Goal: Communication & Community: Answer question/provide support

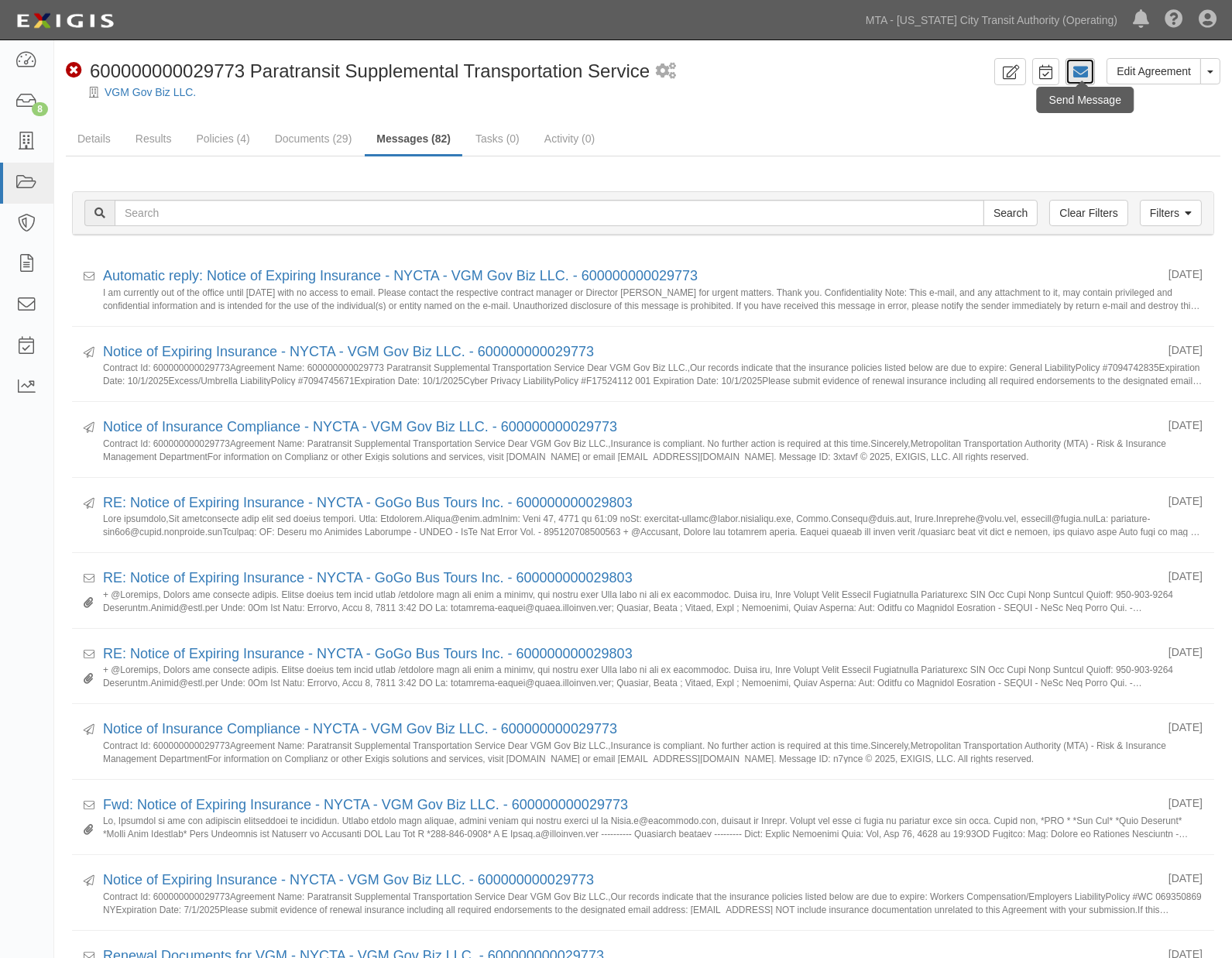
click at [1078, 74] on icon at bounding box center [1080, 72] width 15 height 15
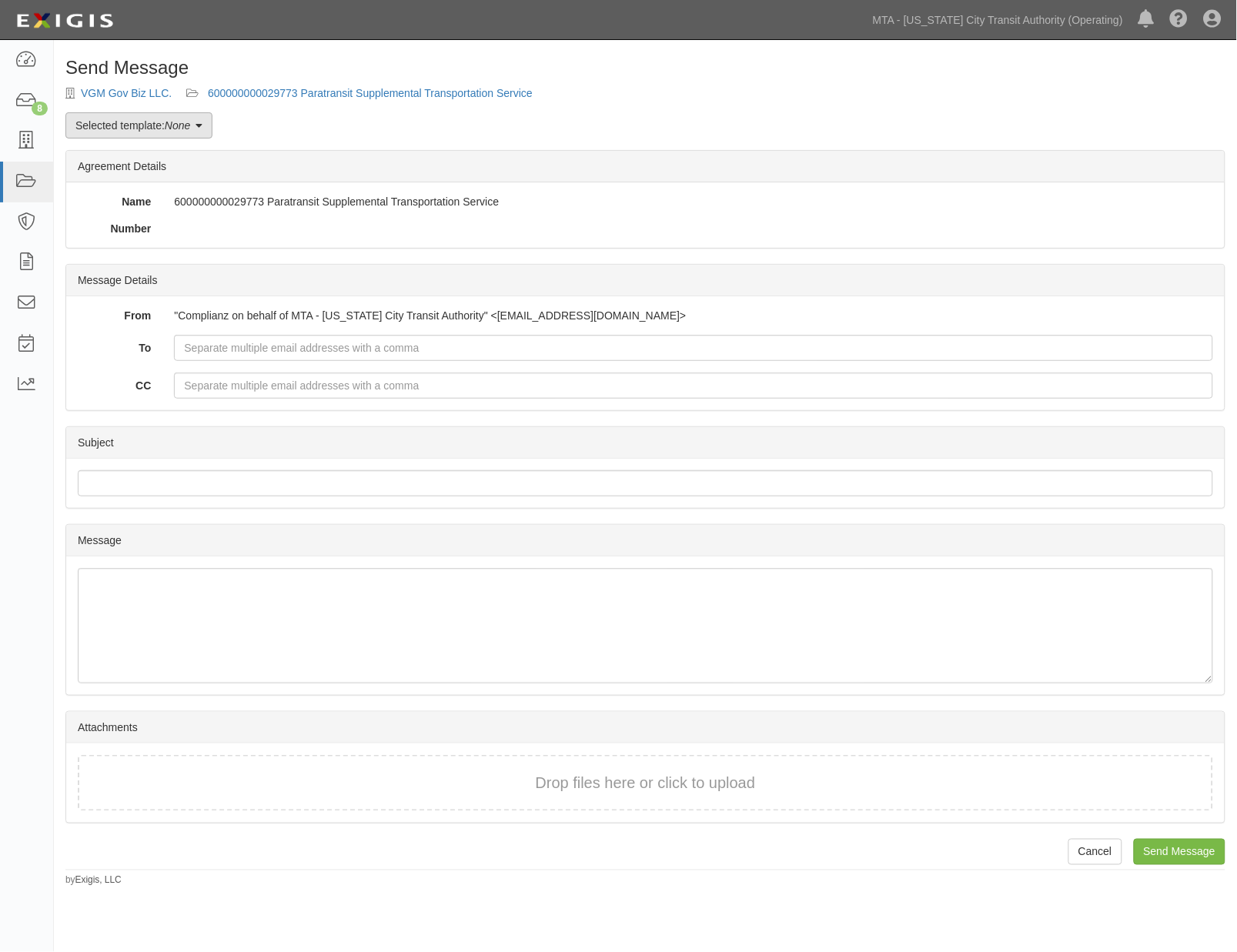
click at [105, 134] on link "Selected template: None" at bounding box center [139, 125] width 147 height 26
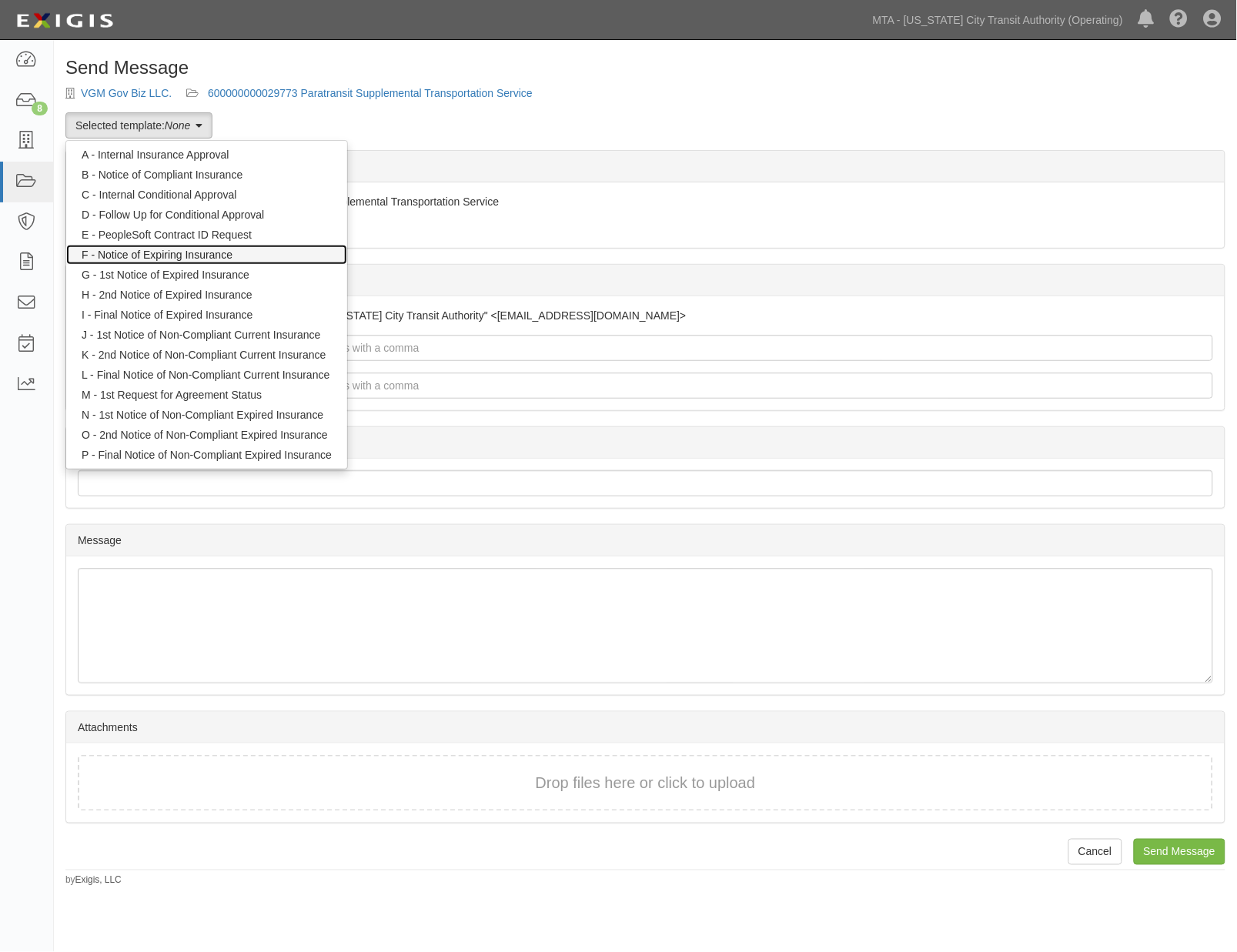
click at [131, 256] on link "F - Notice of Expiring Insurance" at bounding box center [207, 254] width 281 height 20
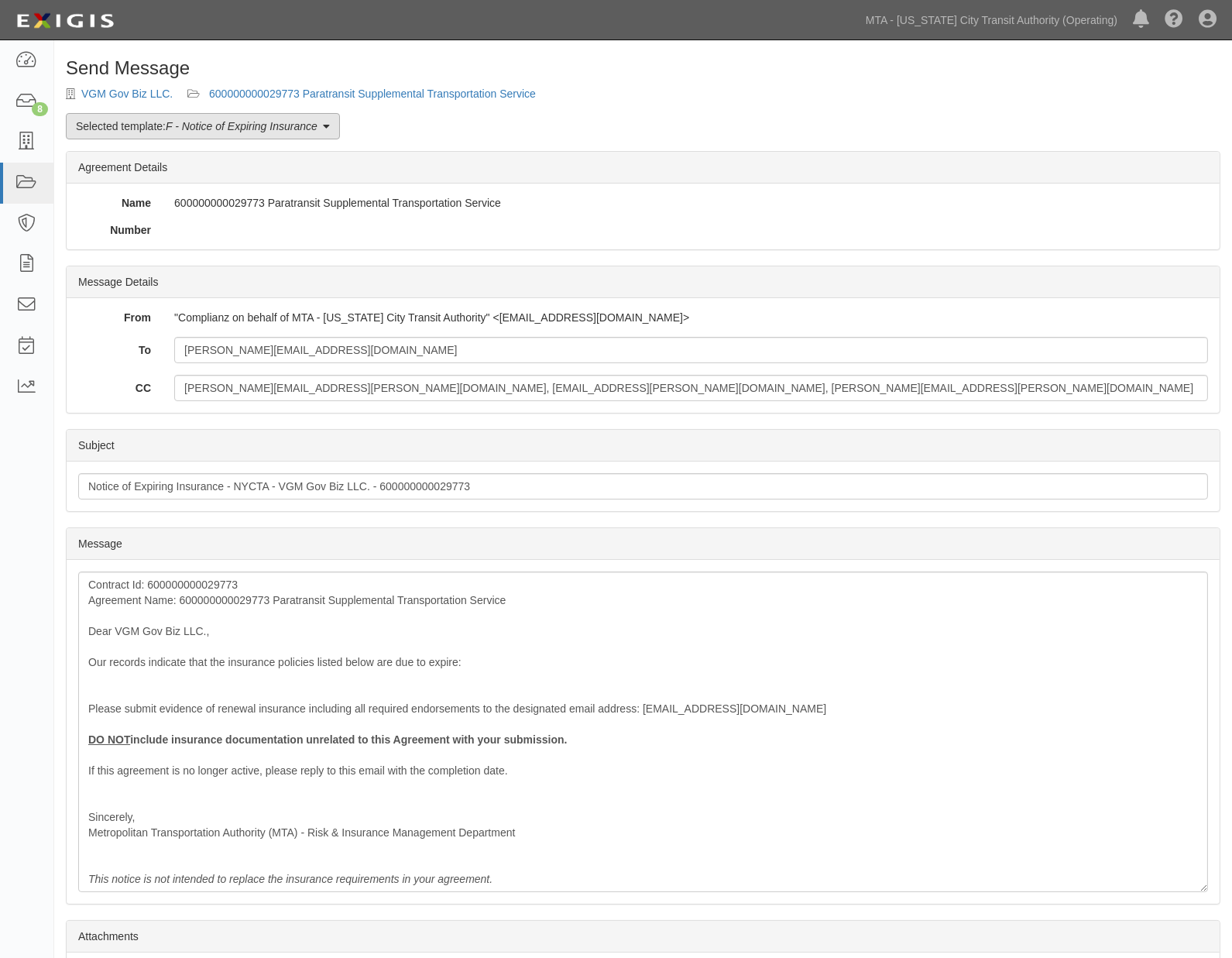
click at [205, 120] on em "F - Notice of Expiring Insurance" at bounding box center [242, 126] width 152 height 12
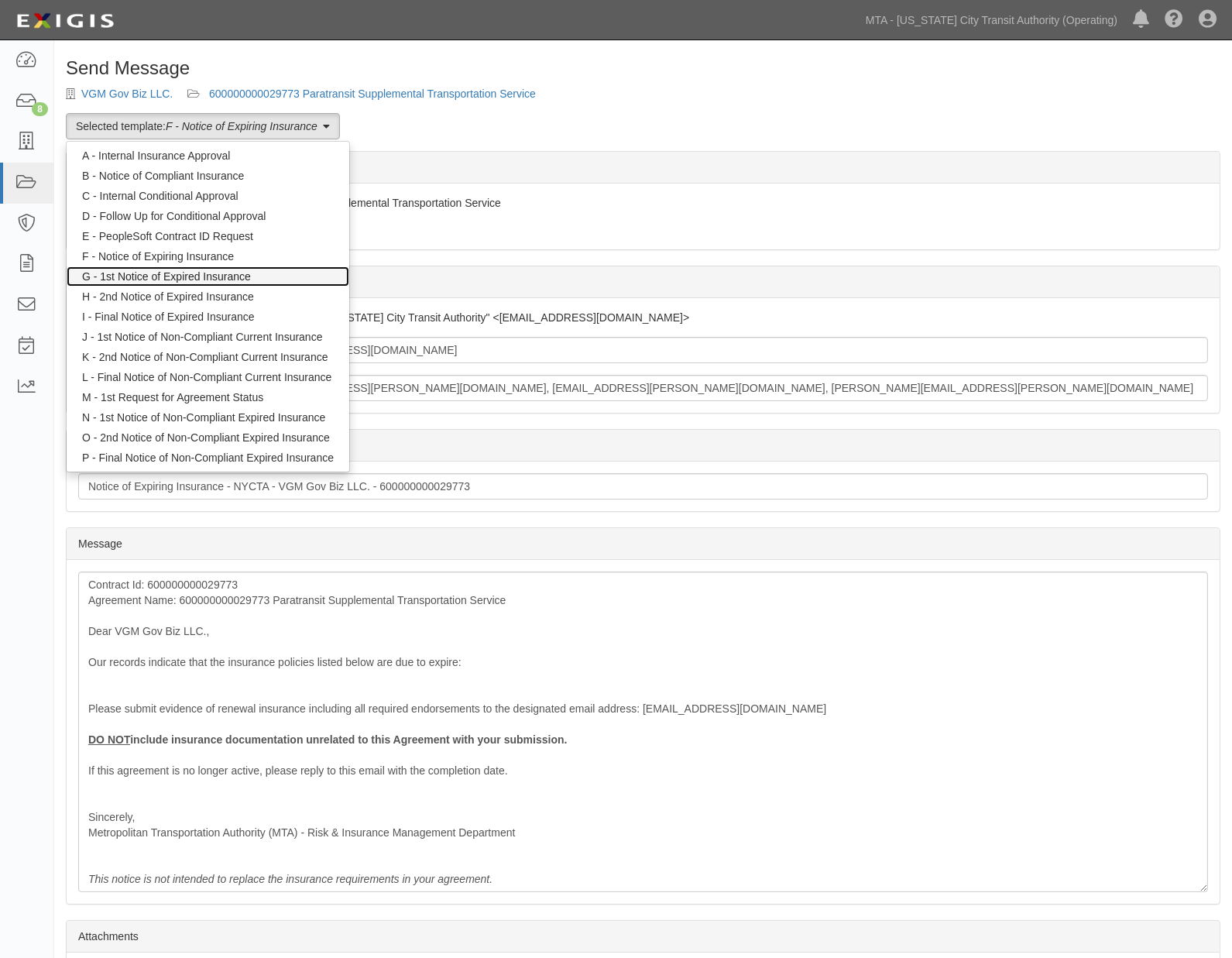
click at [182, 275] on link "G - 1st Notice of Expired Insurance" at bounding box center [208, 276] width 283 height 20
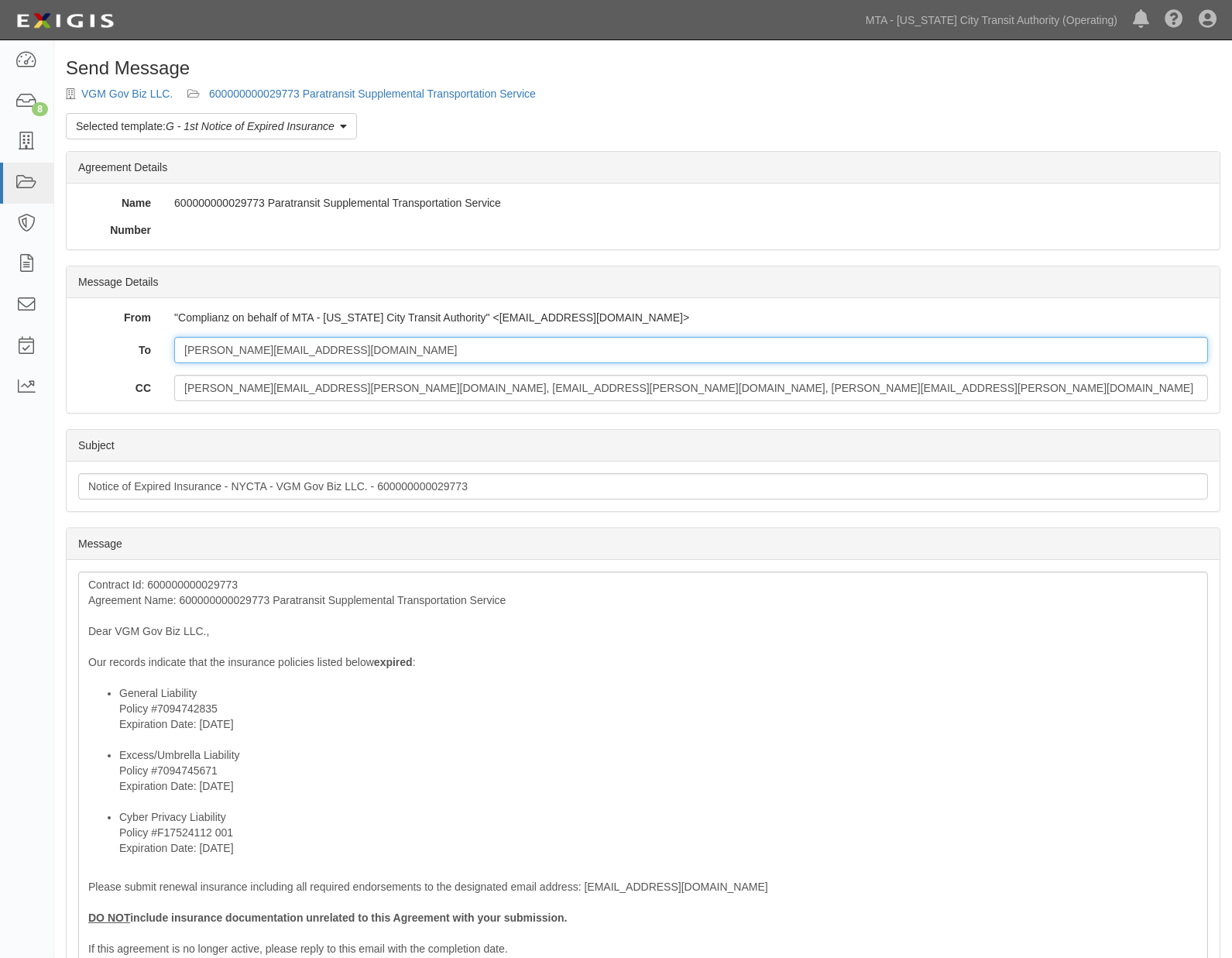
click at [352, 344] on input "tricia@voyagergm.com" at bounding box center [691, 350] width 1034 height 27
paste input "bratke@christensengroup.com"
type input "tricia@voyagergm.com; bratke@christensengroup.com"
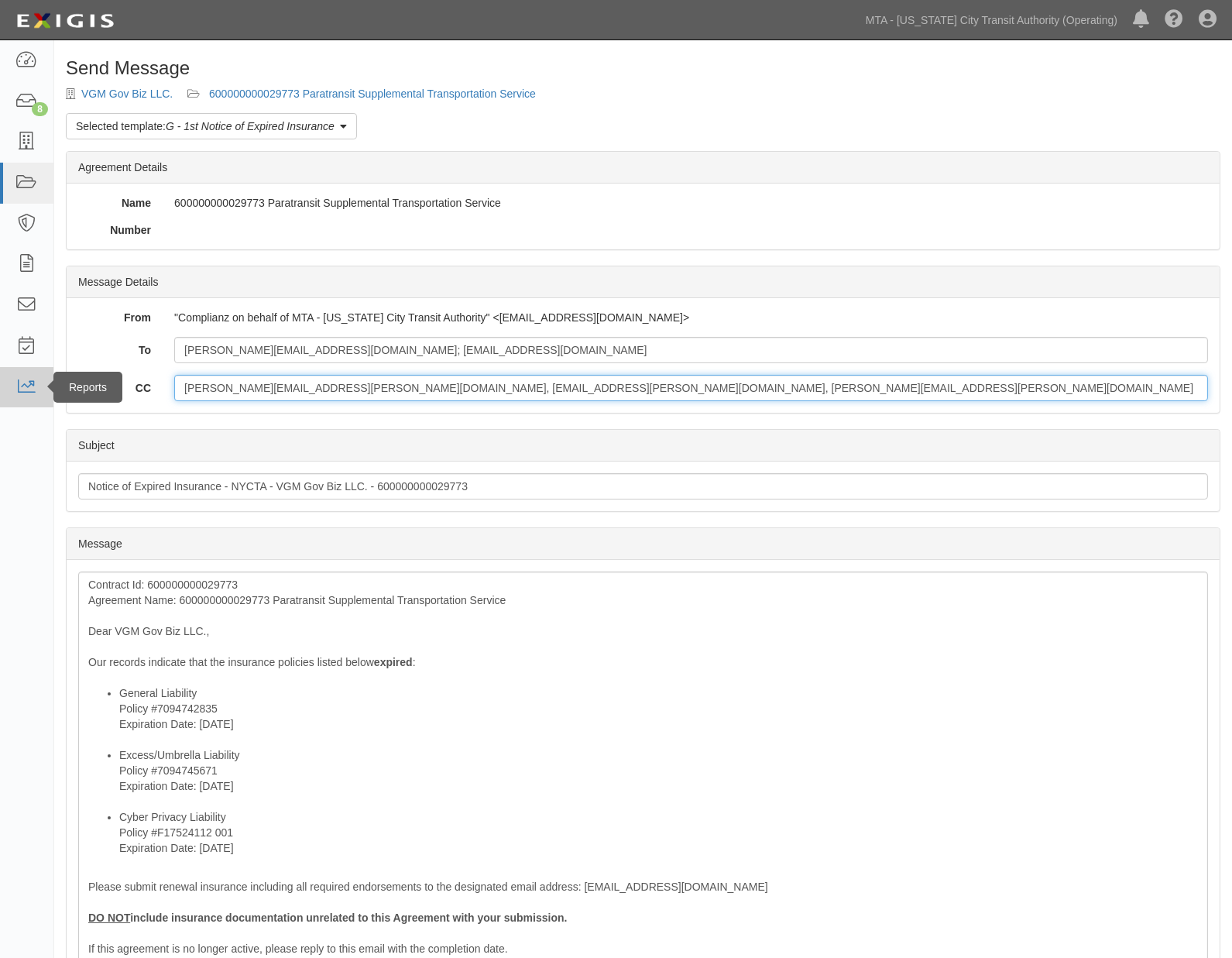
drag, startPoint x: 626, startPoint y: 396, endPoint x: 27, endPoint y: 389, distance: 599.0
click at [28, 389] on body "Toggle navigation Dashboard 8 Inbox Parties Agreements Coverages Documents Mess…" at bounding box center [616, 638] width 1232 height 1276
click at [281, 392] on input "[PERSON_NAME][EMAIL_ADDRESS][PERSON_NAME][DOMAIN_NAME], [EMAIL_ADDRESS][PERSON_…" at bounding box center [691, 388] width 1034 height 27
click at [281, 392] on input "Linda.Hanson@nyct.com, Vanya.Trotman@nyct.com, Nathaniel.Knable@nyct.com" at bounding box center [691, 388] width 1034 height 27
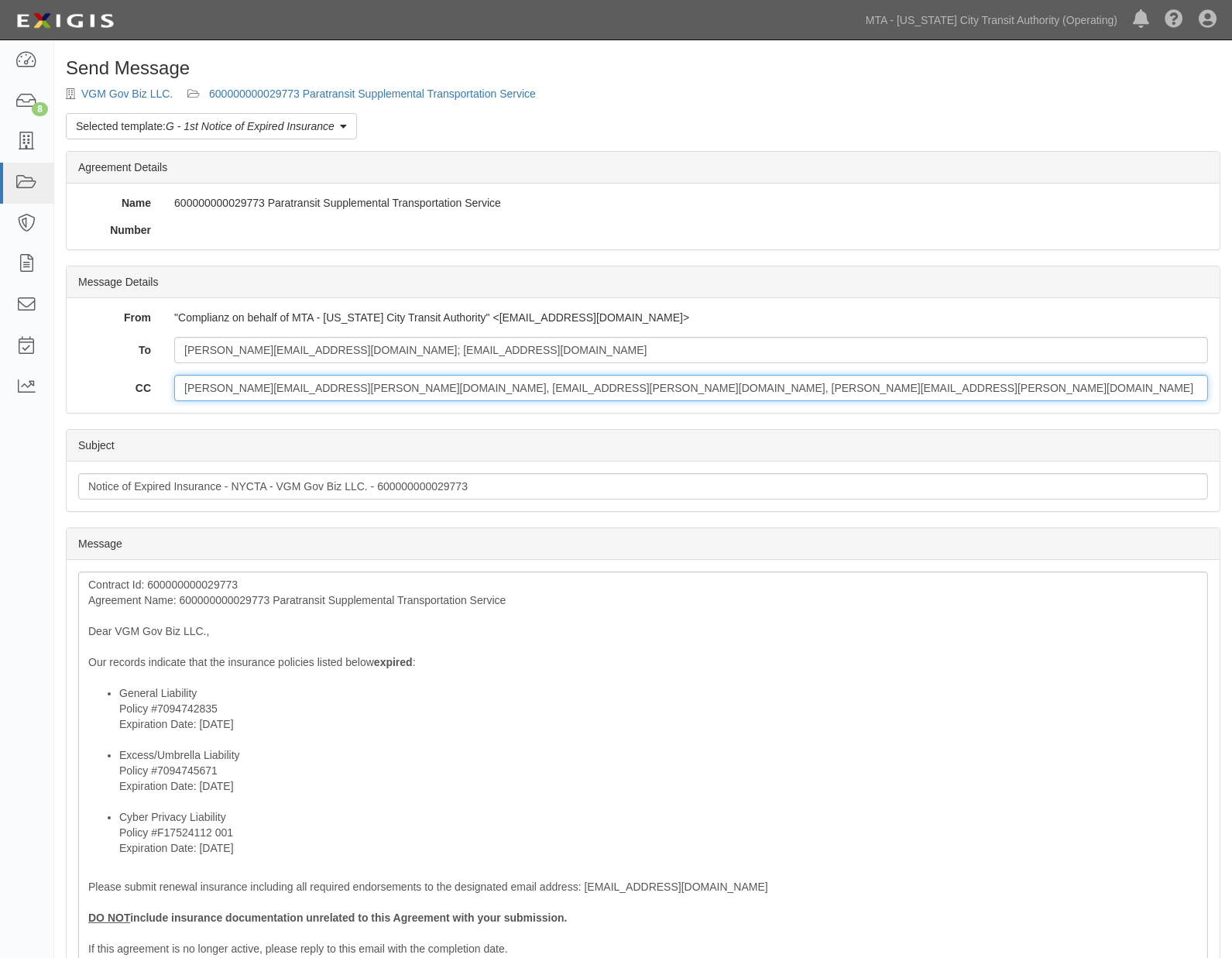
paste input "linda.rodriguez"
type input "[PERSON_NAME][EMAIL_ADDRESS][PERSON_NAME][DOMAIN_NAME]"
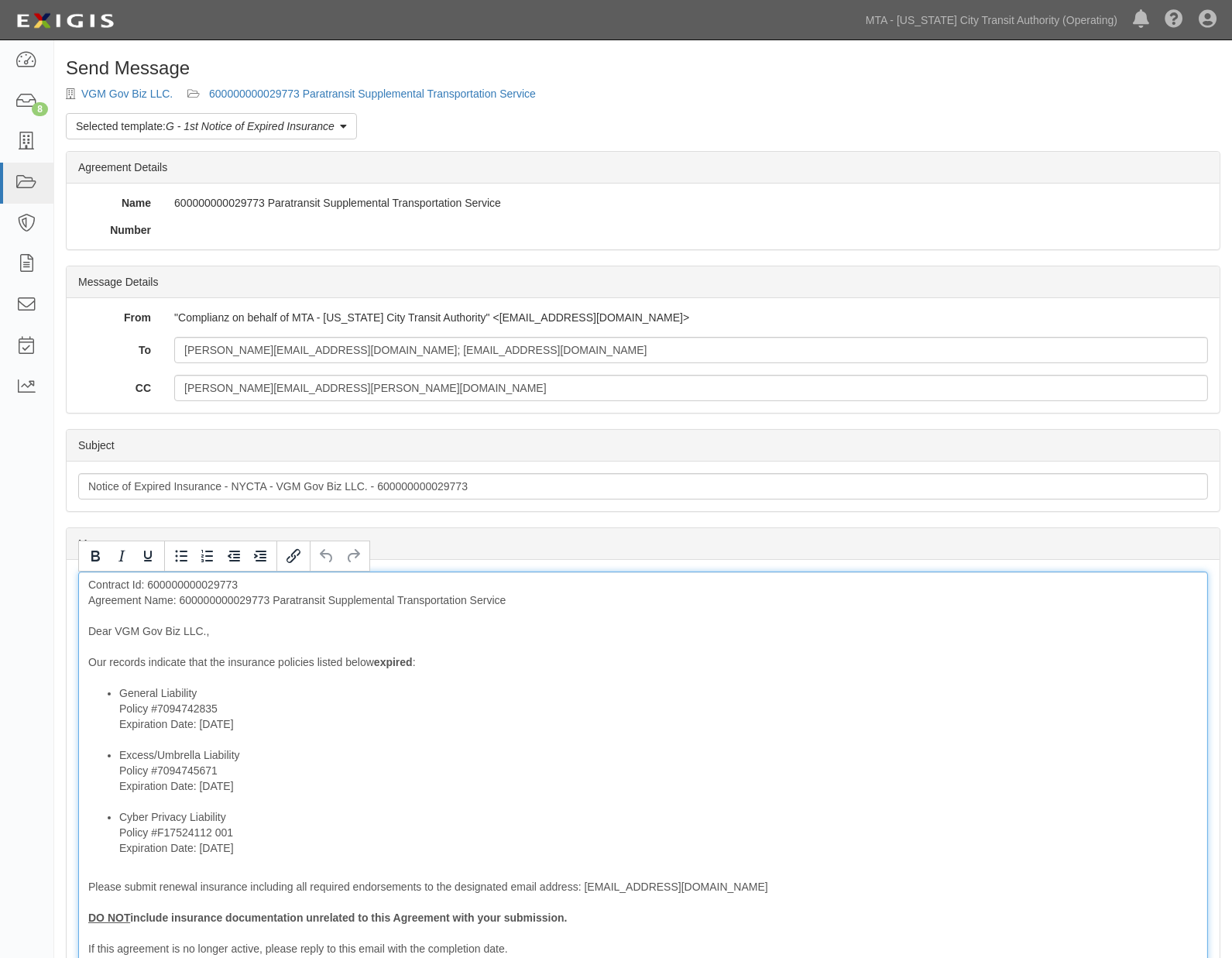
click at [224, 600] on div "Contract Id: 600000000029773 Agreement Name: 600000000029773 Paratransit Supple…" at bounding box center [643, 821] width 1130 height 498
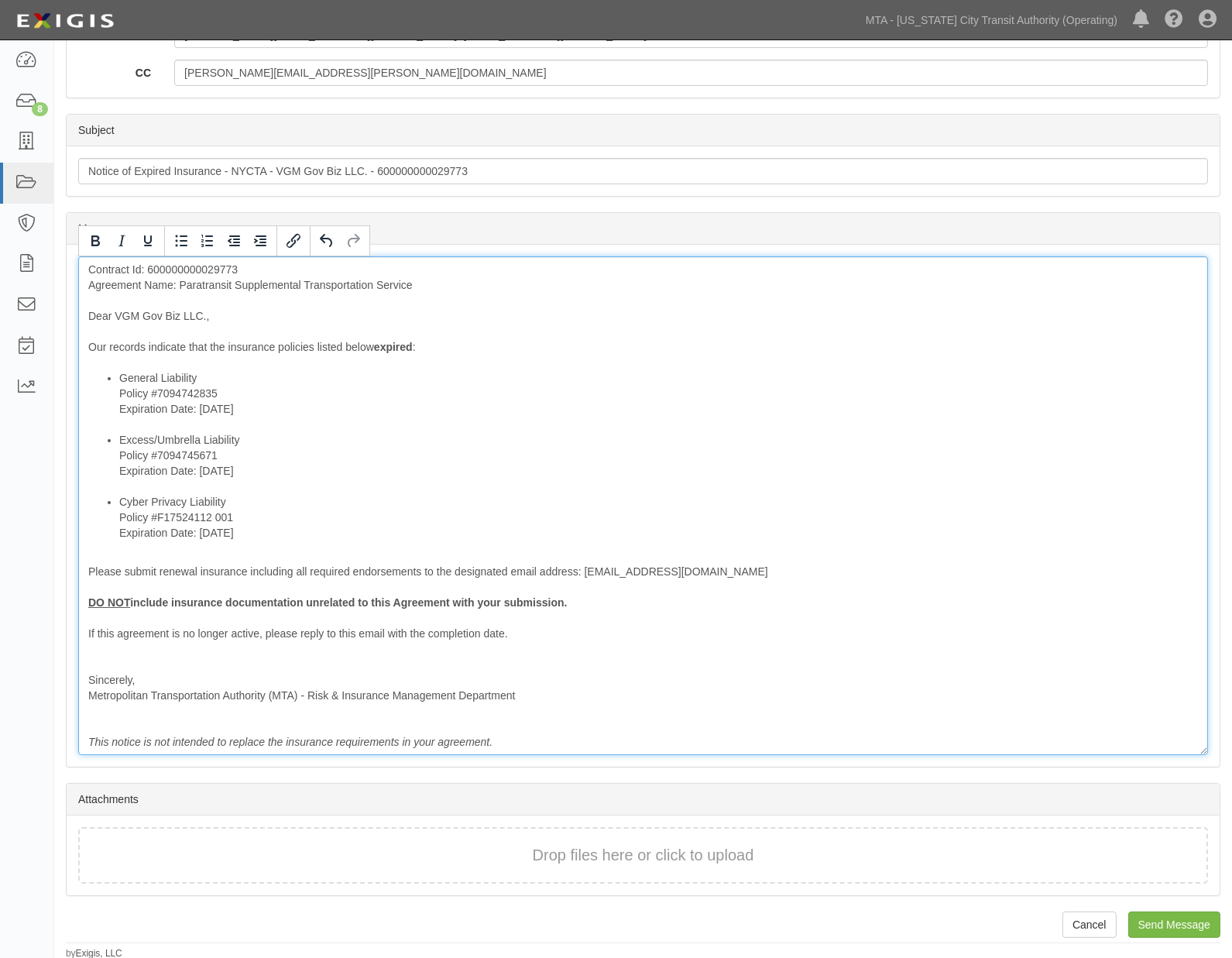
scroll to position [316, 0]
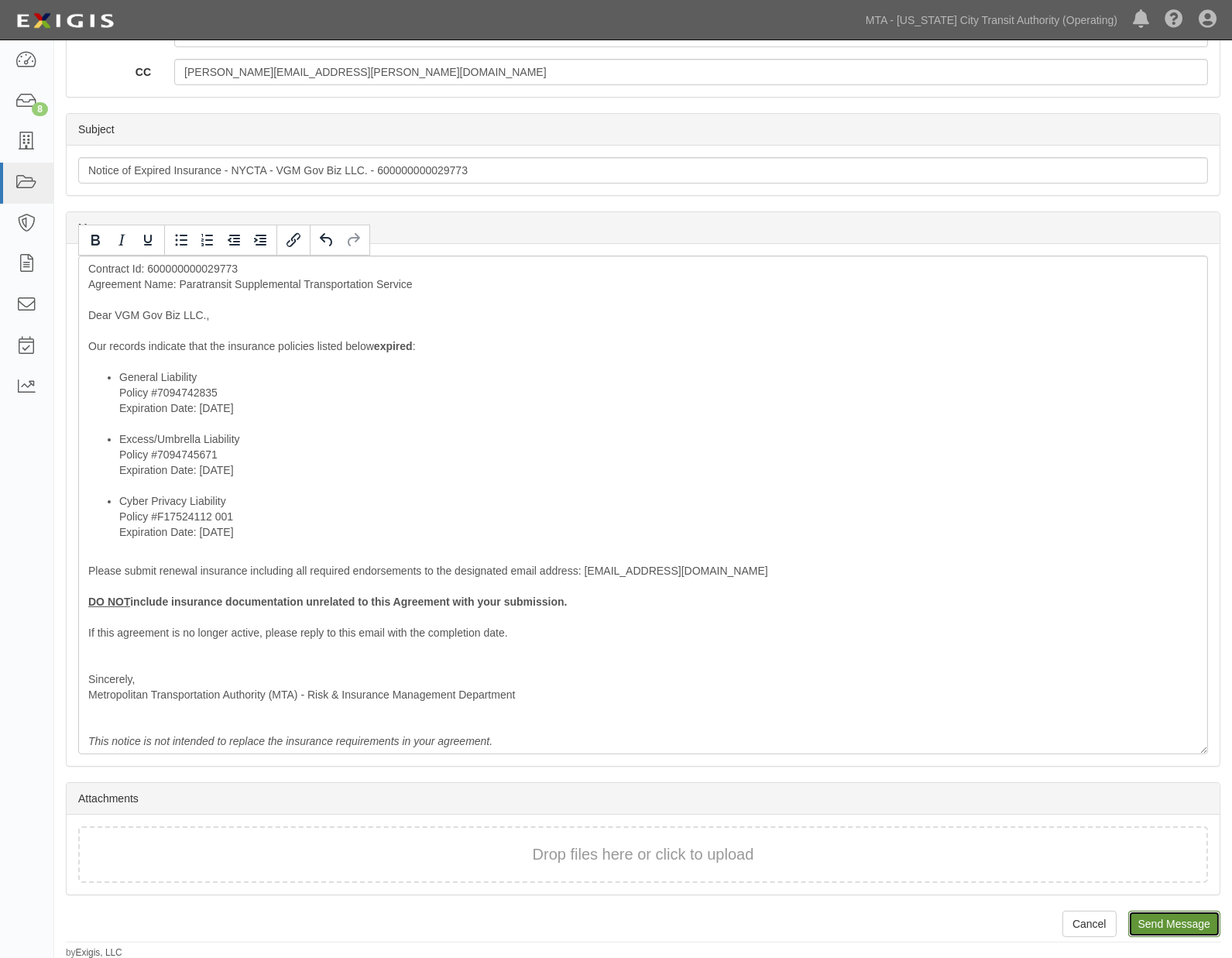
click at [1174, 918] on input "Send Message" at bounding box center [1174, 923] width 92 height 27
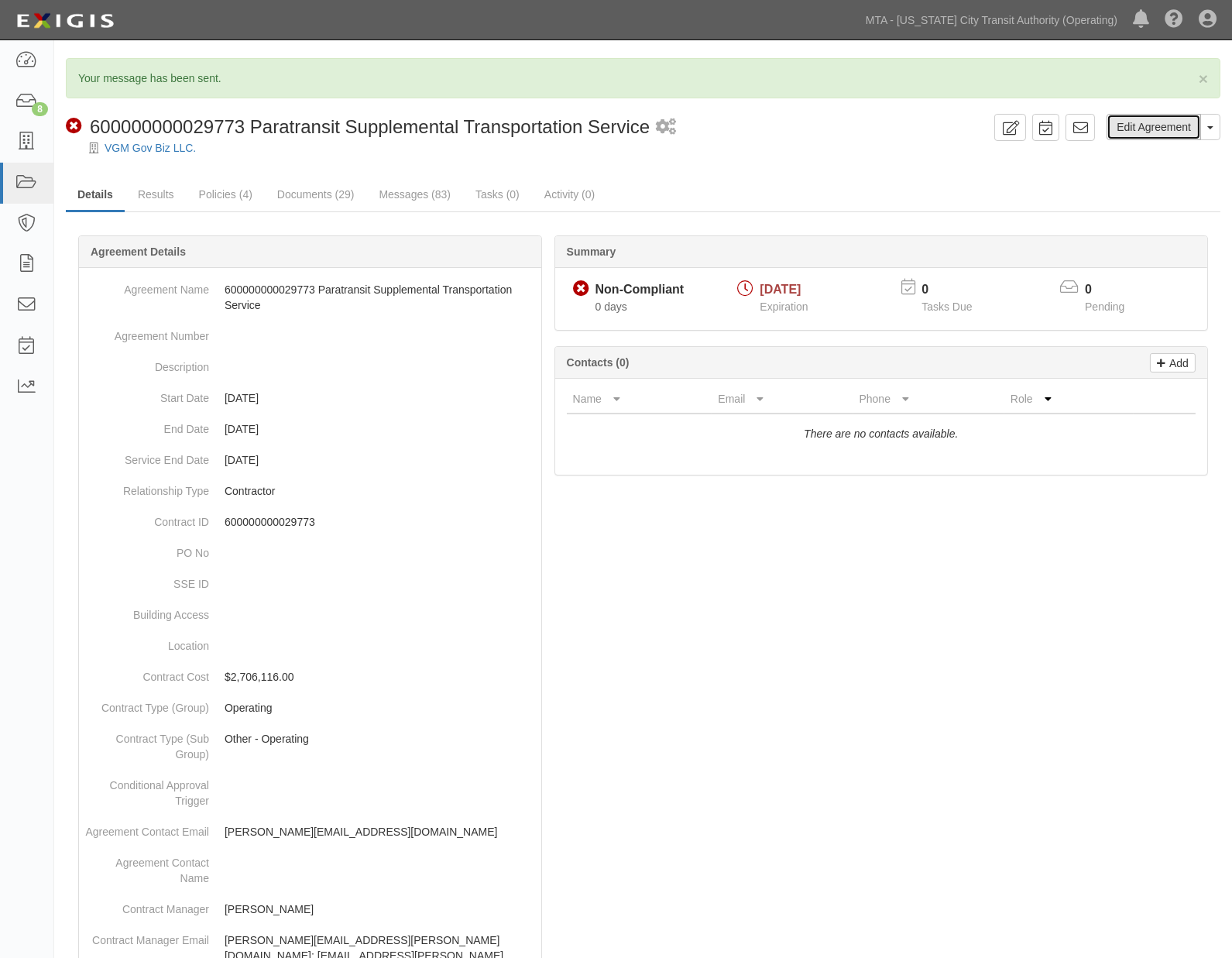
click at [1151, 129] on link "Edit Agreement" at bounding box center [1153, 127] width 94 height 27
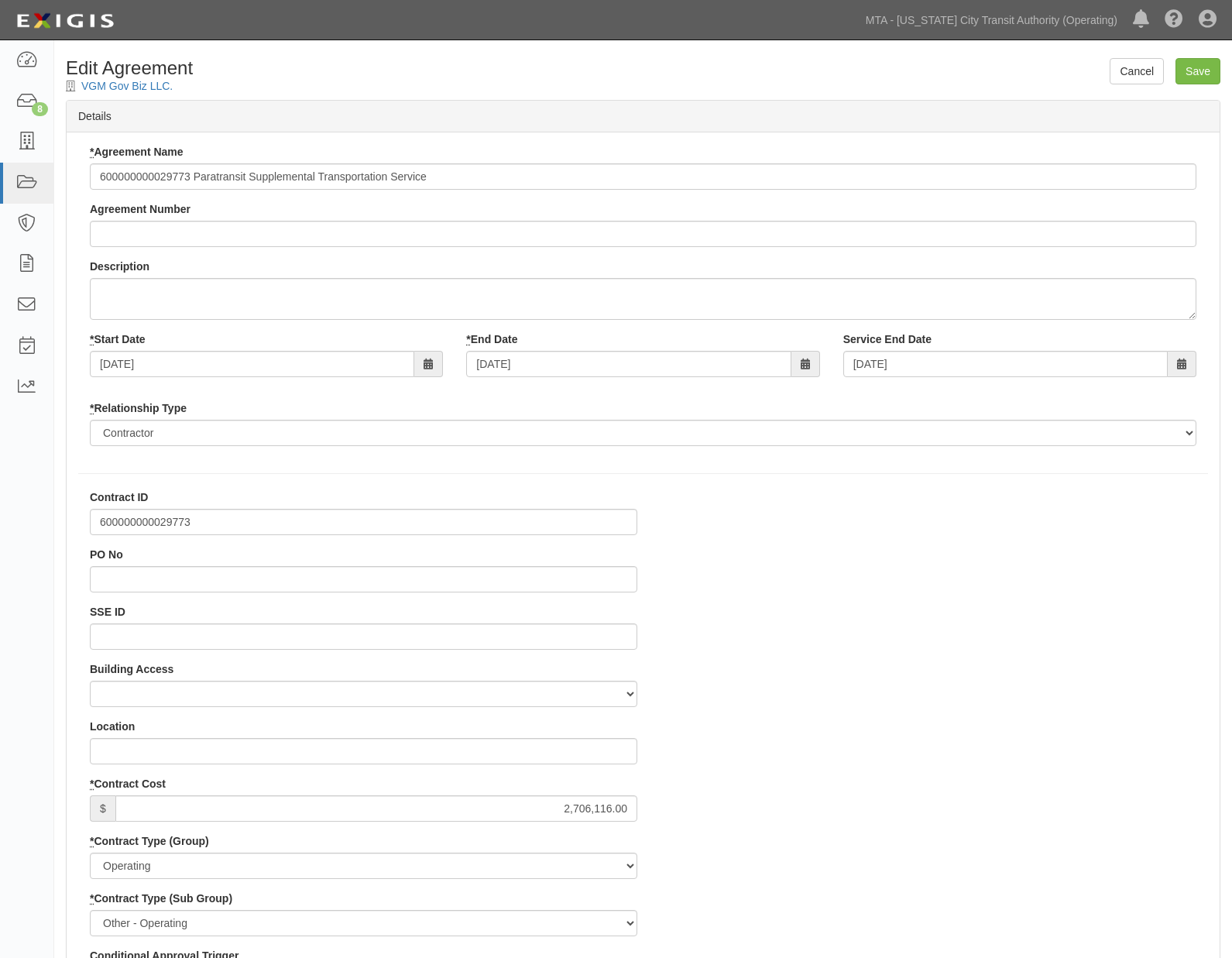
select select
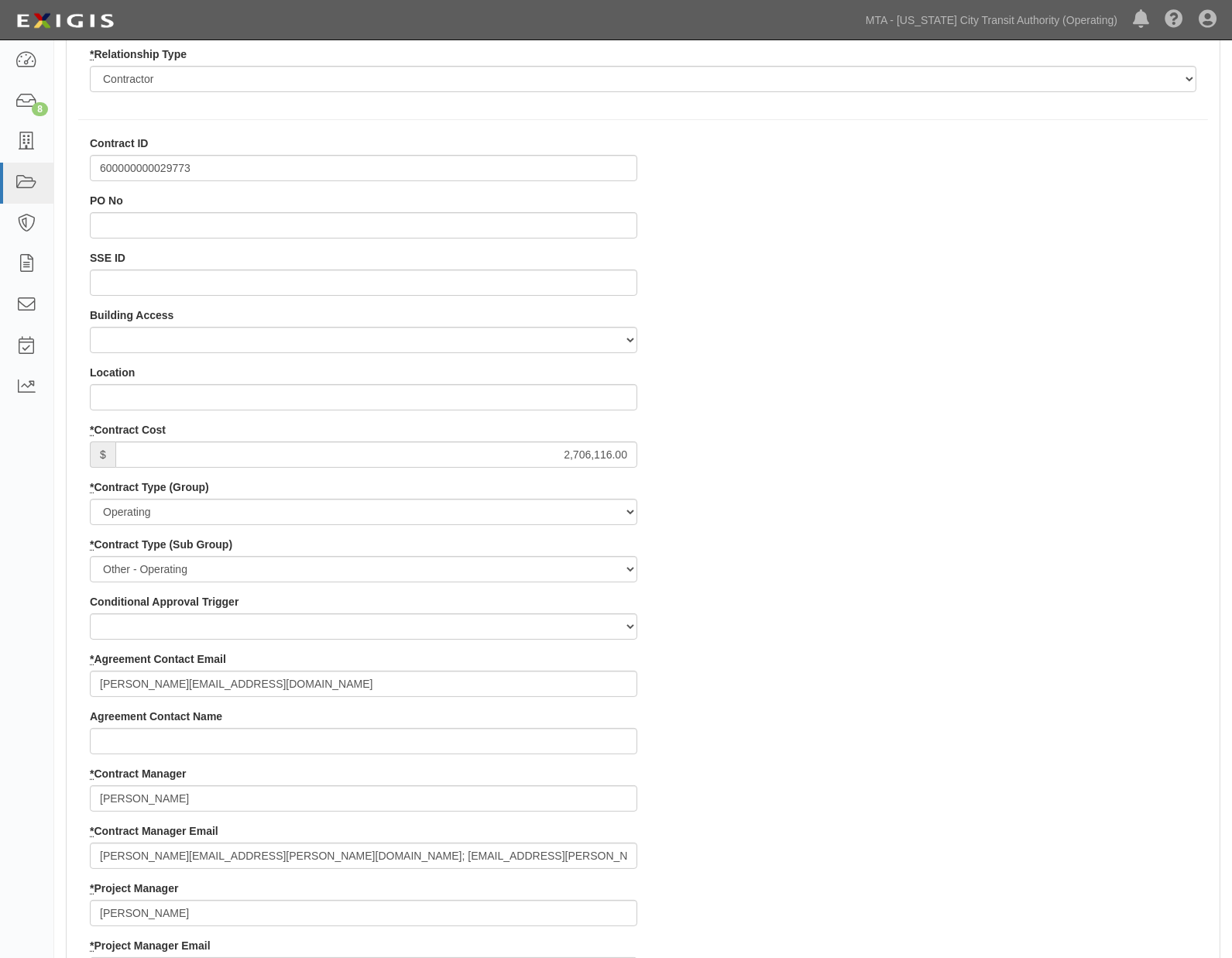
scroll to position [516, 0]
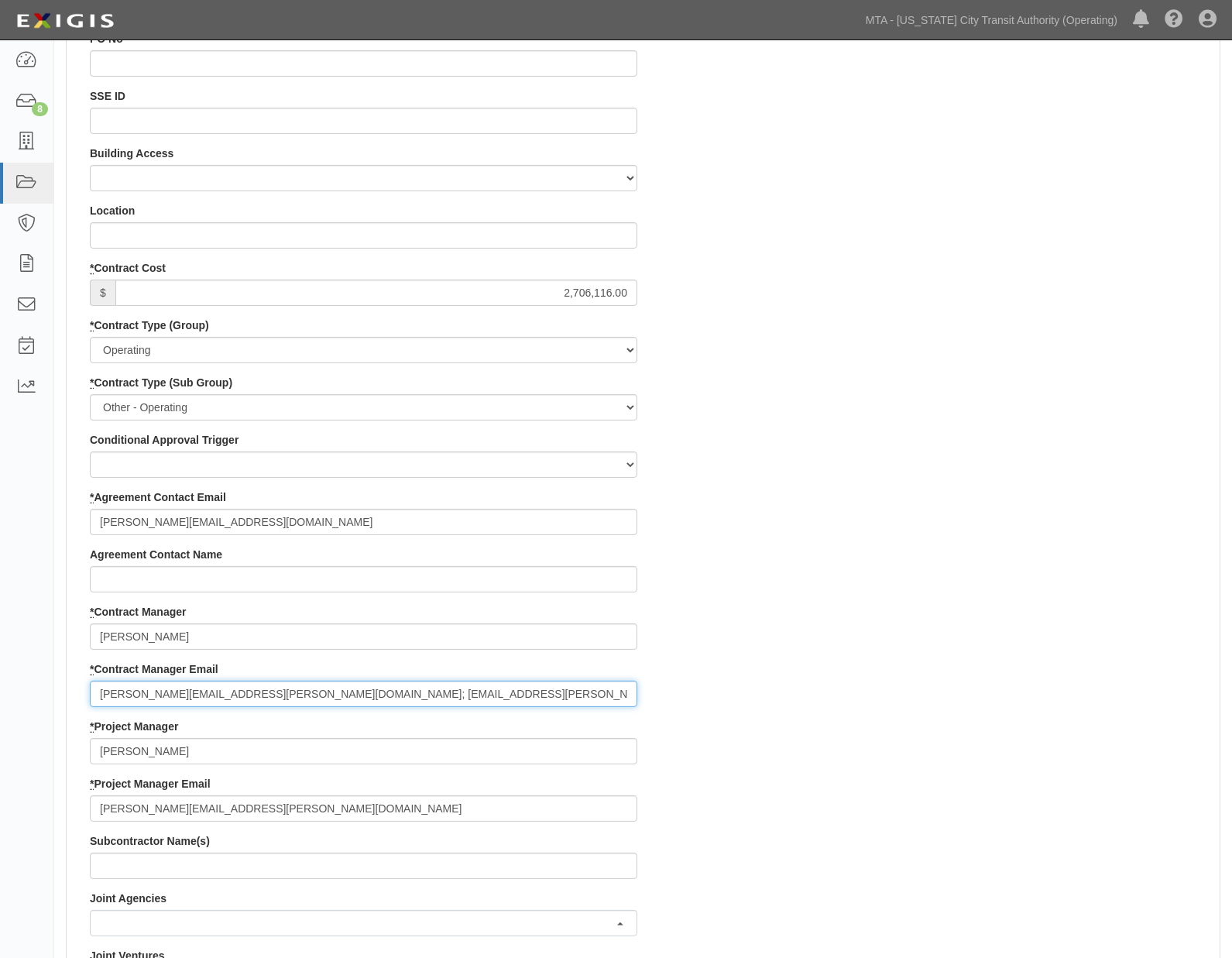
drag, startPoint x: 224, startPoint y: 690, endPoint x: 81, endPoint y: 693, distance: 143.0
click at [81, 693] on div "Contract ID 600000000029773 PO No SSE ID Building Access 2 Broadway 341/345/347…" at bounding box center [364, 747] width 571 height 1547
paste input "[PERSON_NAME][EMAIL_ADDRESS][PERSON_NAME][DOMAIN_NAME]"
type input "[PERSON_NAME][EMAIL_ADDRESS][PERSON_NAME][DOMAIN_NAME]; [EMAIL_ADDRESS][PERSON_…"
click at [1001, 530] on div "Contract ID 600000000029773 PO No SSE ID Building Access 2 Broadway 341/345/347…" at bounding box center [643, 747] width 1153 height 1547
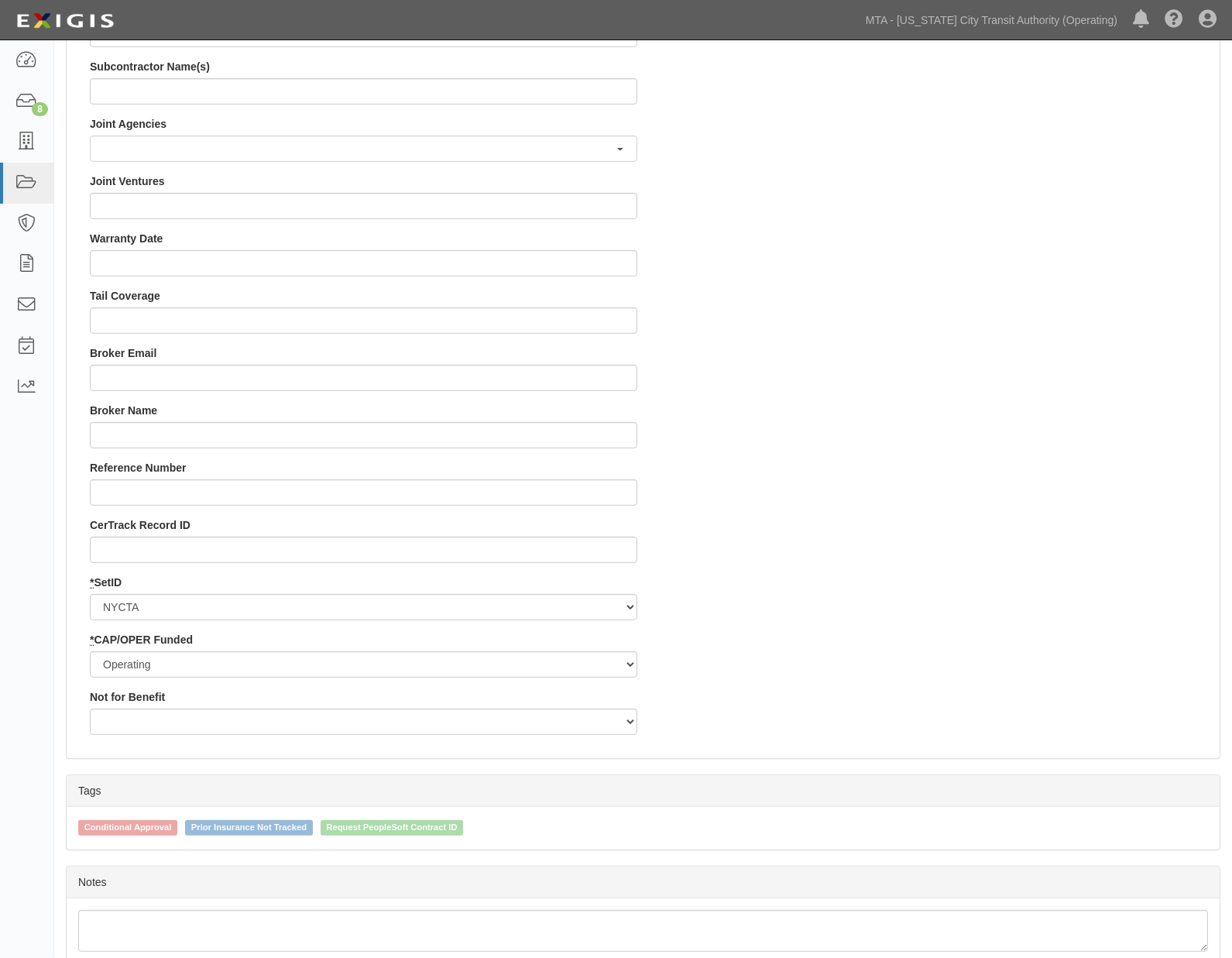
scroll to position [1372, 0]
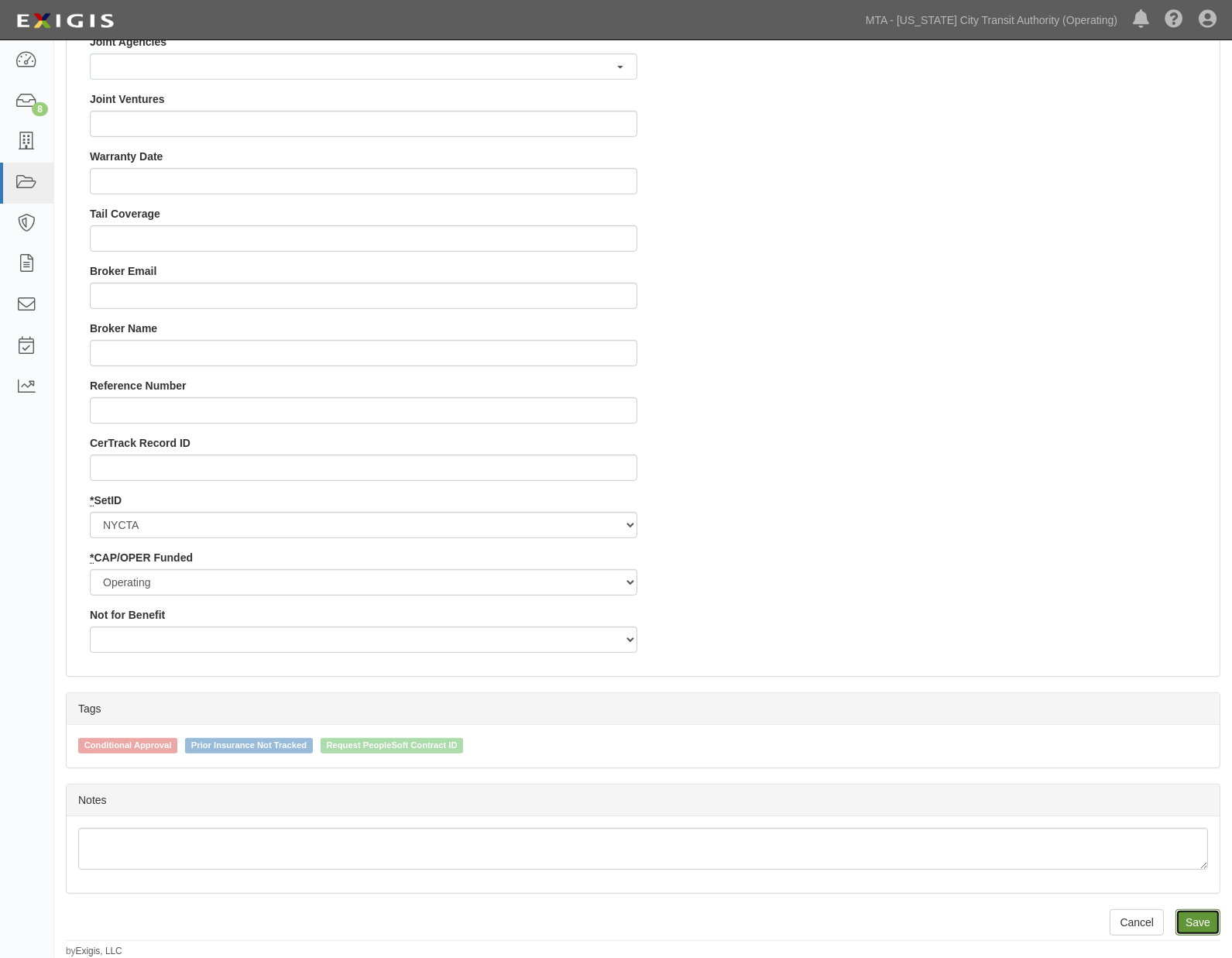
click at [1194, 927] on input "Save" at bounding box center [1198, 922] width 45 height 27
type input "2706116.00"
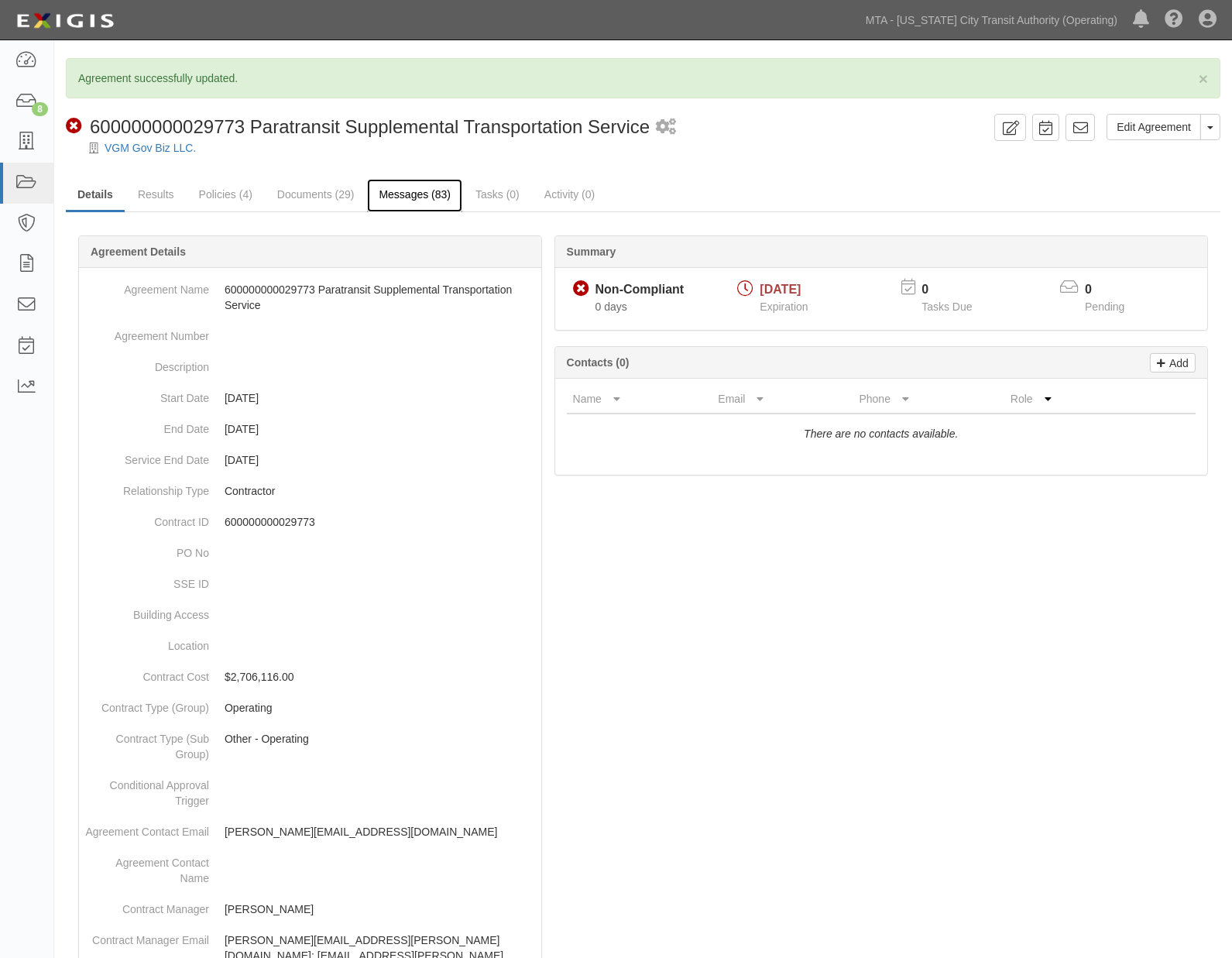
click at [412, 189] on link "Messages (83)" at bounding box center [414, 195] width 95 height 33
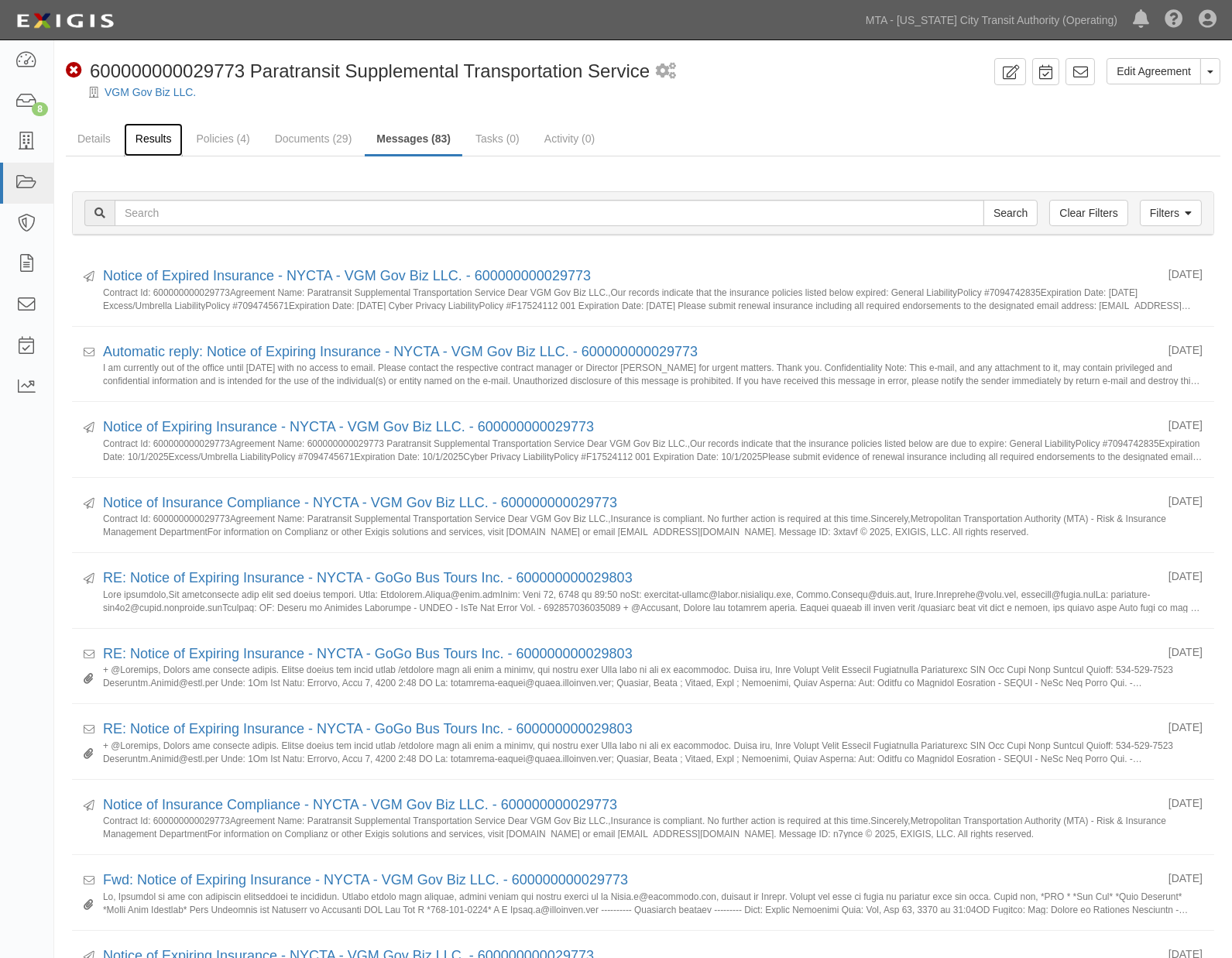
click at [142, 142] on link "Results" at bounding box center [154, 140] width 60 height 33
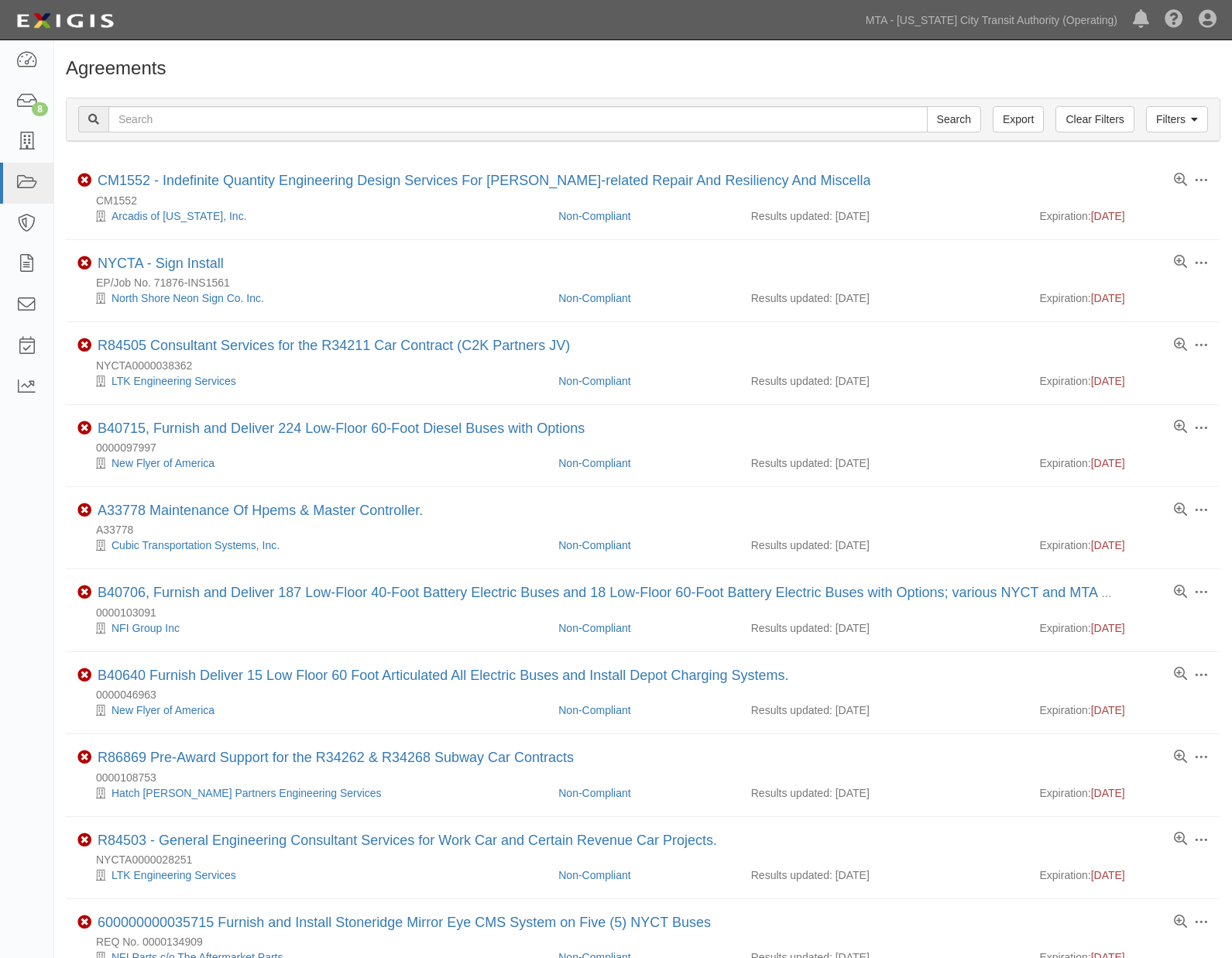
scroll to position [914, 0]
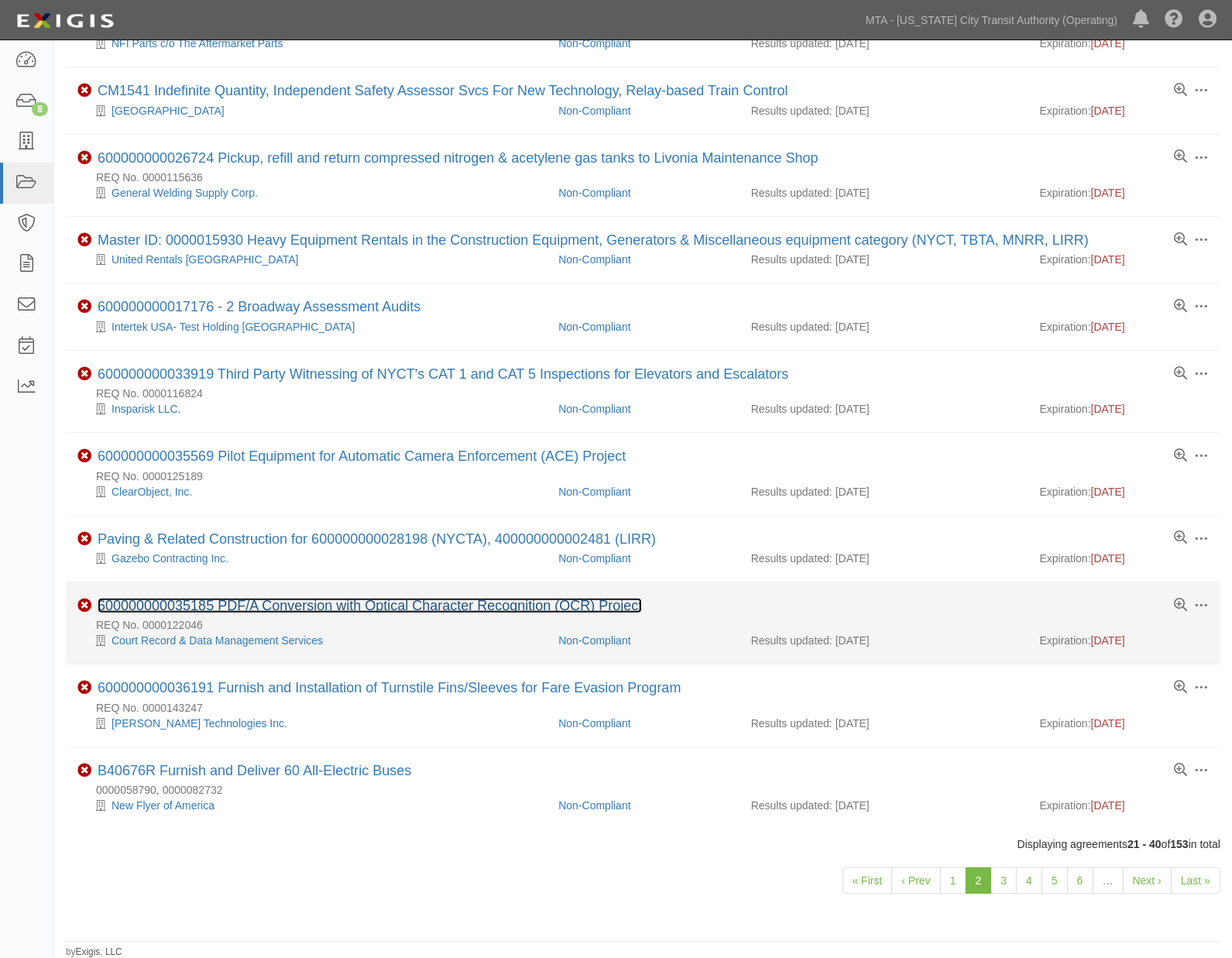
click at [314, 613] on link "600000000035185 PDF/A Conversion with Optical Character Recognition (OCR) Proje…" at bounding box center [369, 605] width 544 height 15
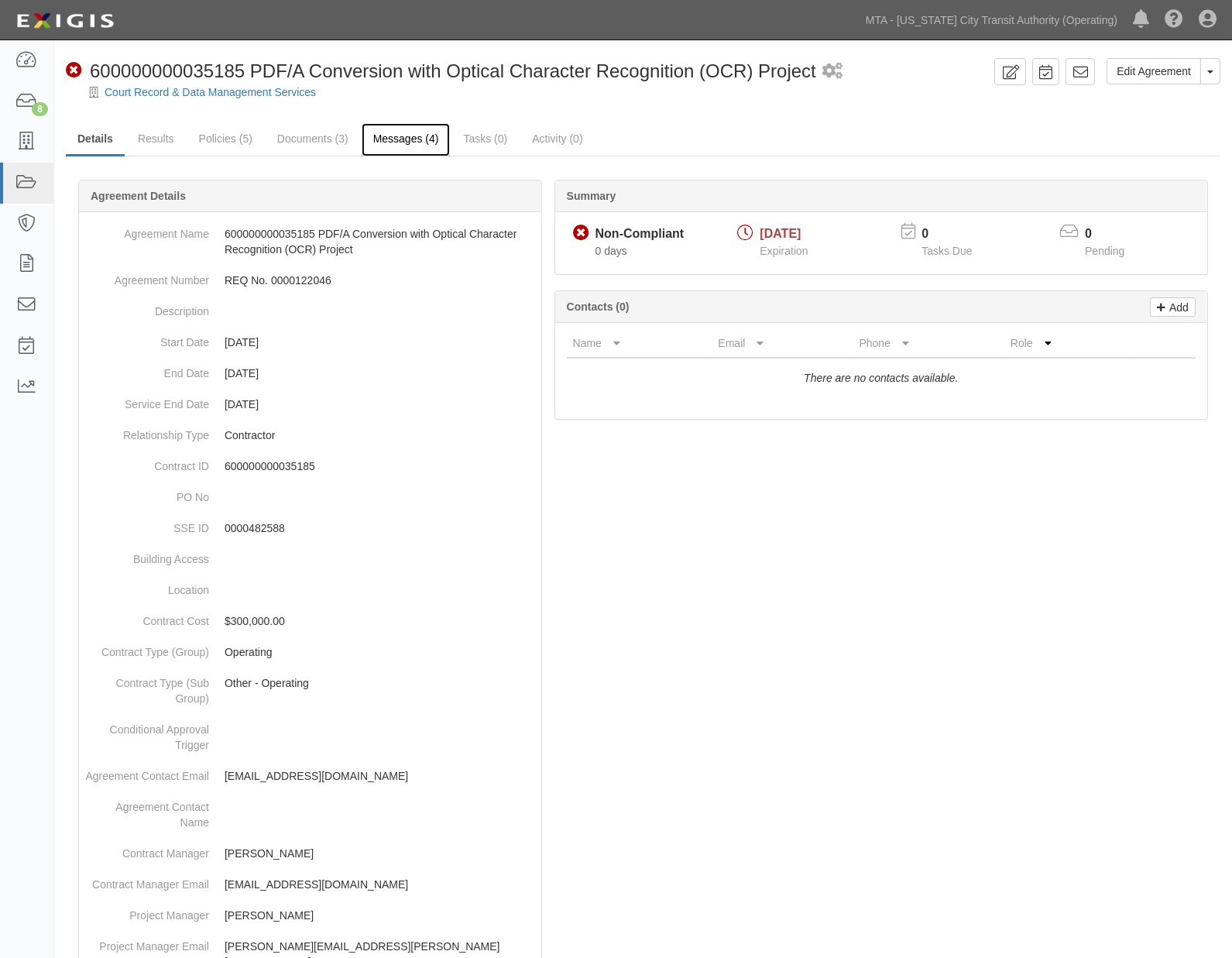
click at [377, 142] on link "Messages (4)" at bounding box center [406, 140] width 89 height 33
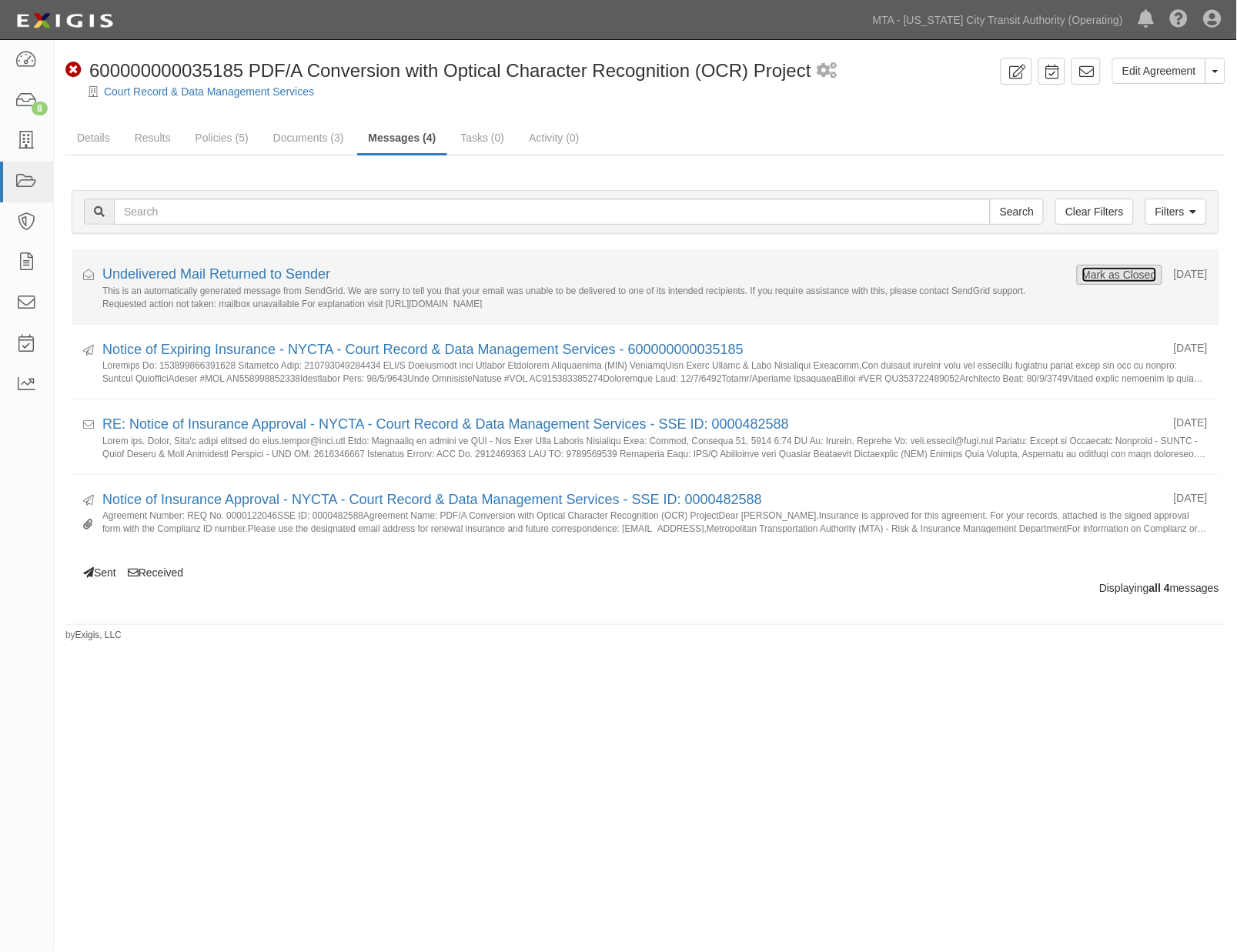
click at [1109, 272] on button "Mark as Closed" at bounding box center [1119, 274] width 76 height 17
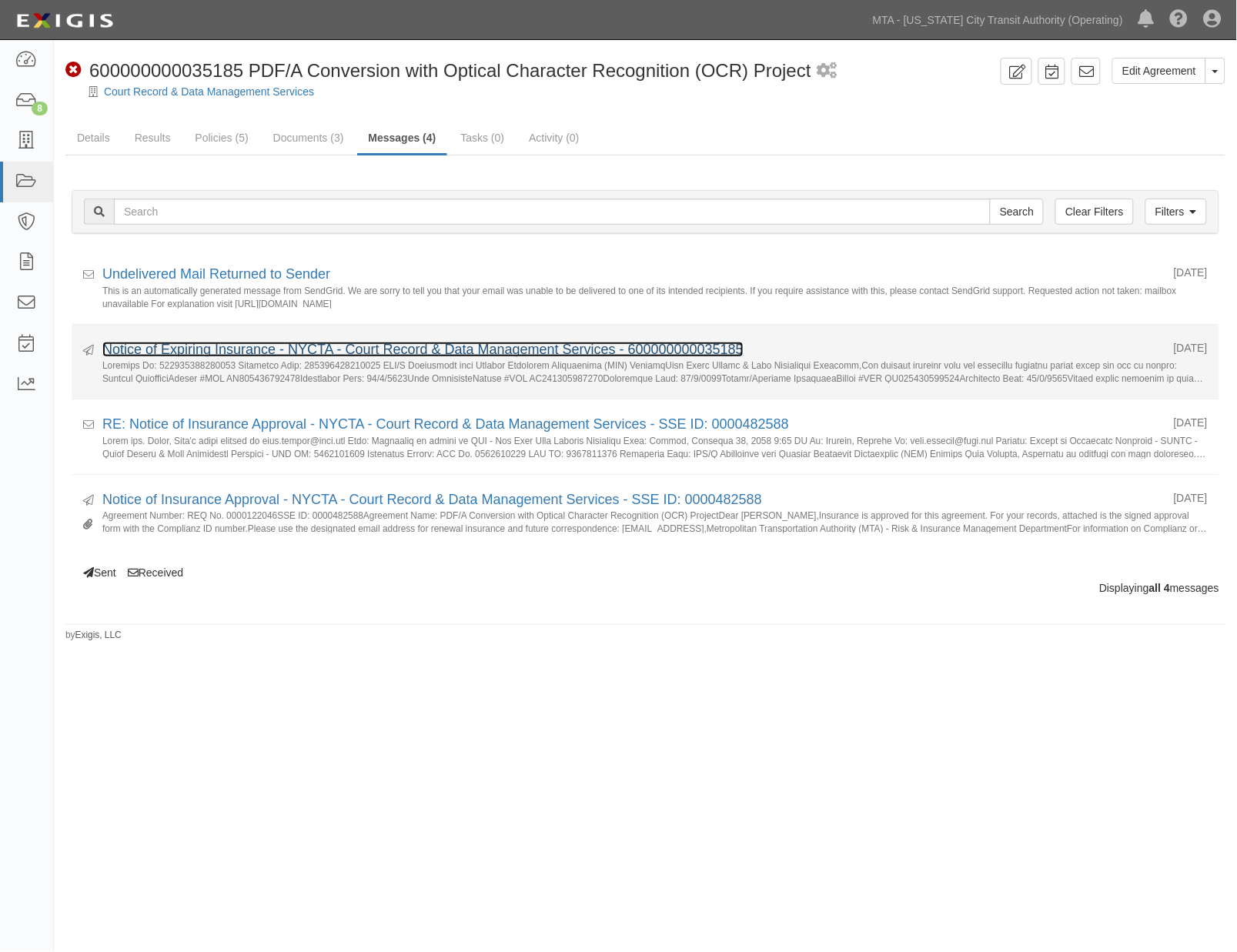
click at [240, 352] on link "Notice of Expiring Insurance - NYCTA - Court Record & Data Management Services …" at bounding box center [423, 349] width 641 height 15
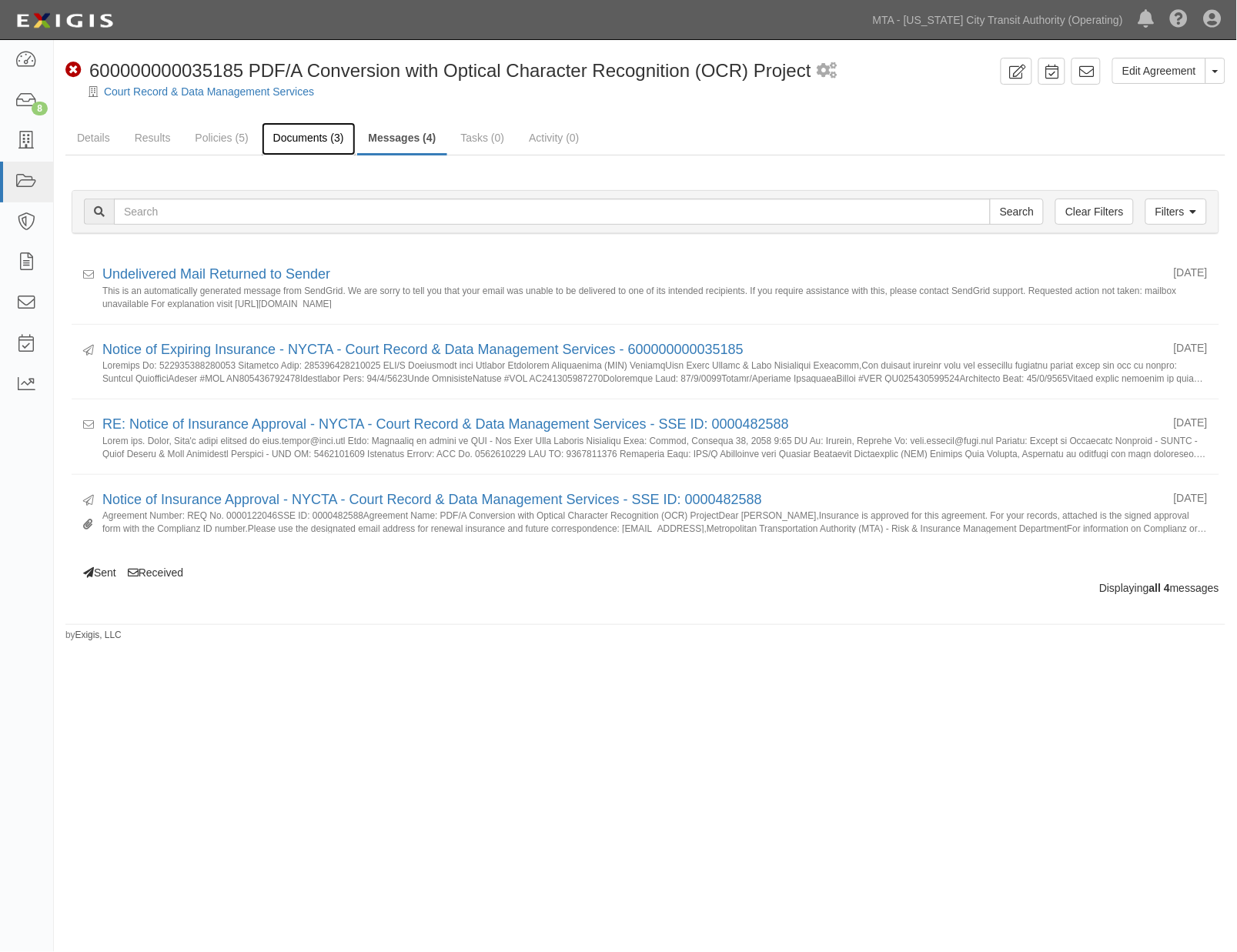
click at [290, 139] on link "Documents (3)" at bounding box center [309, 139] width 94 height 33
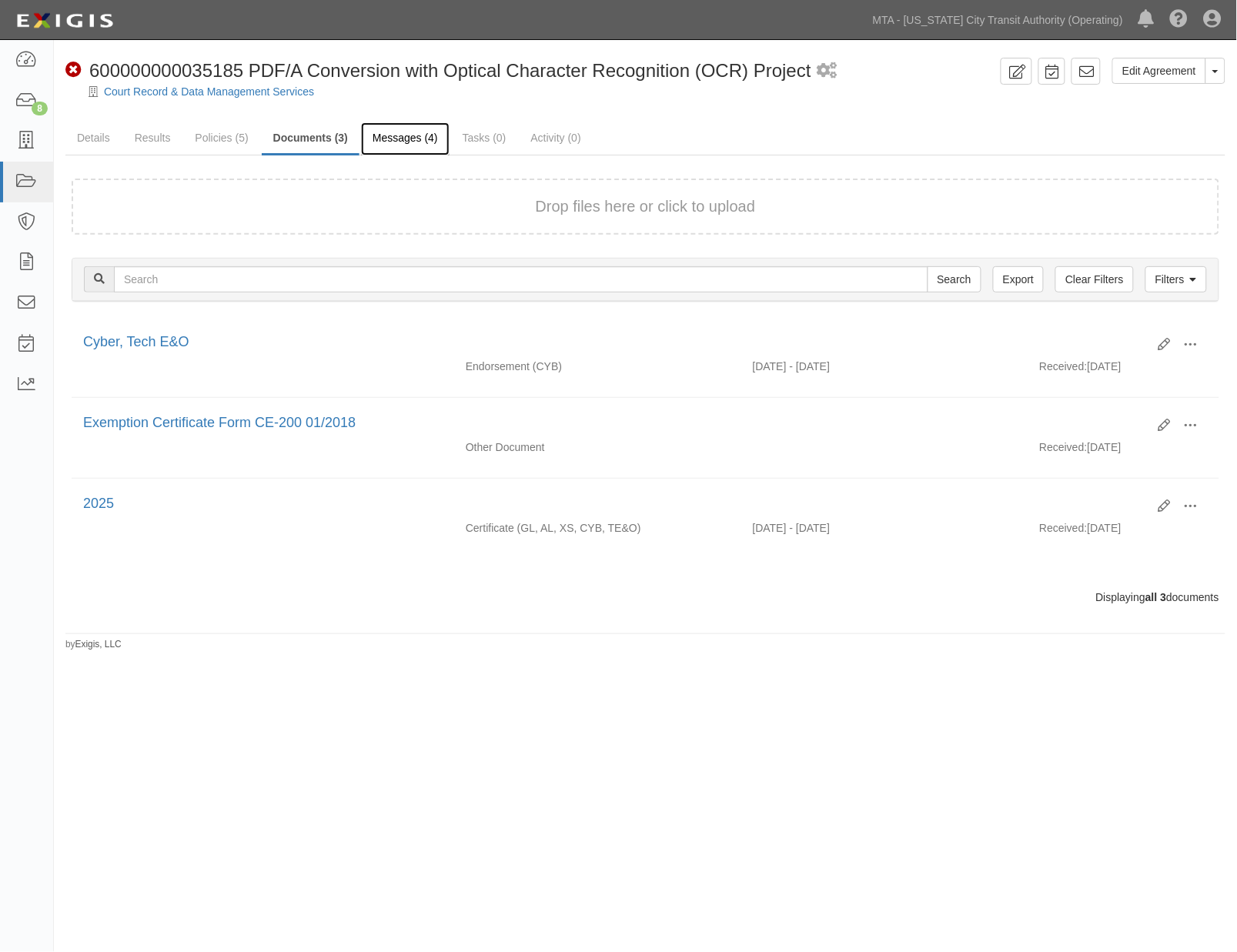
click at [398, 139] on link "Messages (4)" at bounding box center [405, 139] width 88 height 33
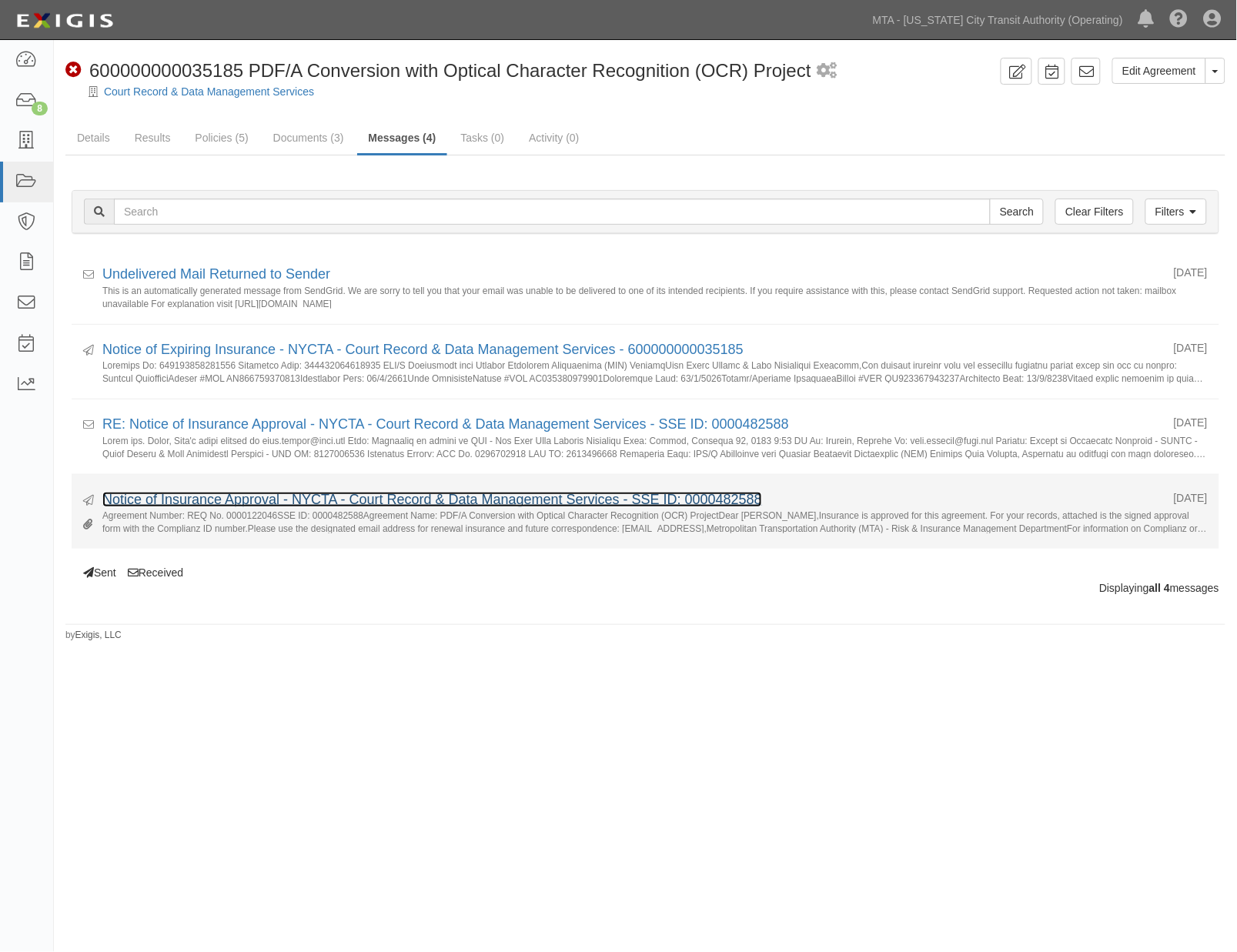
click at [328, 500] on link "Notice of Insurance Approval - NYCTA - Court Record & Data Management Services …" at bounding box center [432, 499] width 660 height 15
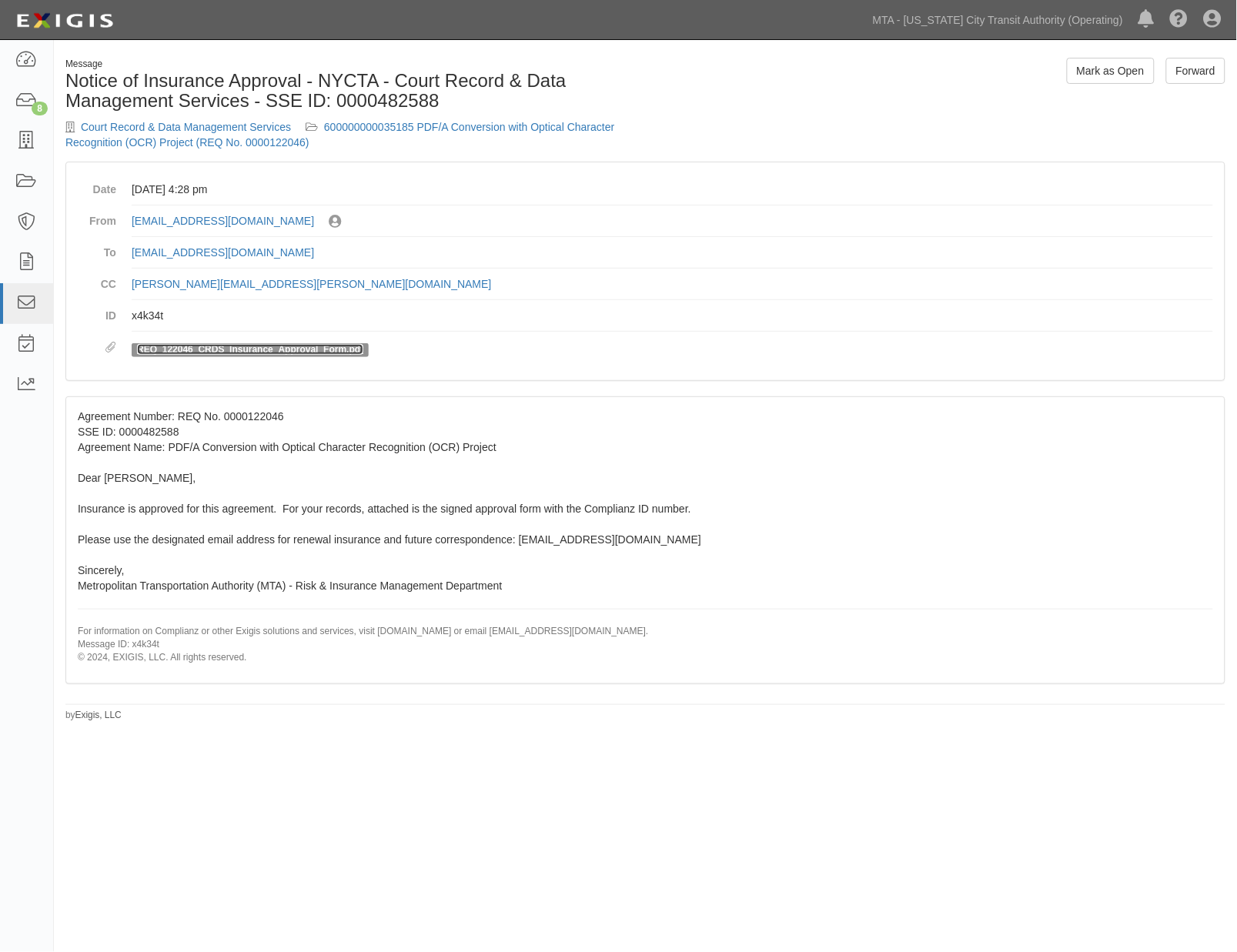
click at [271, 350] on link "REQ_122046_CRDS_Insurance_Approval_Form.pdf" at bounding box center [250, 349] width 226 height 10
click at [497, 126] on link "600000000035185 PDF/A Conversion with Optical Character Recognition (OCR) Proje…" at bounding box center [340, 135] width 549 height 28
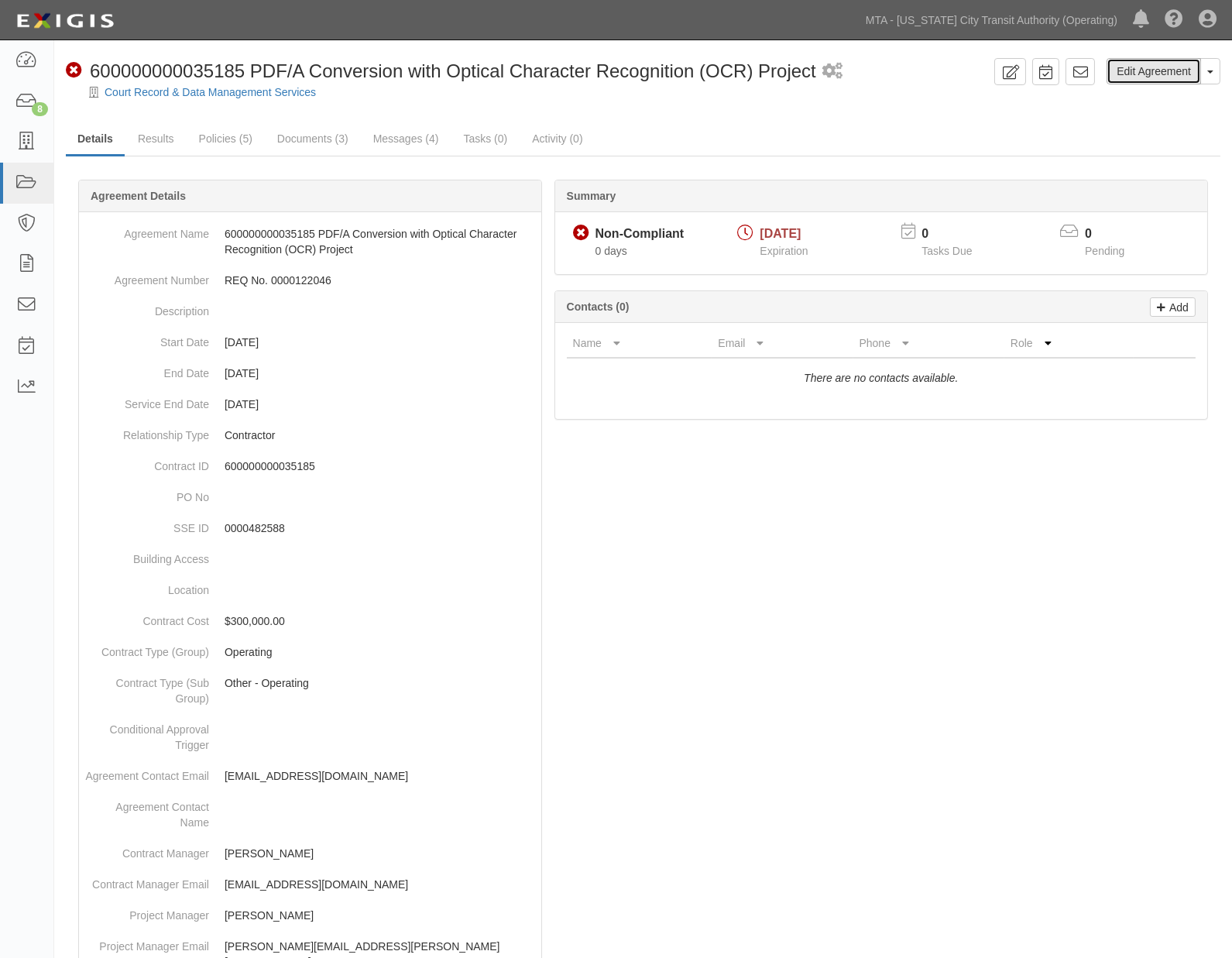
click at [1132, 69] on link "Edit Agreement" at bounding box center [1153, 71] width 94 height 27
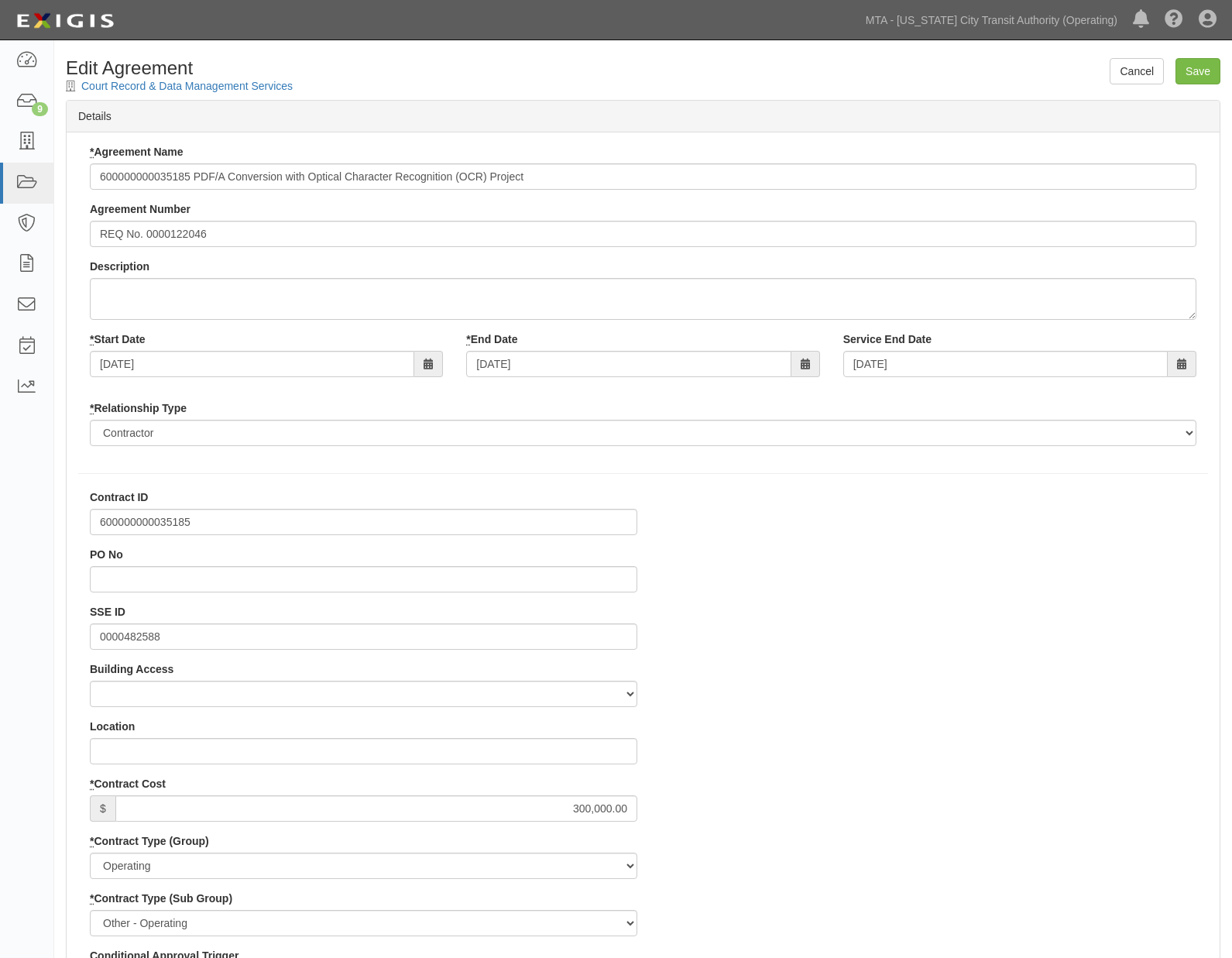
select select
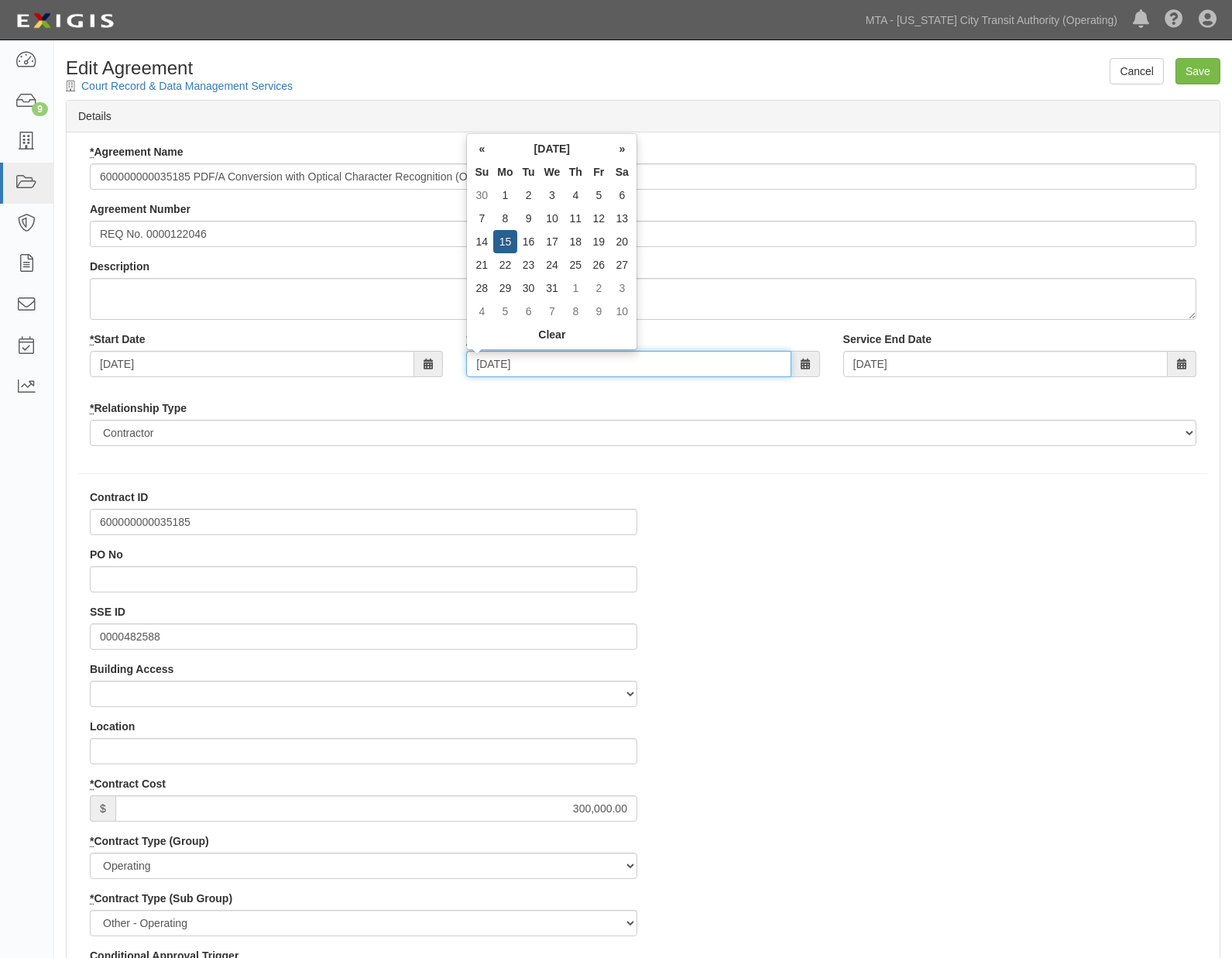
drag, startPoint x: 551, startPoint y: 352, endPoint x: 420, endPoint y: 362, distance: 131.4
click at [420, 362] on div "* Start Date [DATE] * End Date [DATE] Service End Date [DATE]" at bounding box center [643, 360] width 1130 height 57
type input "[DATE]"
drag, startPoint x: 779, startPoint y: 602, endPoint x: 776, endPoint y: 594, distance: 8.5
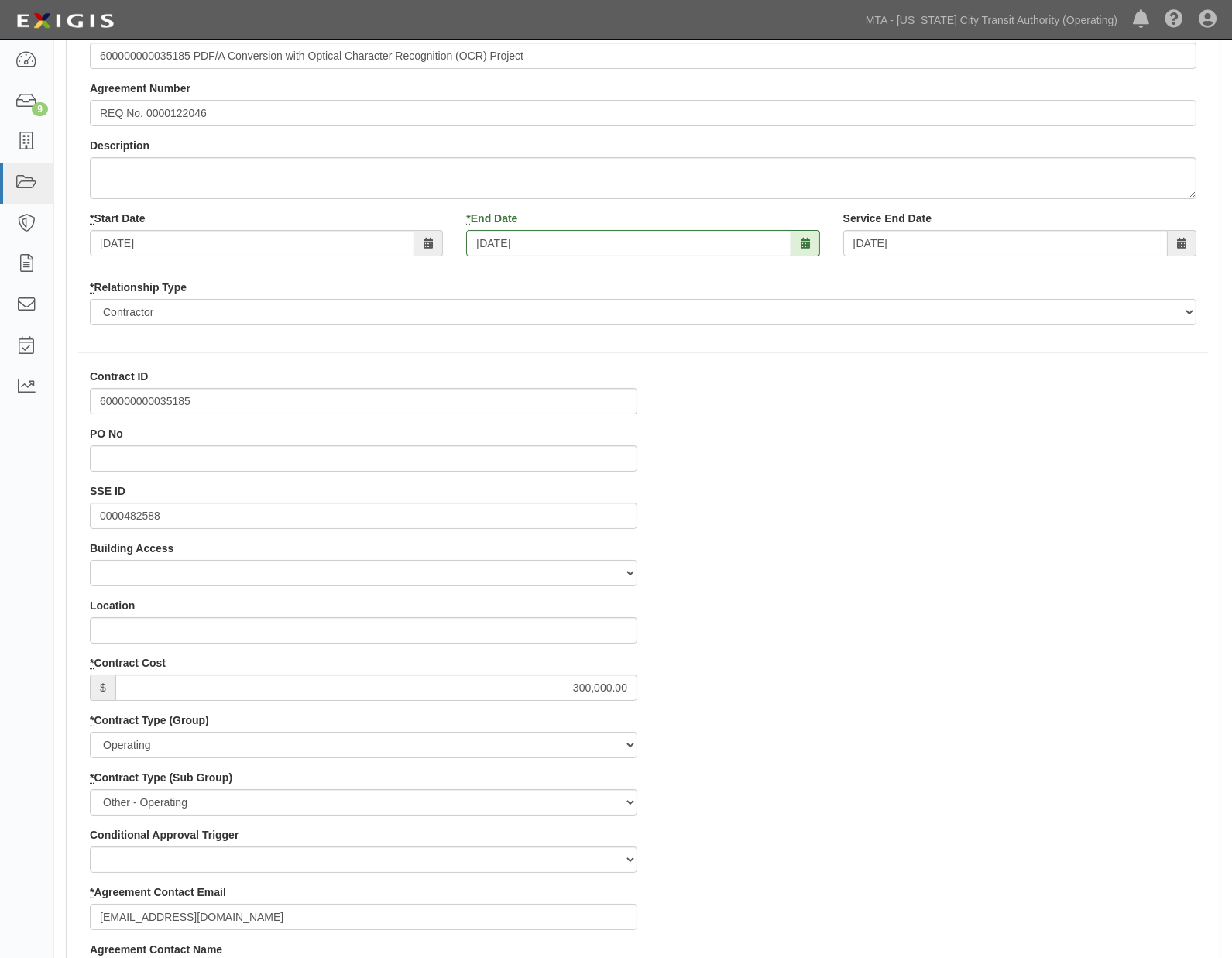
scroll to position [344, 0]
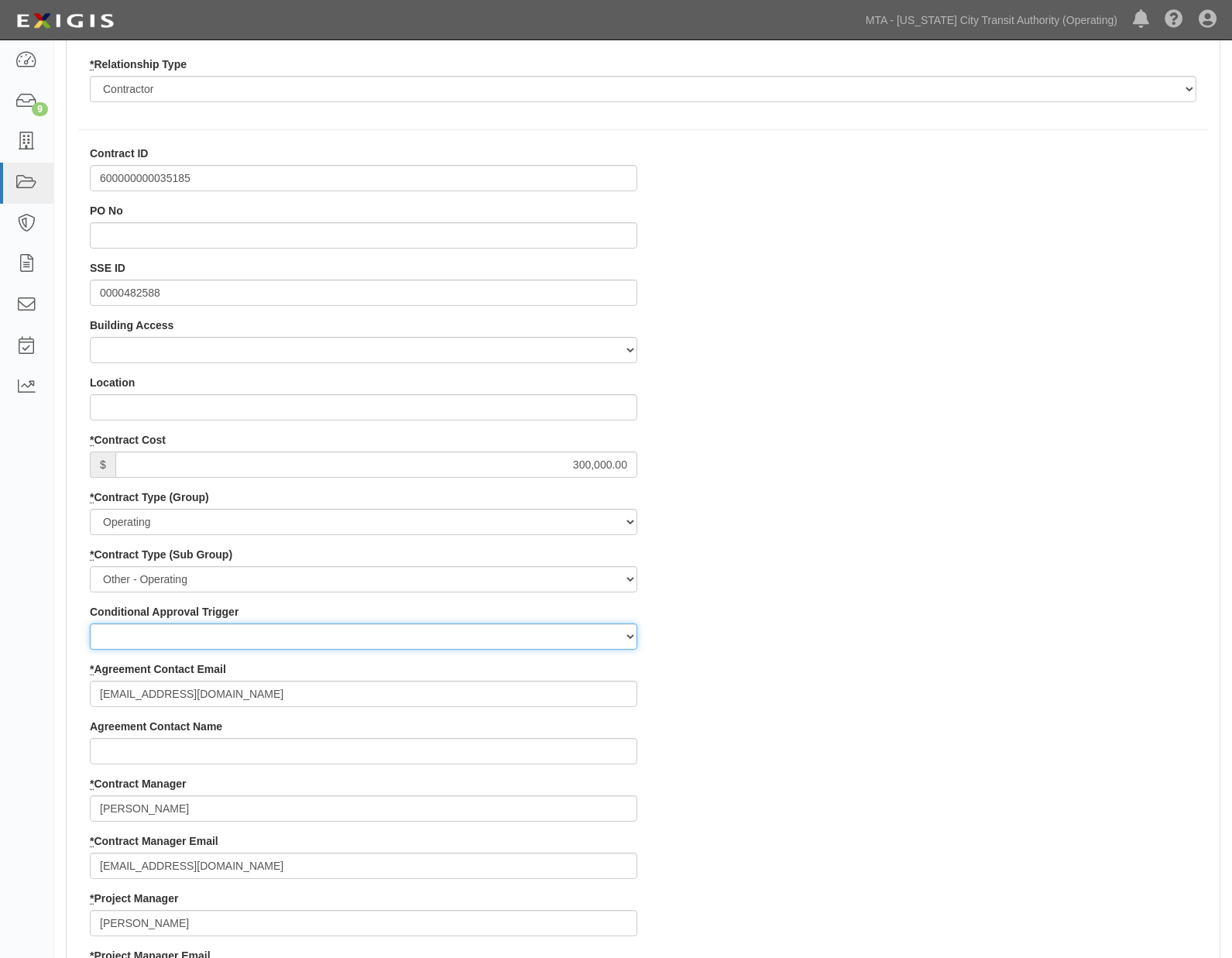
click at [551, 638] on select "Board Initiative Coverage Deferral Emergency Work Executive Request Governor In…" at bounding box center [363, 636] width 547 height 27
drag, startPoint x: 899, startPoint y: 718, endPoint x: 672, endPoint y: 744, distance: 228.5
click at [898, 718] on div "Contract ID 600000000035185 PO No SSE ID 0000482588 Building Access 2 Broadway …" at bounding box center [643, 919] width 1153 height 1547
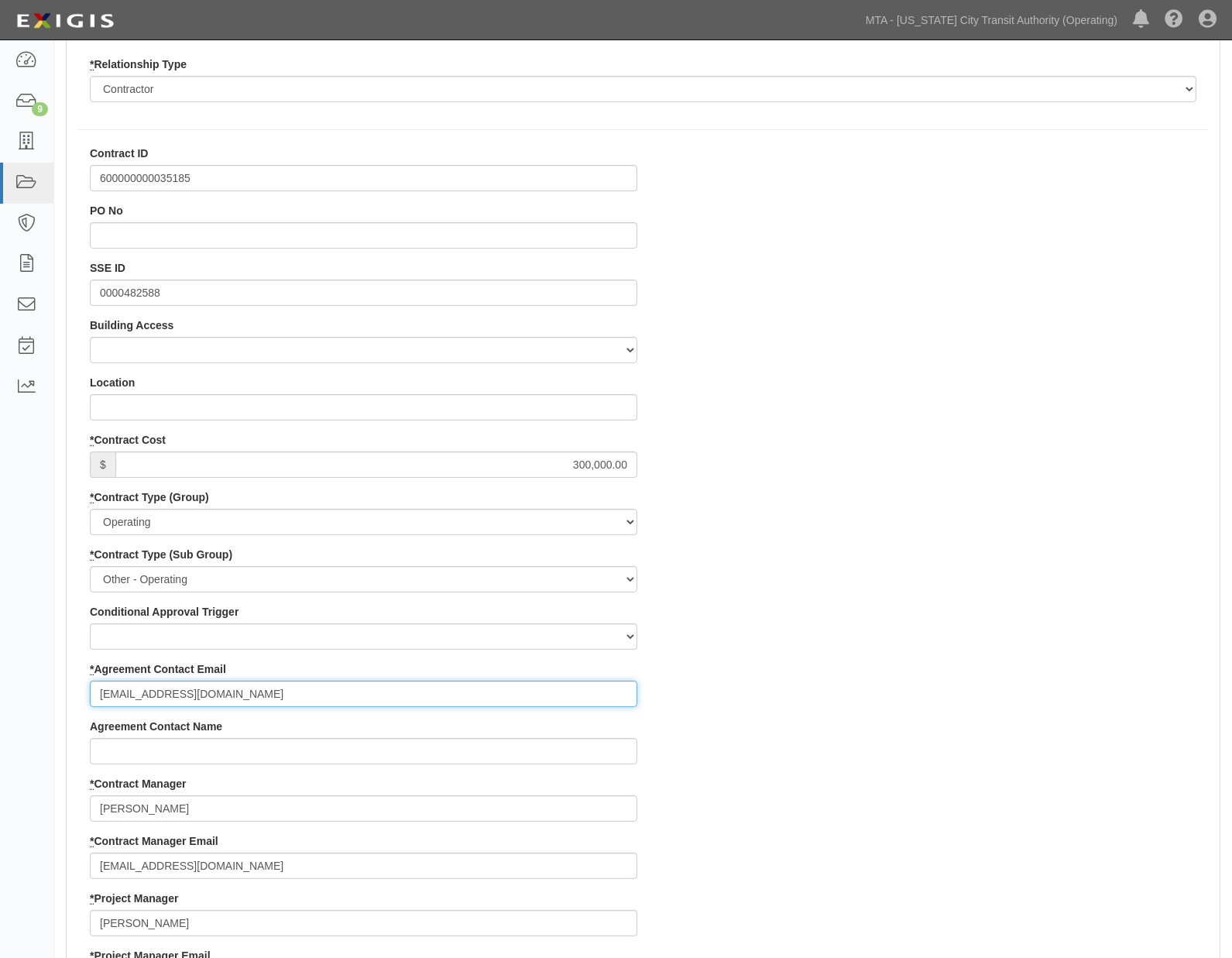
click at [327, 691] on input "k.pilichoeski@crds-inc.com" at bounding box center [363, 694] width 547 height 27
drag, startPoint x: 230, startPoint y: 692, endPoint x: 40, endPoint y: 674, distance: 190.9
click at [40, 674] on body "Toggle navigation Dashboard 9 Inbox Parties Agreements Coverages Documents Mess…" at bounding box center [616, 822] width 1232 height 2330
type input "[EMAIL_ADDRESS][DOMAIN_NAME]"
click at [818, 729] on div "Contract ID 600000000035185 PO No SSE ID 0000482588 Building Access 2 Broadway …" at bounding box center [643, 919] width 1153 height 1547
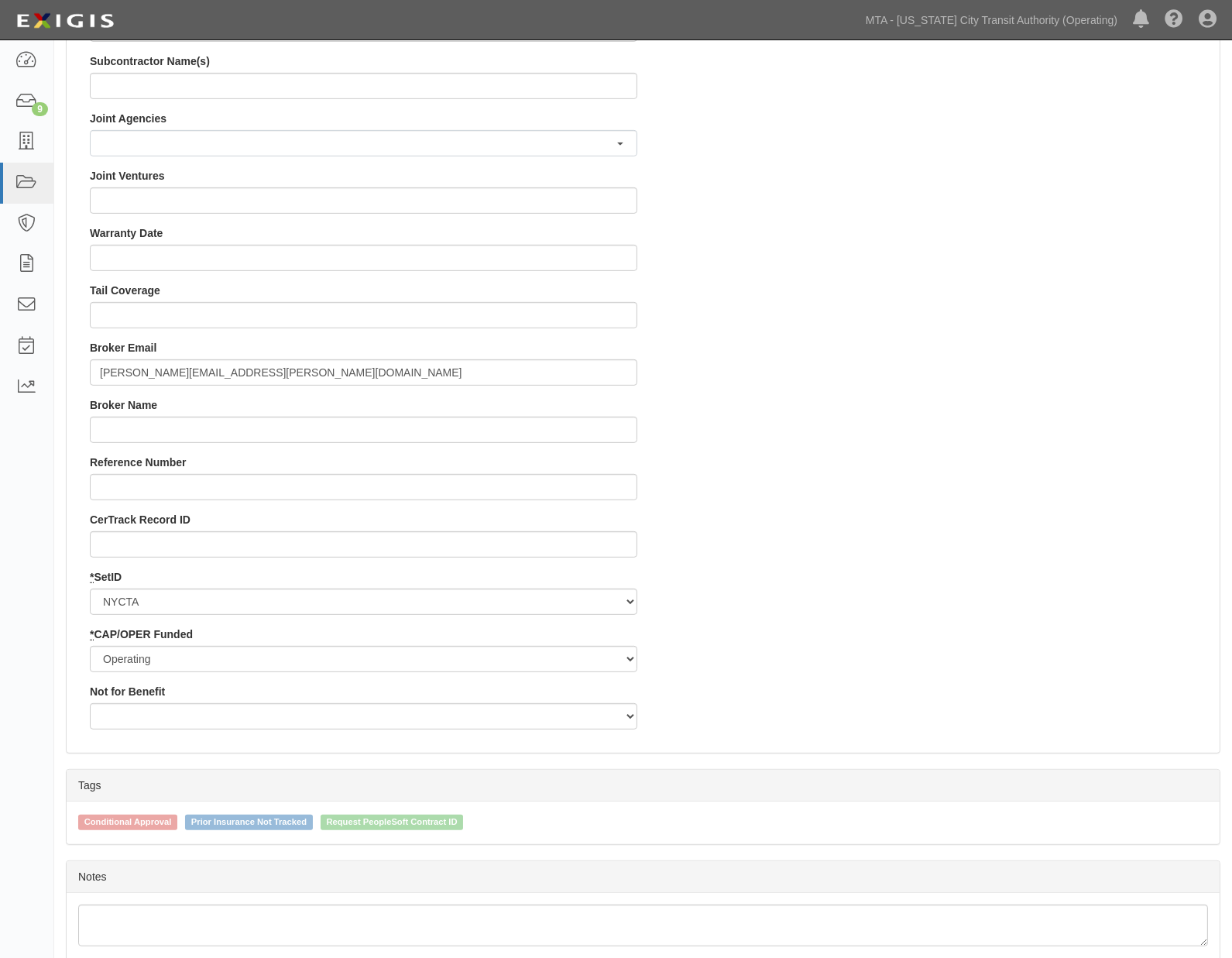
scroll to position [1372, 0]
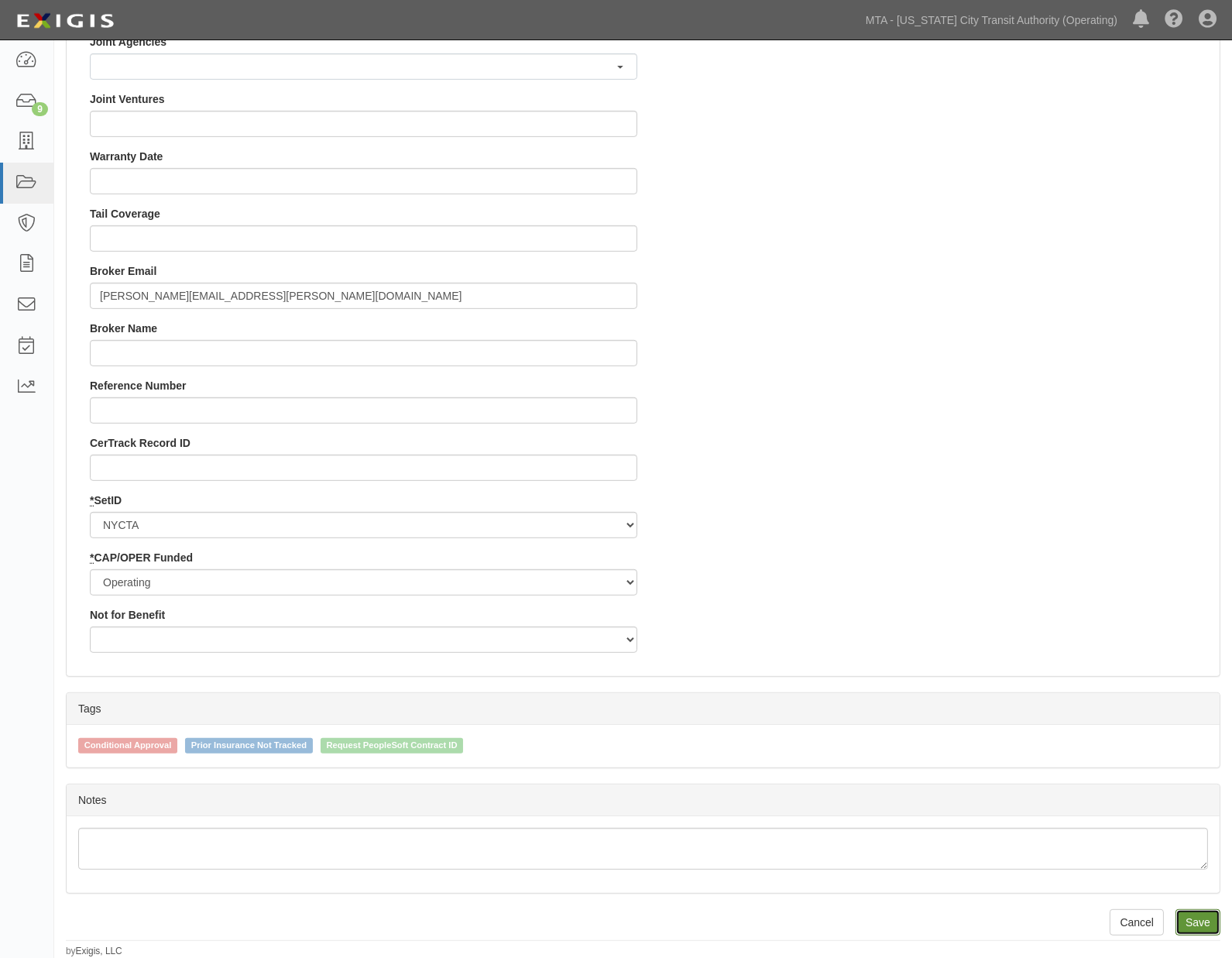
click at [1198, 931] on input "Save" at bounding box center [1198, 922] width 45 height 27
type input "300000.00"
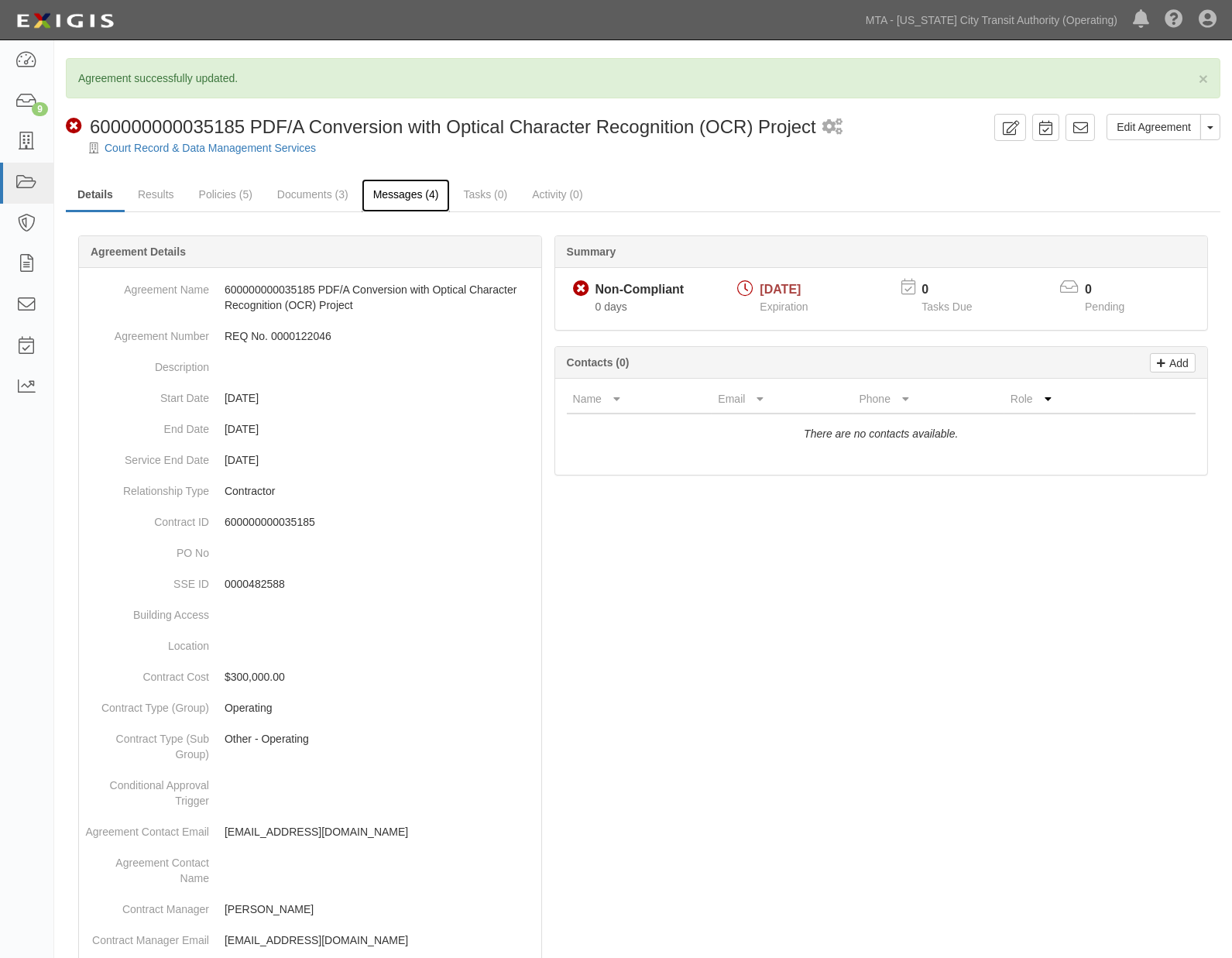
click at [381, 197] on link "Messages (4)" at bounding box center [406, 195] width 89 height 33
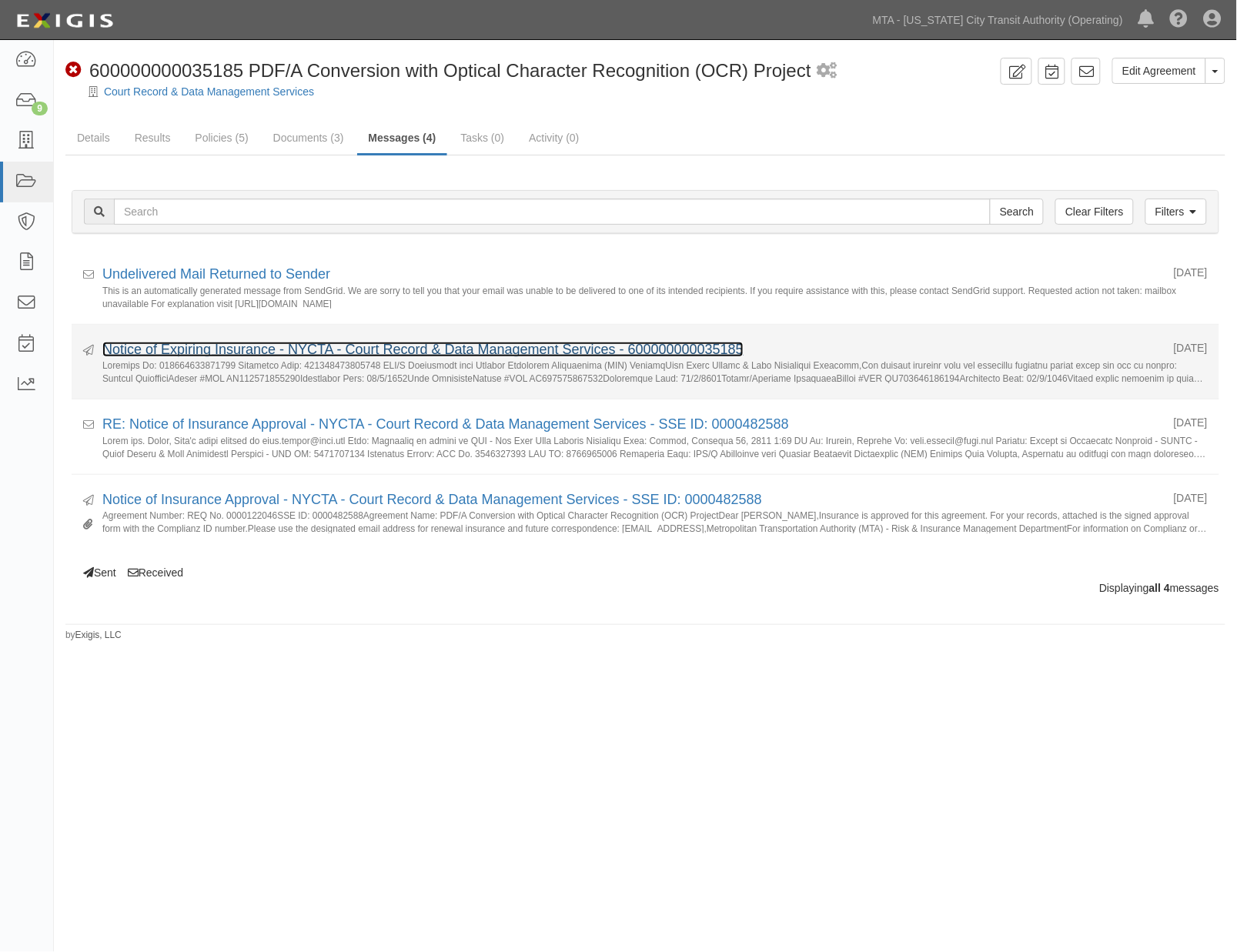
click at [152, 349] on link "Notice of Expiring Insurance - NYCTA - Court Record & Data Management Services …" at bounding box center [423, 349] width 641 height 15
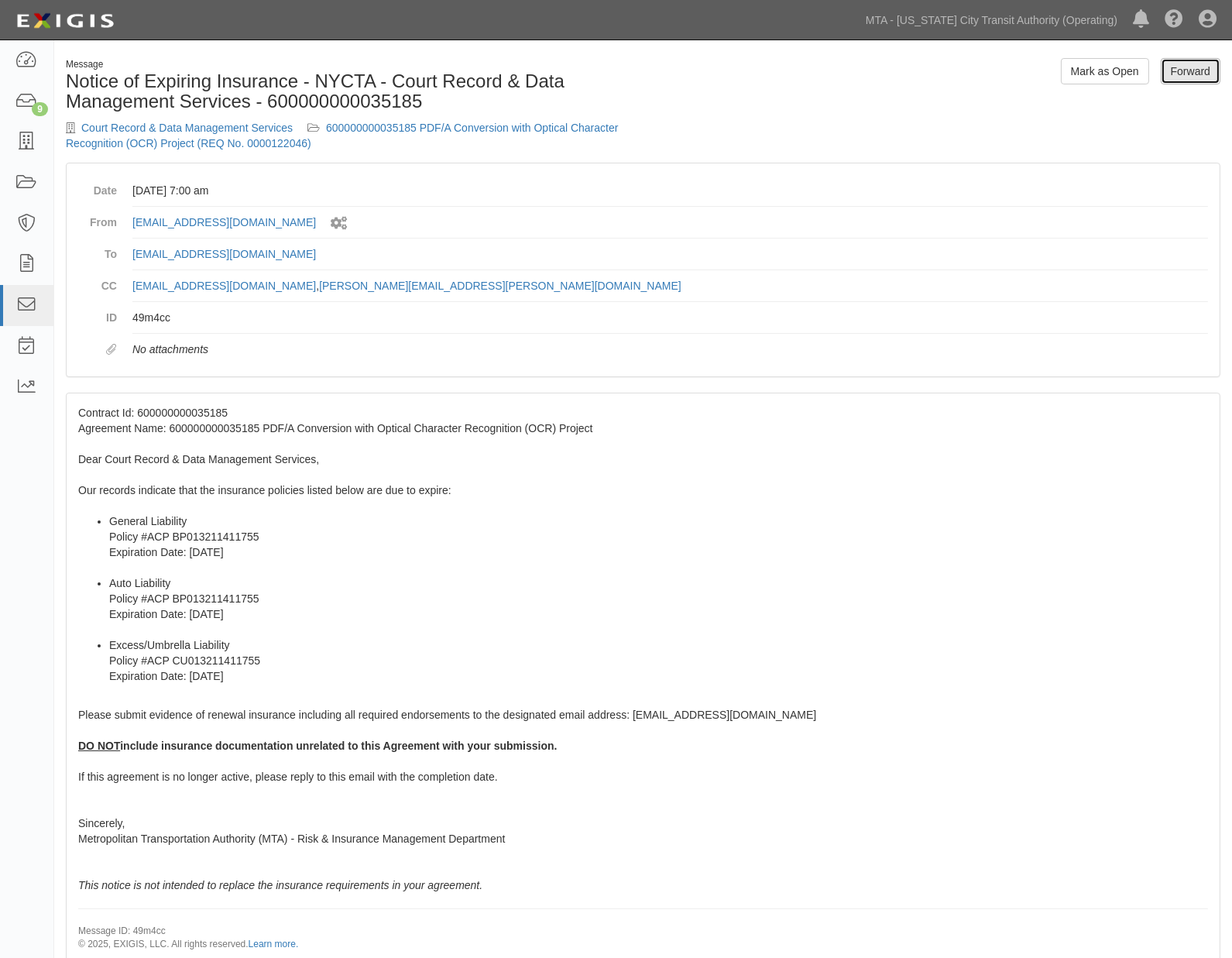
click at [1200, 71] on link "Forward" at bounding box center [1191, 71] width 60 height 27
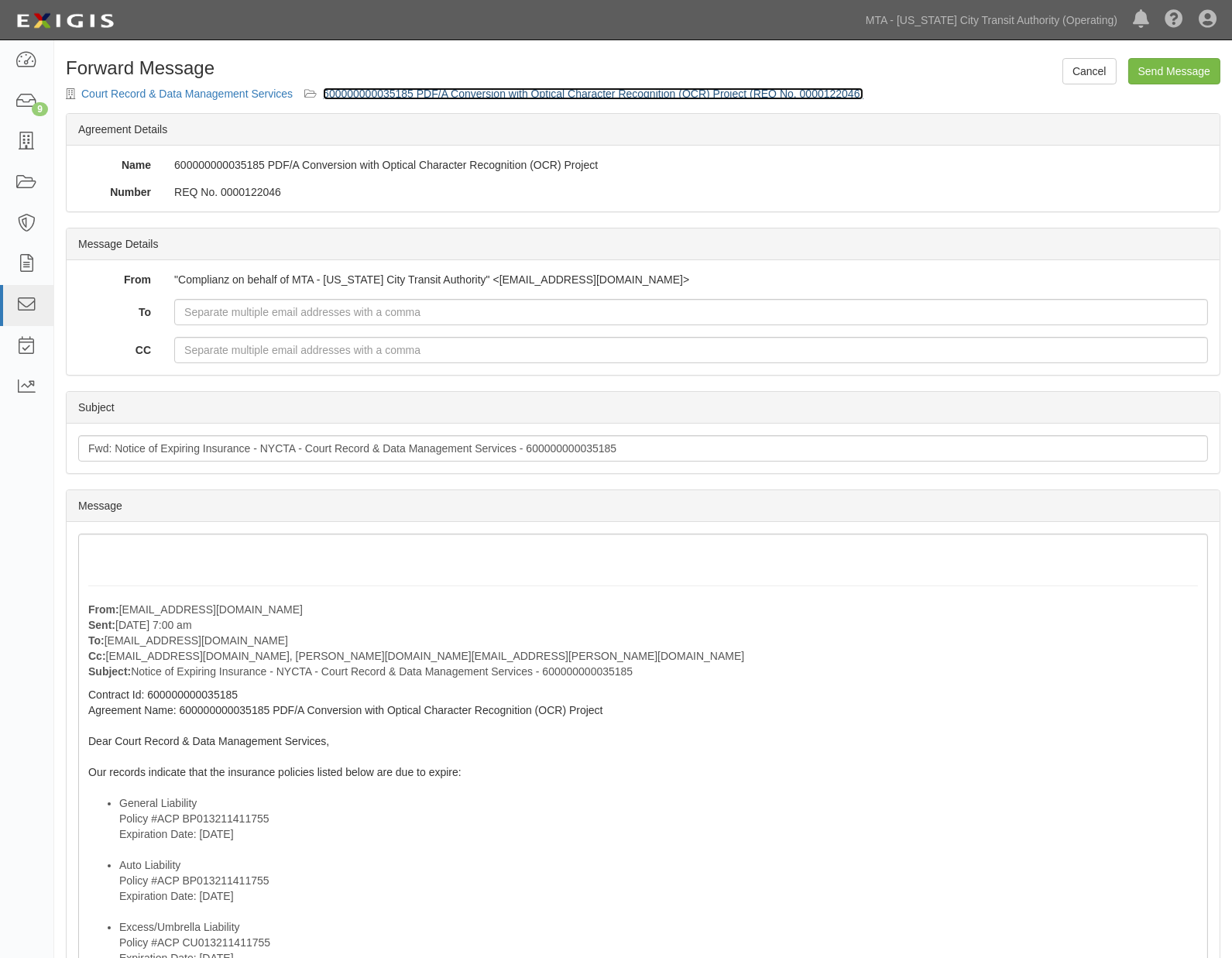
click at [503, 94] on link "600000000035185 PDF/A Conversion with Optical Character Recognition (OCR) Proje…" at bounding box center [593, 94] width 540 height 12
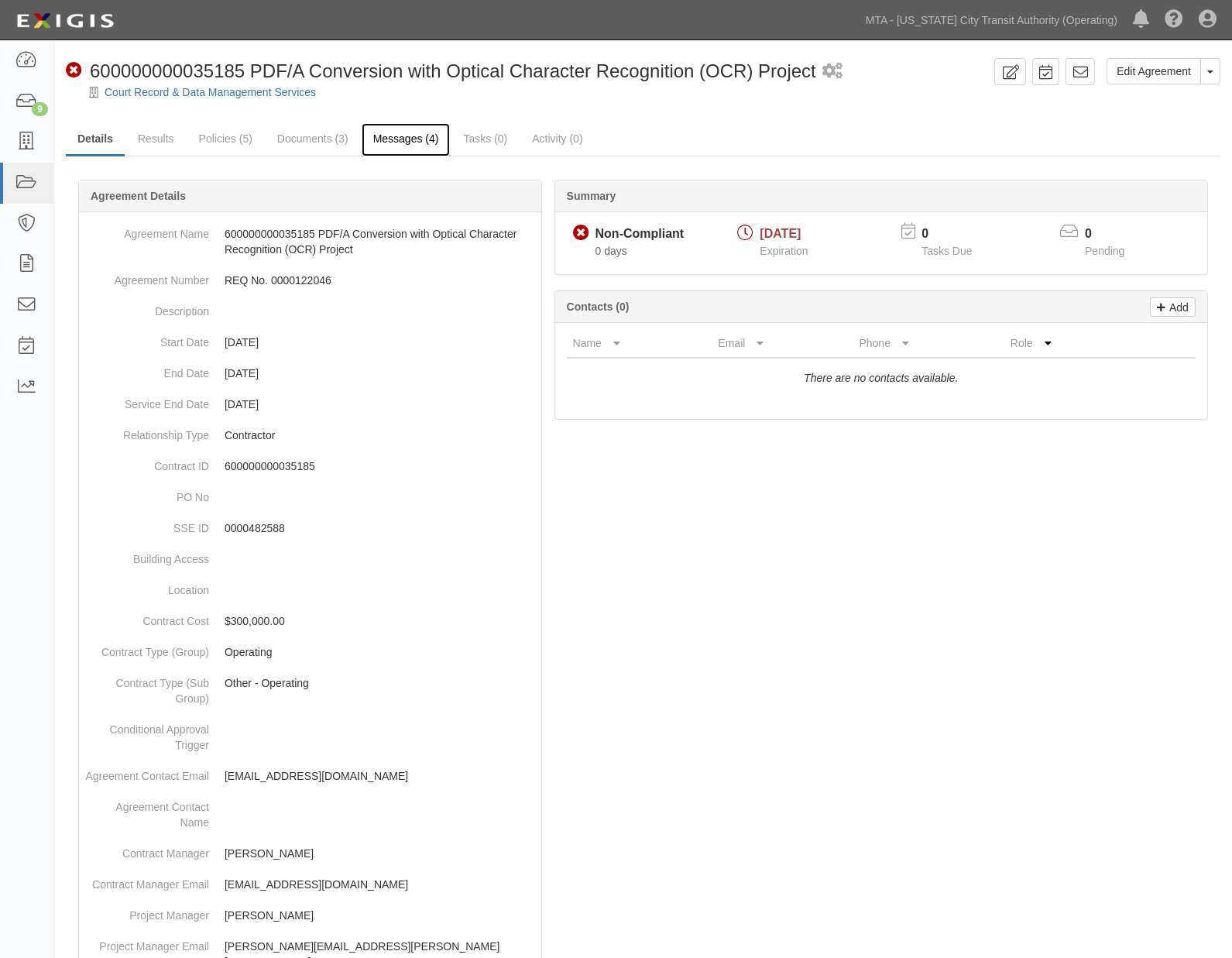
click at [403, 141] on link "Messages (4)" at bounding box center [406, 140] width 89 height 33
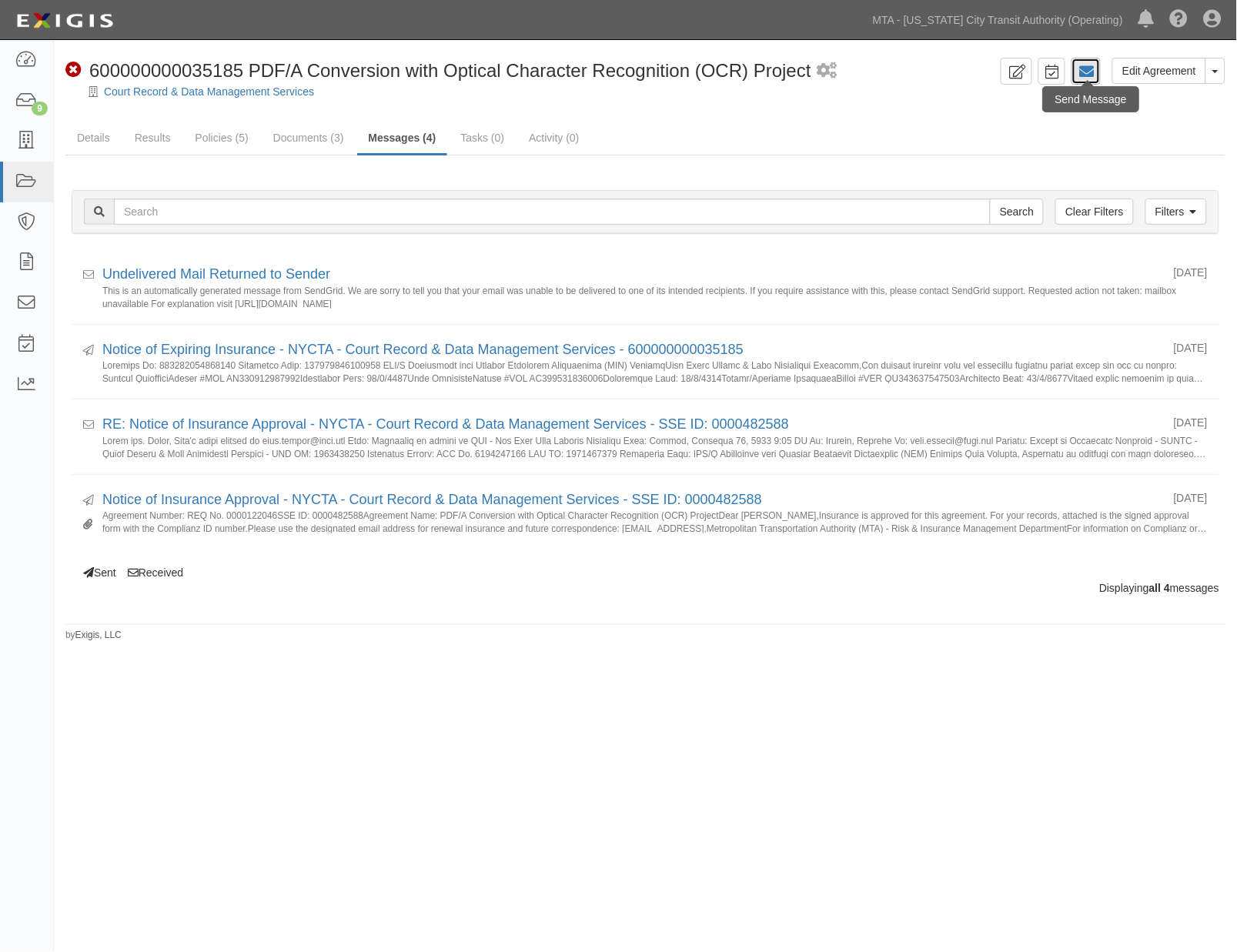
click at [1089, 67] on icon at bounding box center [1085, 71] width 15 height 15
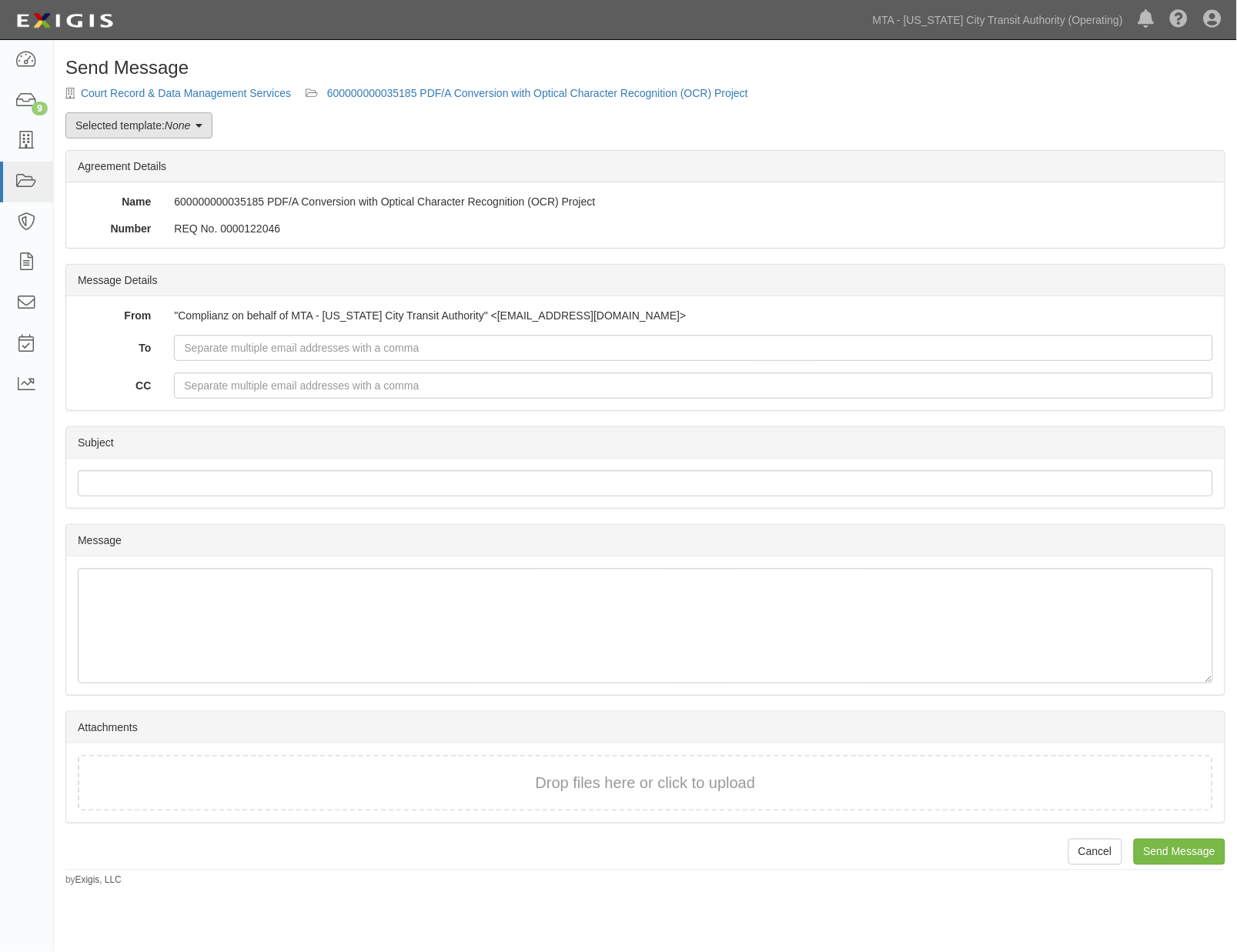
drag, startPoint x: 144, startPoint y: 139, endPoint x: 142, endPoint y: 129, distance: 10.2
click at [142, 129] on link "Selected template: None" at bounding box center [139, 125] width 147 height 26
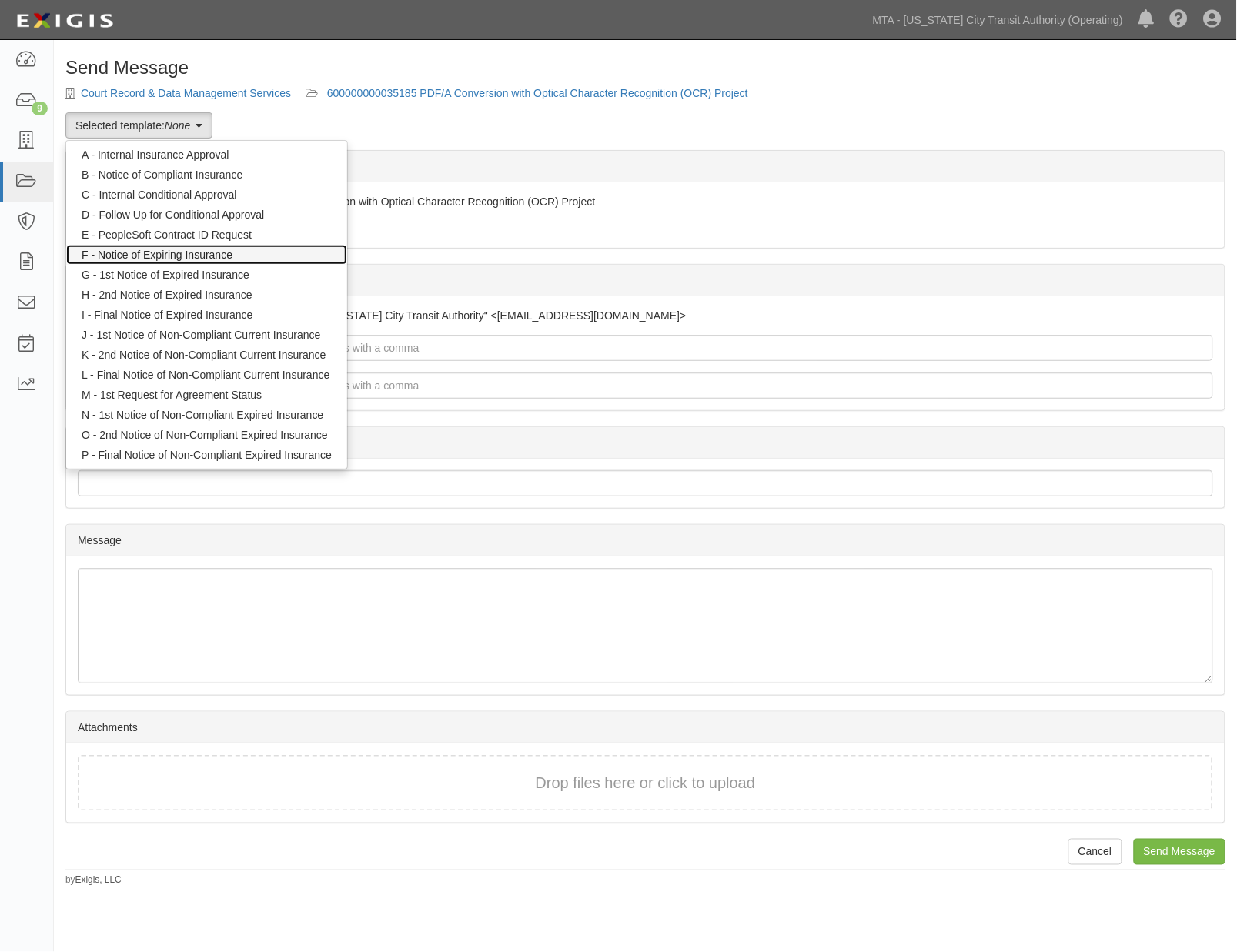
click at [160, 256] on link "F - Notice of Expiring Insurance" at bounding box center [207, 254] width 281 height 20
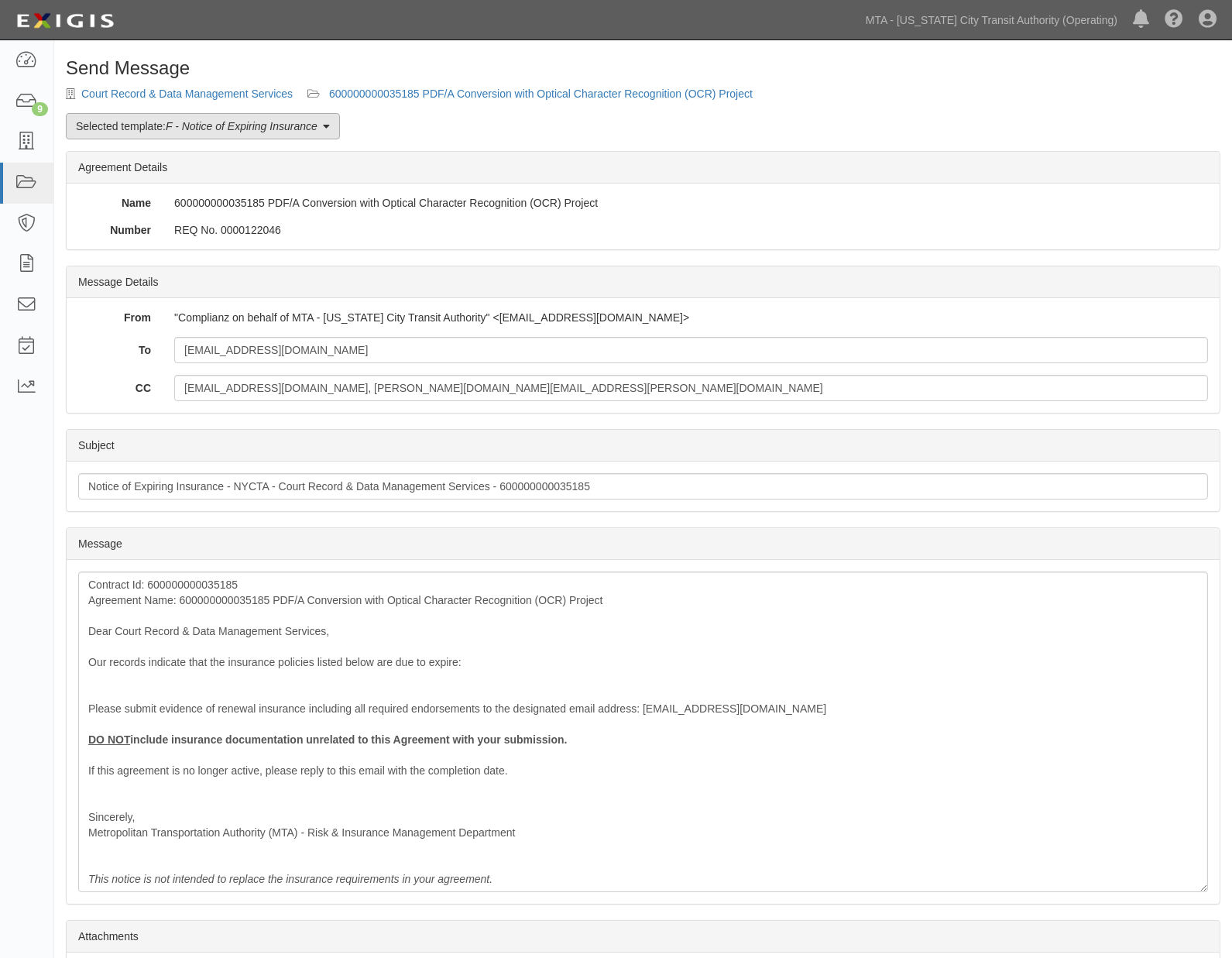
click at [188, 124] on em "F - Notice of Expiring Insurance" at bounding box center [242, 126] width 152 height 12
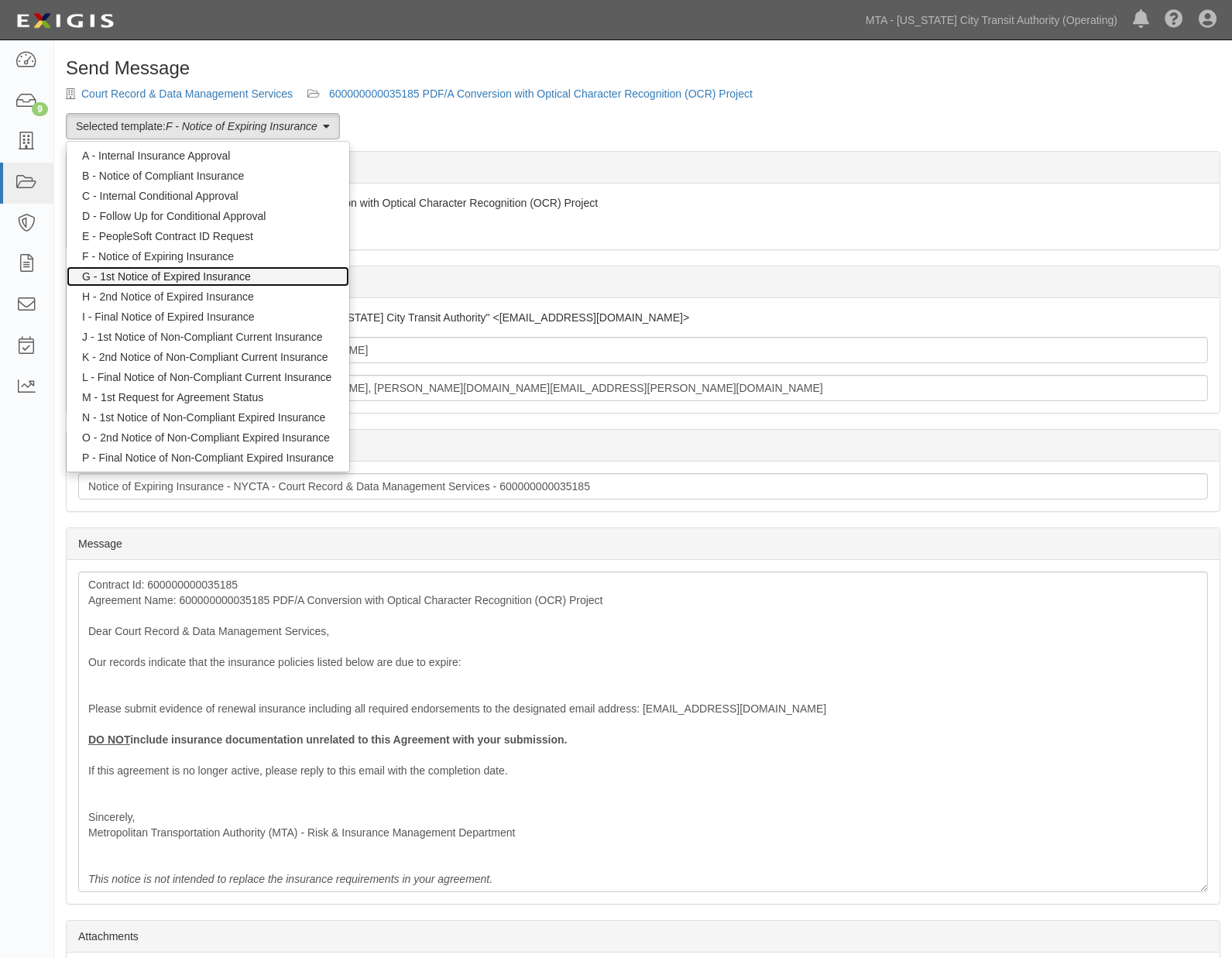
click at [164, 274] on link "G - 1st Notice of Expired Insurance" at bounding box center [208, 276] width 283 height 20
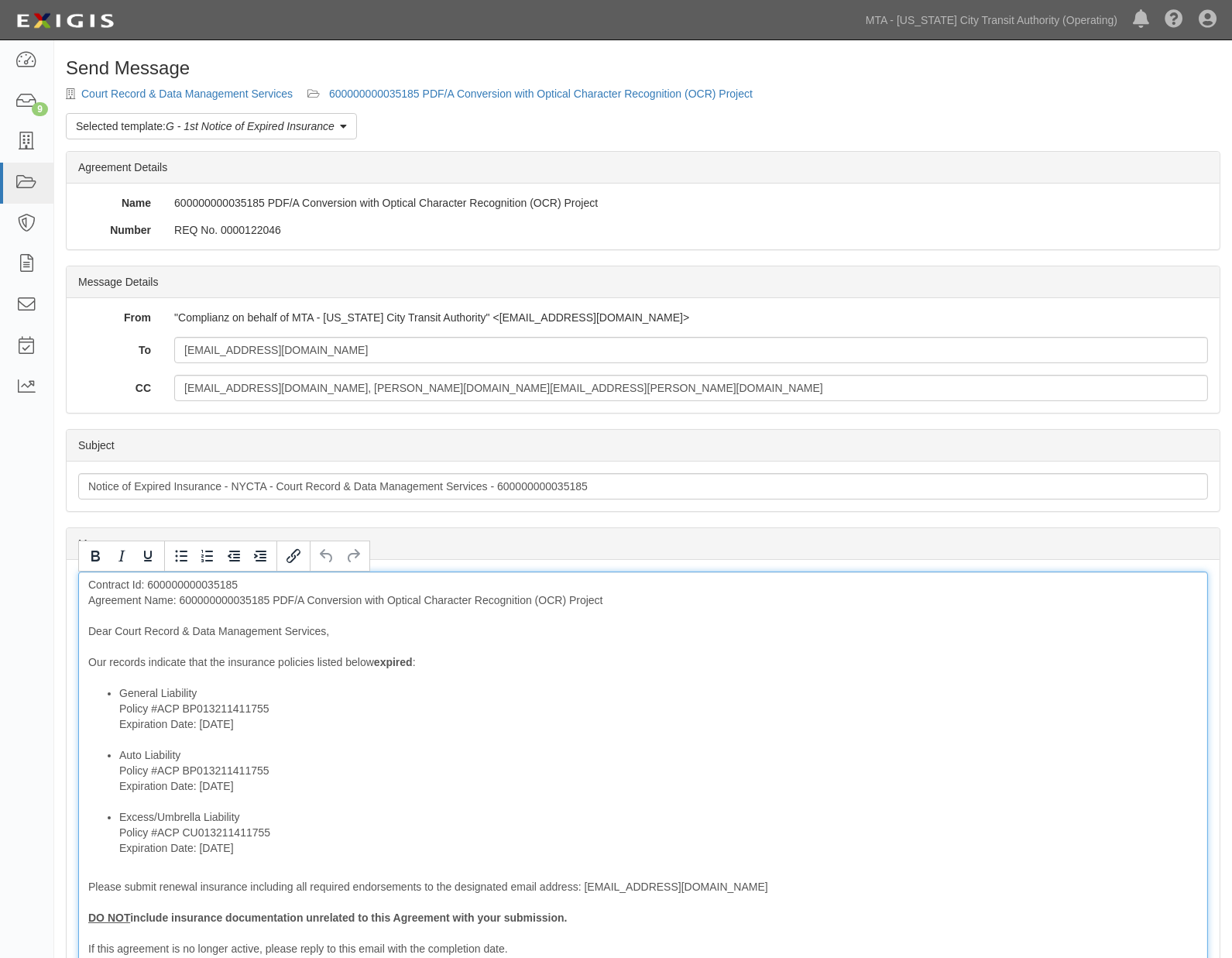
click at [241, 602] on div "Contract Id: 600000000035185 Agreement Name: 600000000035185 PDF/A Conversion w…" at bounding box center [643, 821] width 1130 height 498
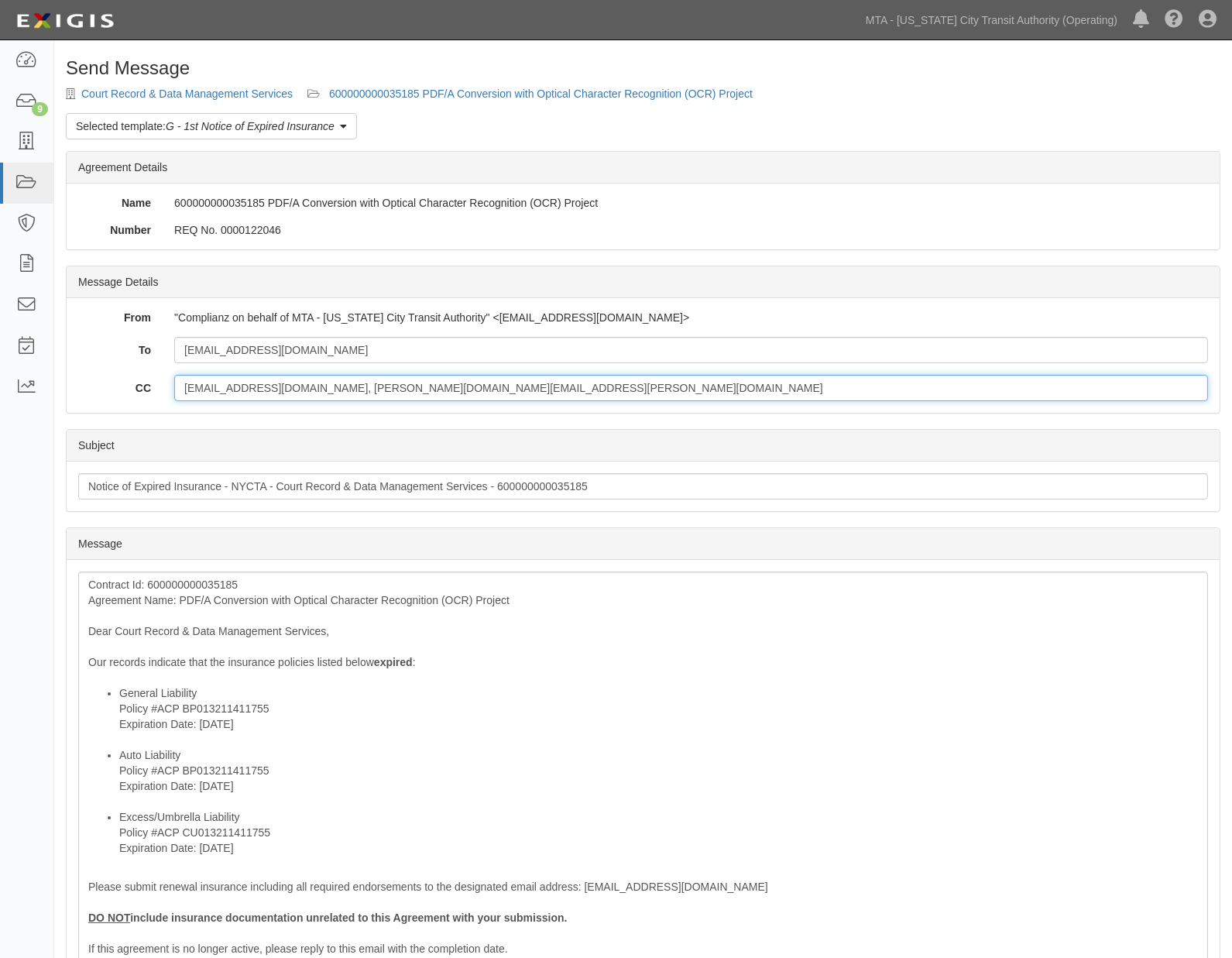
drag, startPoint x: 418, startPoint y: 391, endPoint x: 287, endPoint y: 377, distance: 131.7
click at [287, 377] on input "cspollen@mtabsc.org, john.serrao@nyct.com" at bounding box center [691, 388] width 1034 height 27
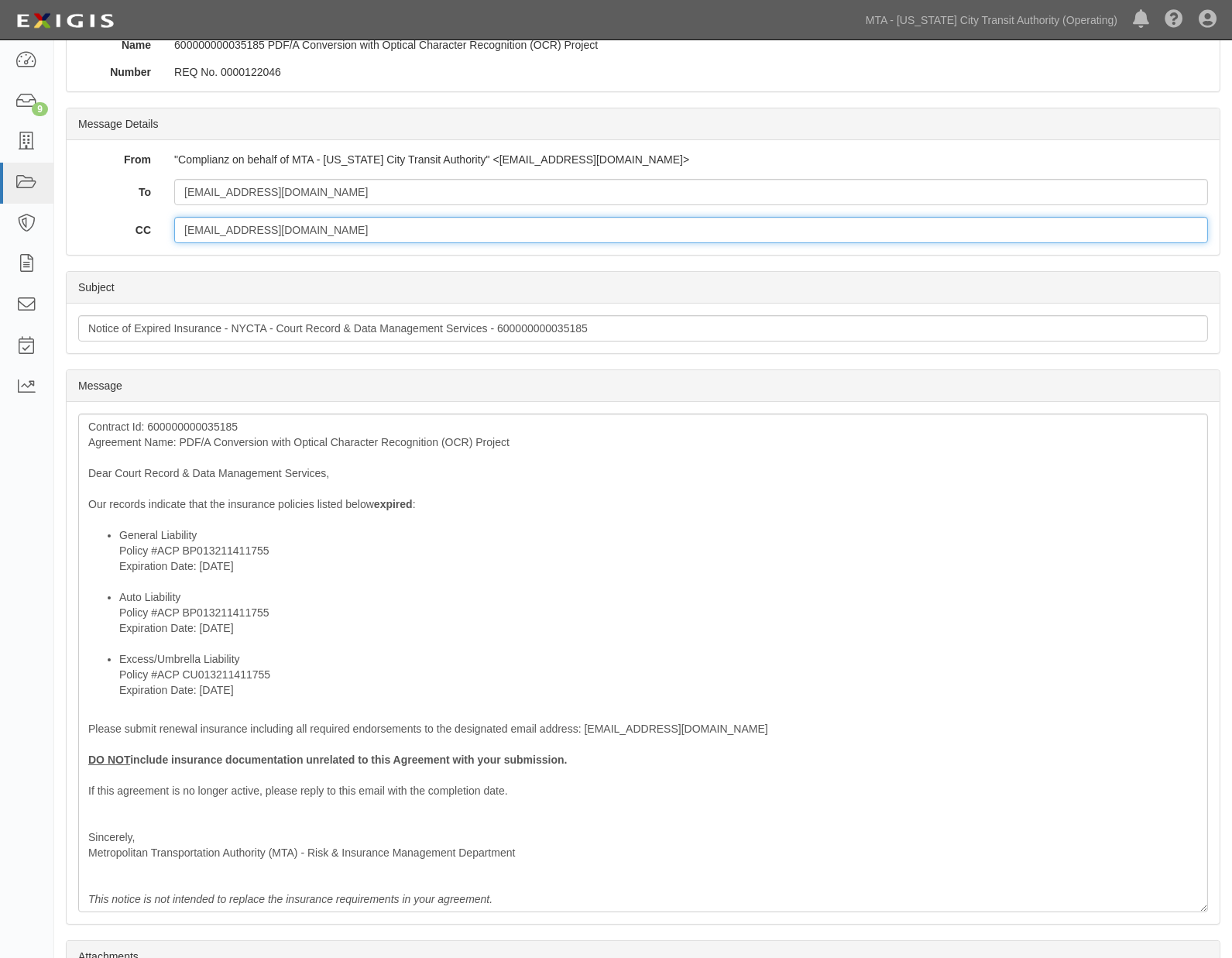
scroll to position [316, 0]
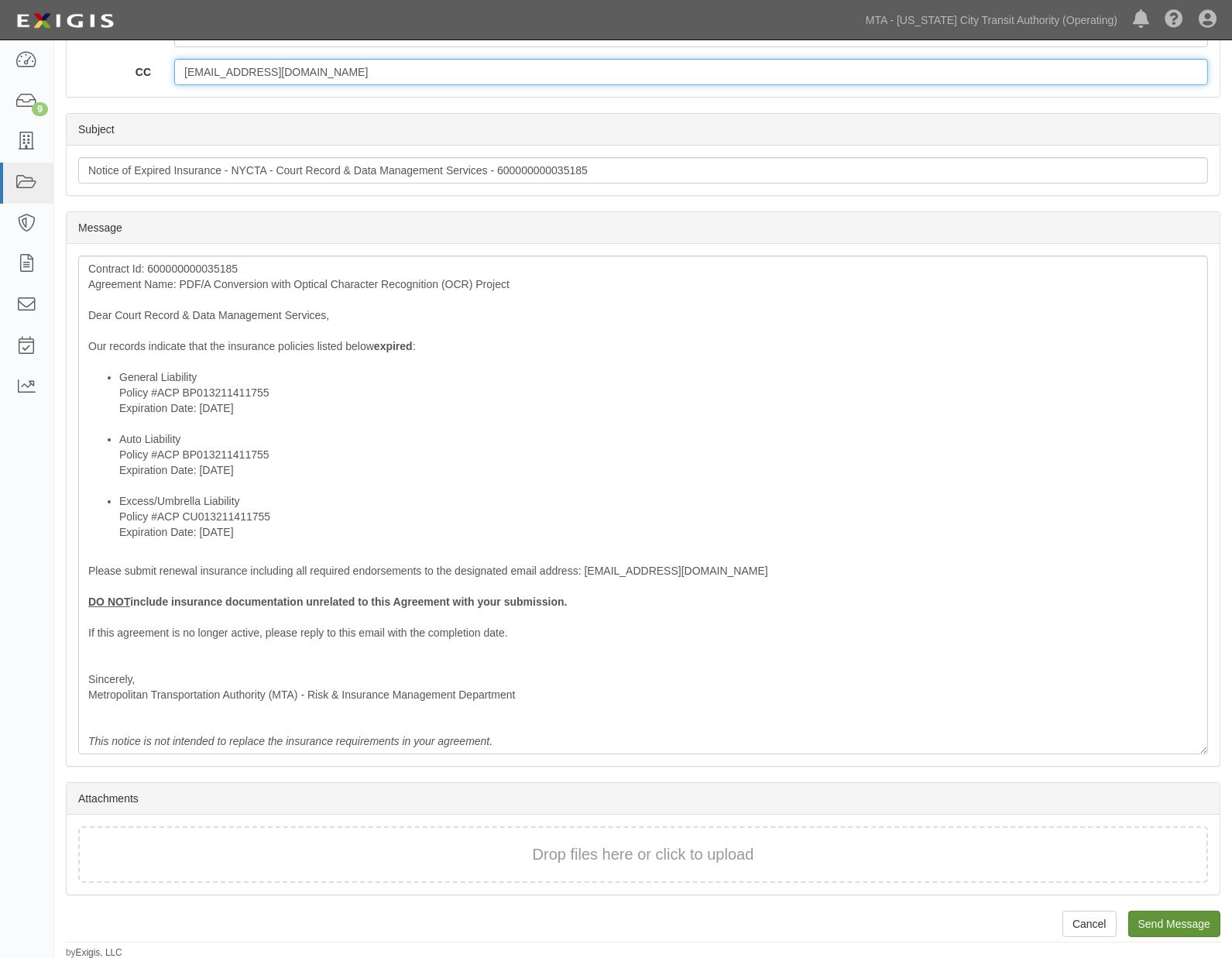
type input "[EMAIL_ADDRESS][DOMAIN_NAME]"
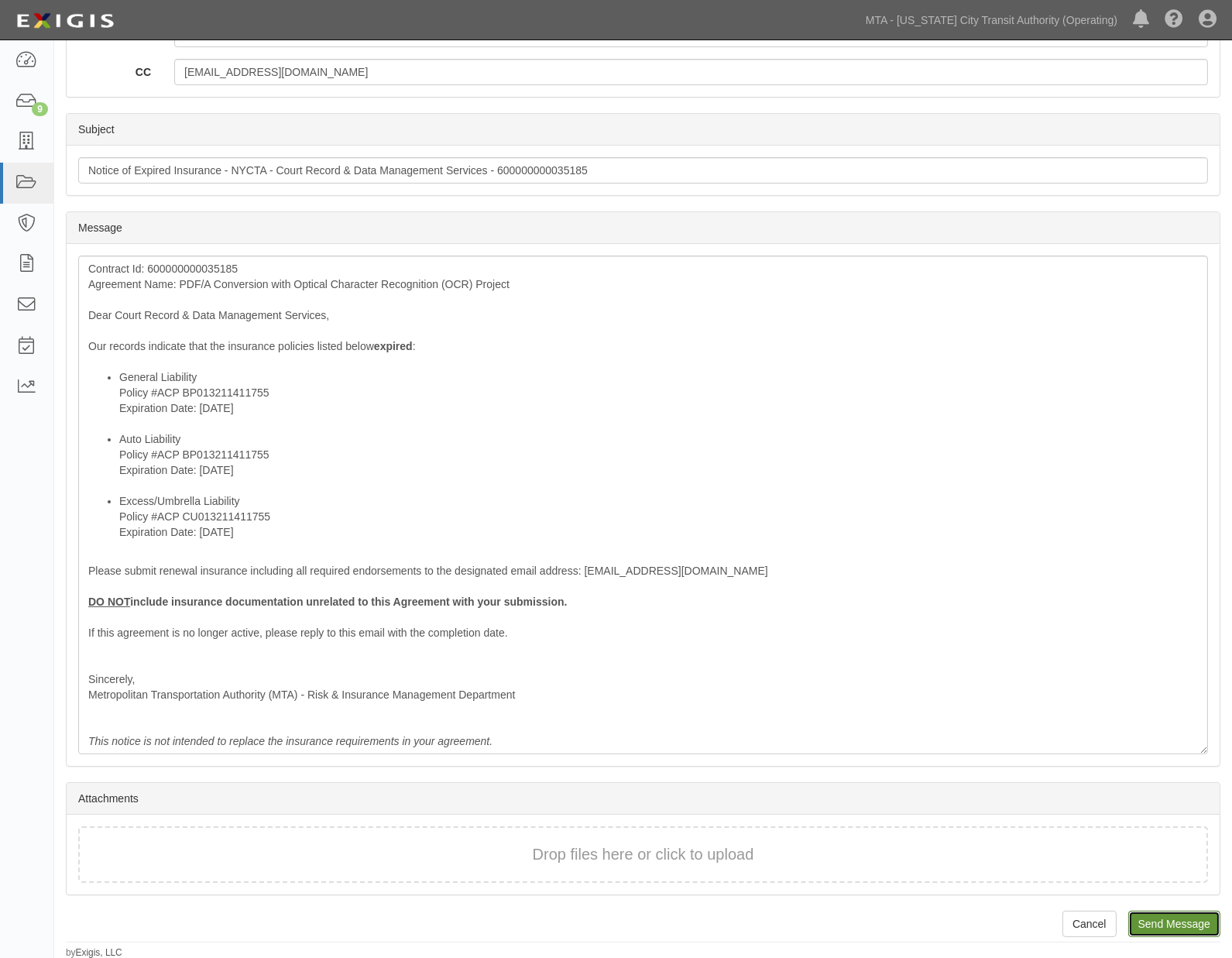
click at [1169, 919] on input "Send Message" at bounding box center [1174, 923] width 92 height 27
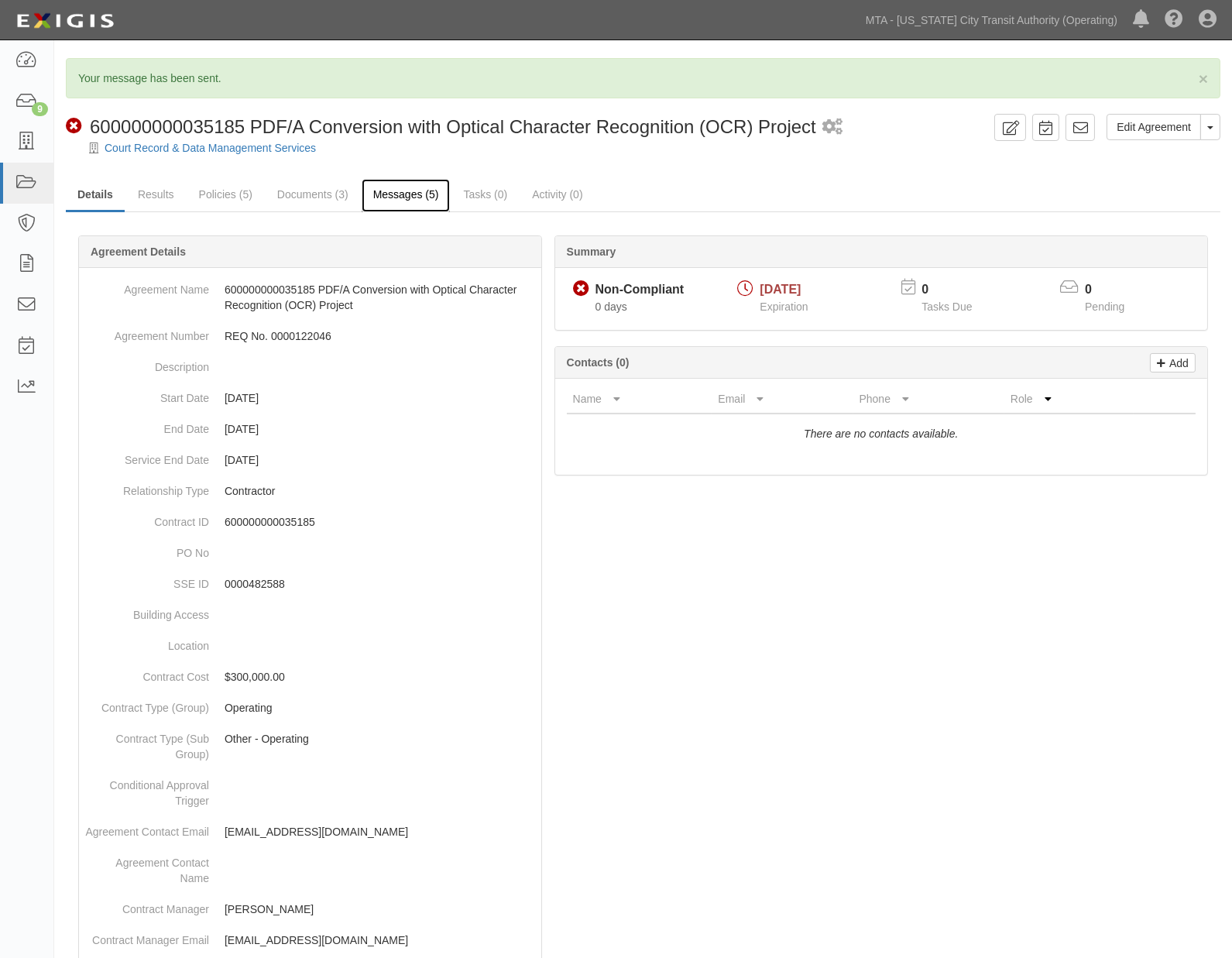
click at [374, 191] on link "Messages (5)" at bounding box center [406, 195] width 89 height 33
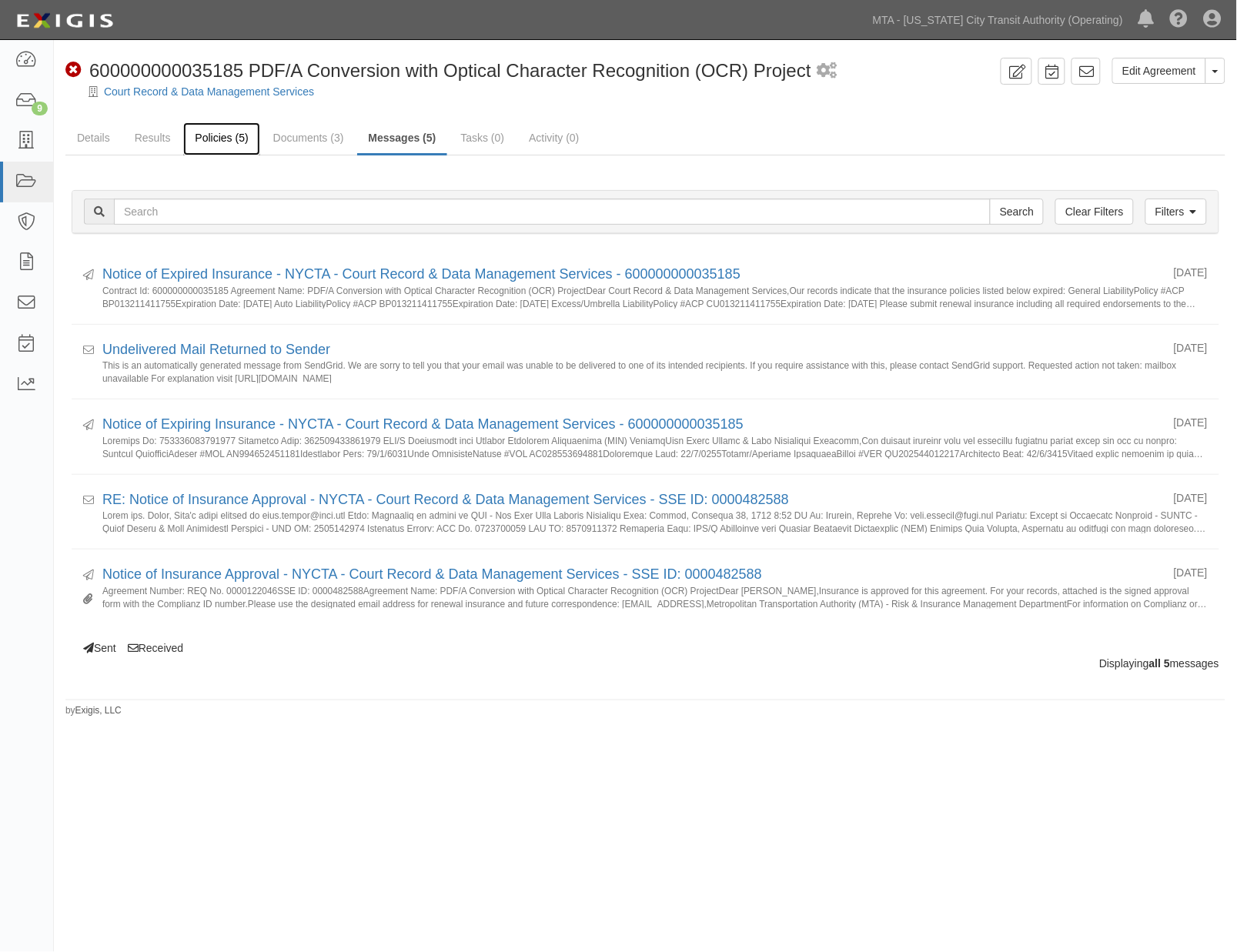
click at [214, 137] on link "Policies (5)" at bounding box center [221, 139] width 76 height 33
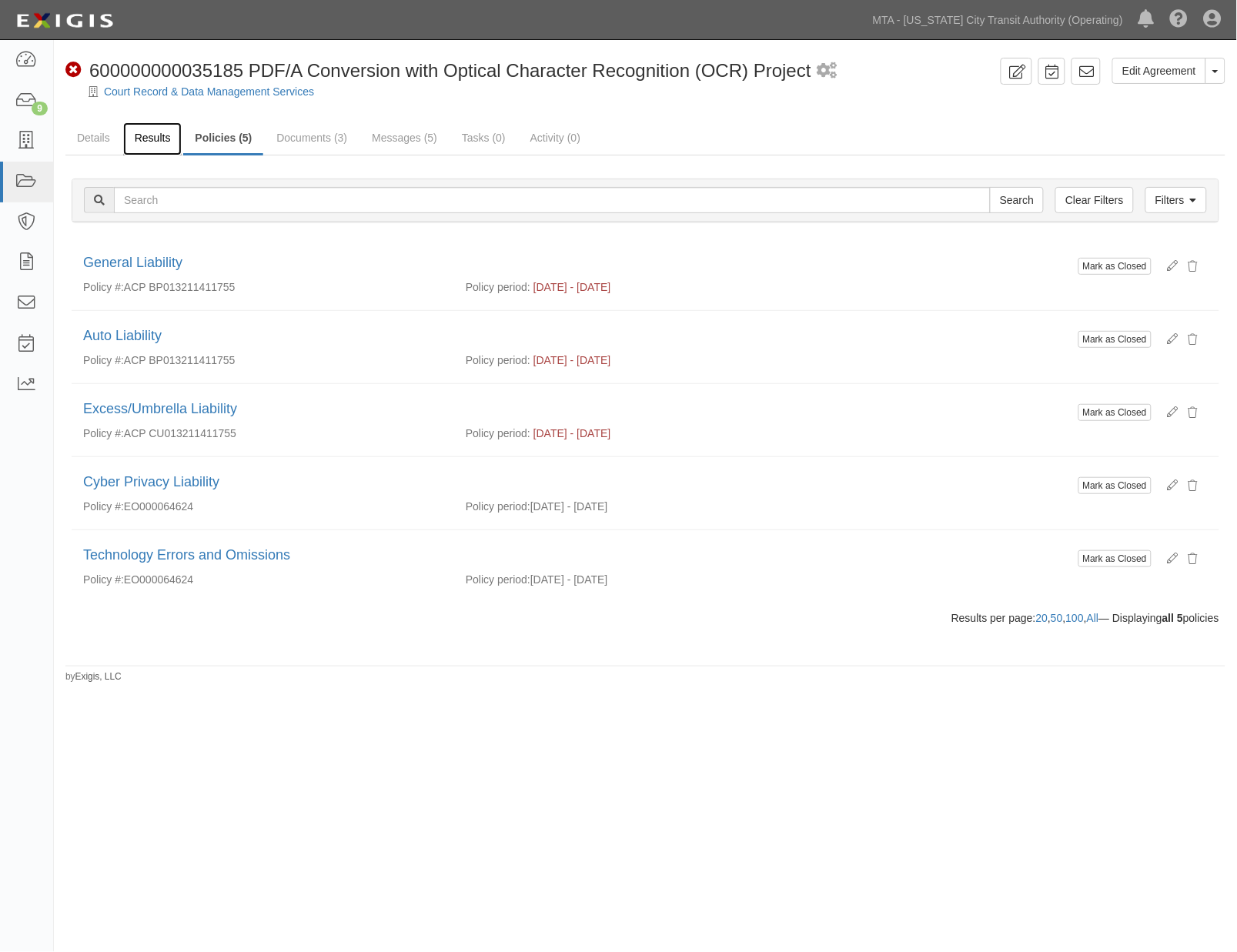
click at [139, 136] on link "Results" at bounding box center [153, 139] width 59 height 33
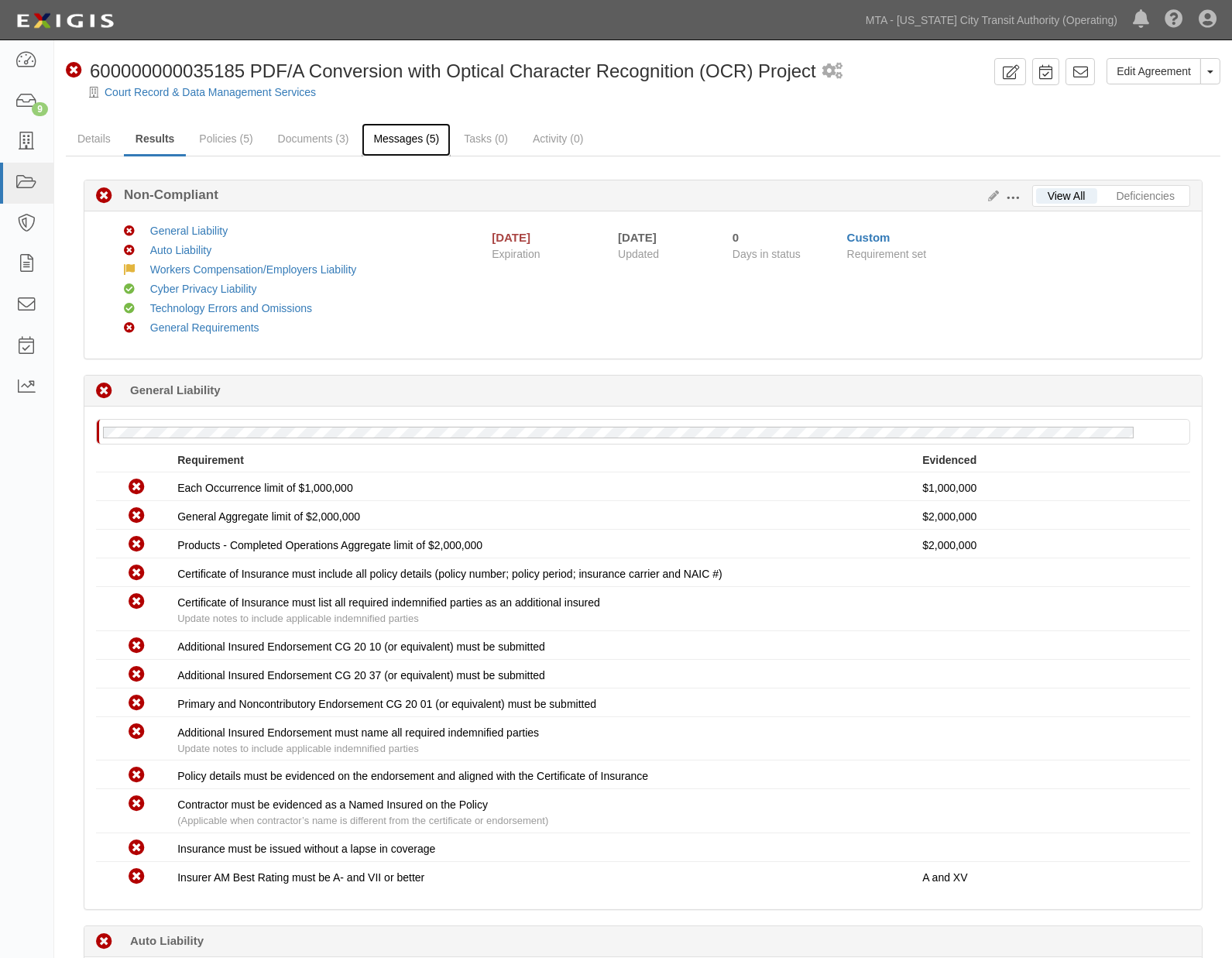
click at [403, 137] on link "Messages (5)" at bounding box center [406, 140] width 89 height 33
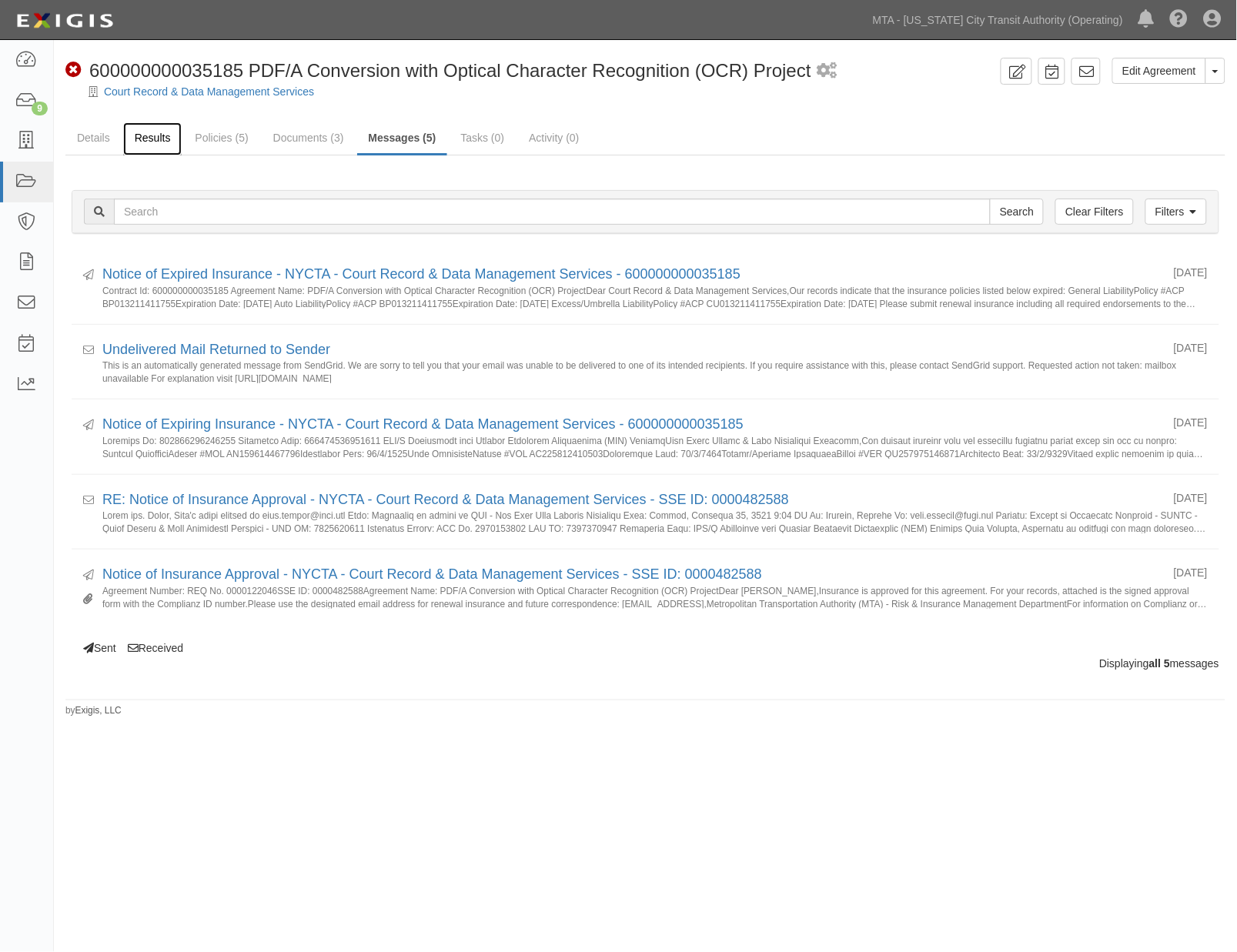
click at [150, 135] on link "Results" at bounding box center [153, 139] width 59 height 33
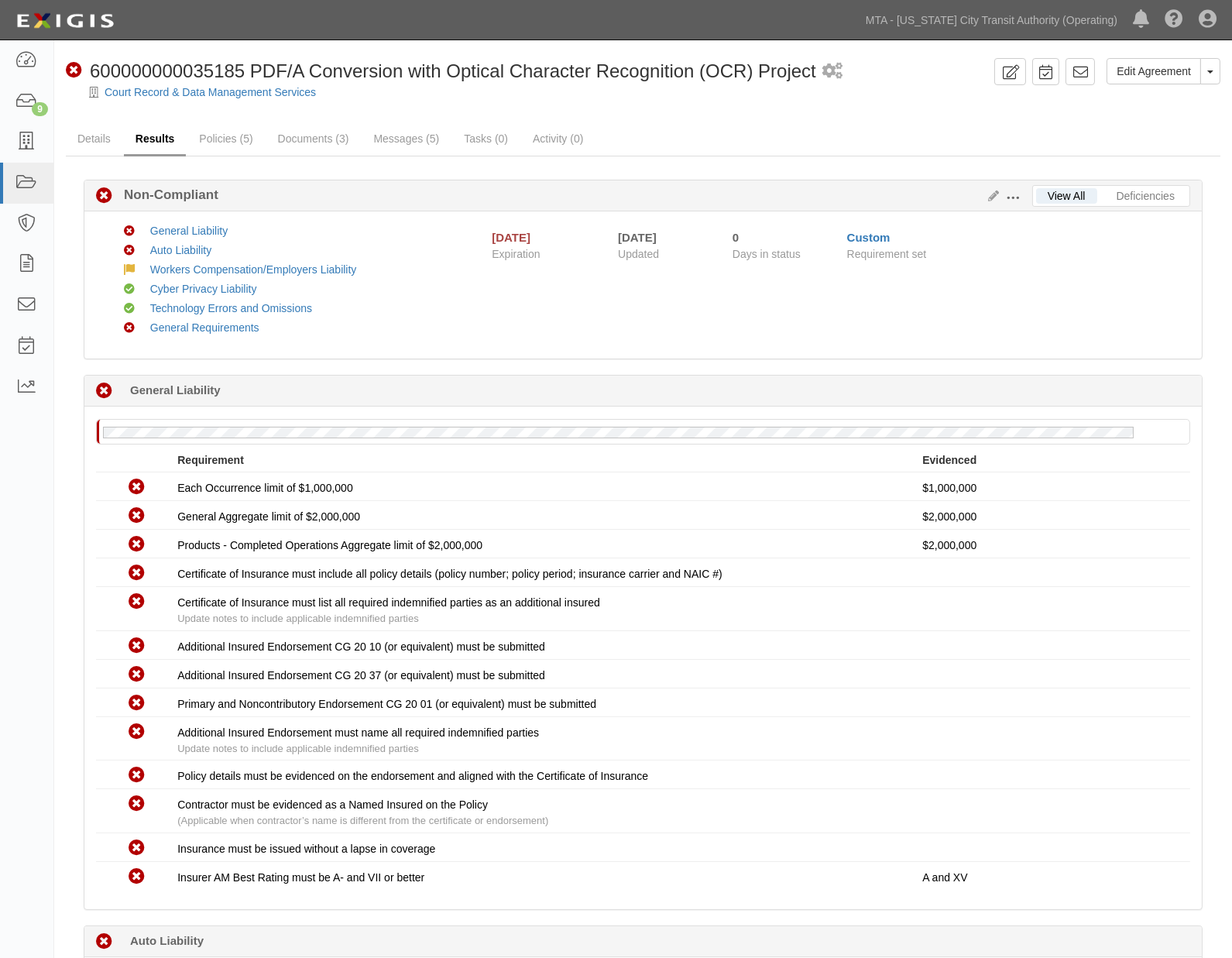
click at [159, 136] on link "Results" at bounding box center [156, 140] width 63 height 33
click at [94, 135] on link "Details" at bounding box center [94, 140] width 56 height 33
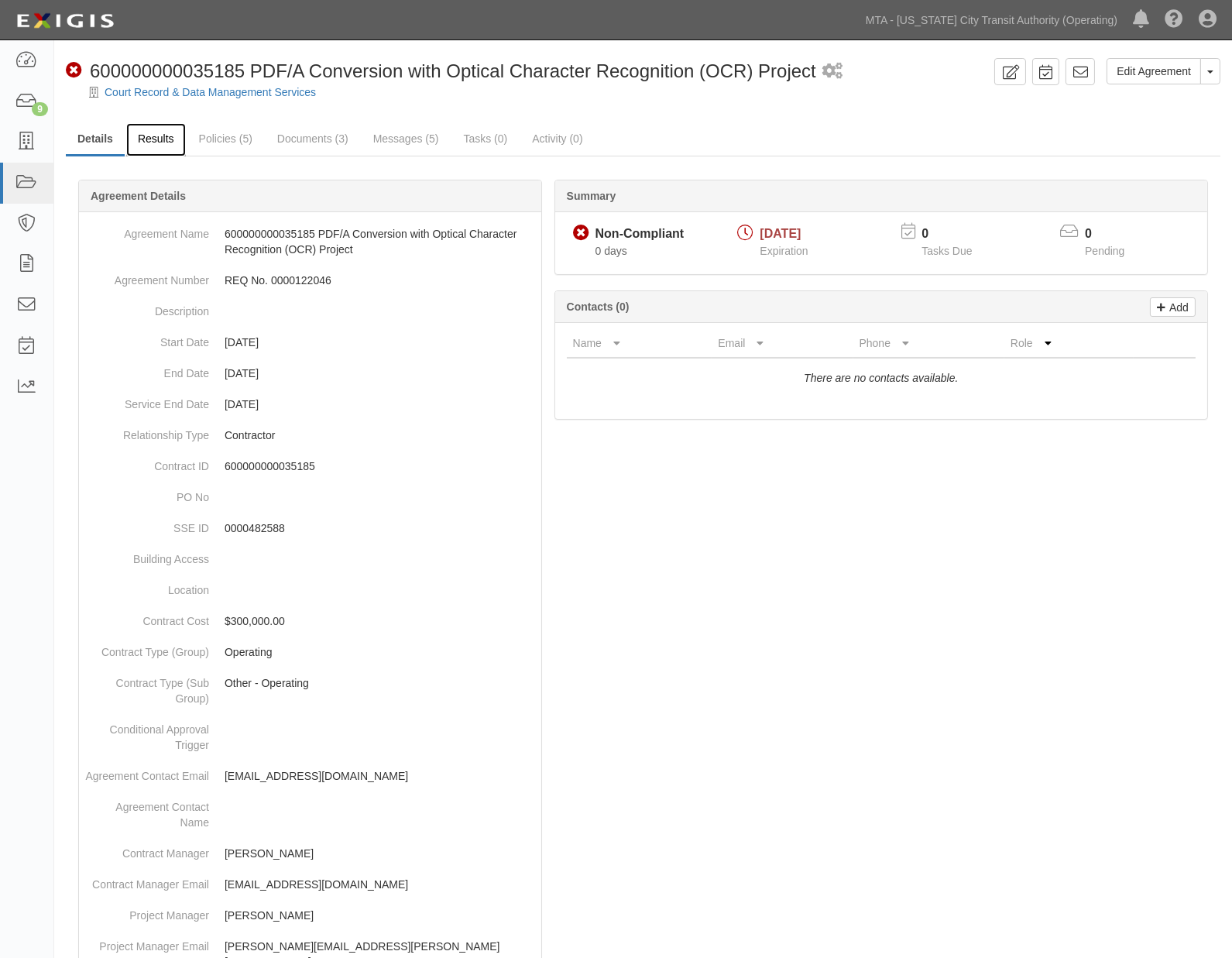
click at [156, 143] on link "Results" at bounding box center [156, 140] width 60 height 33
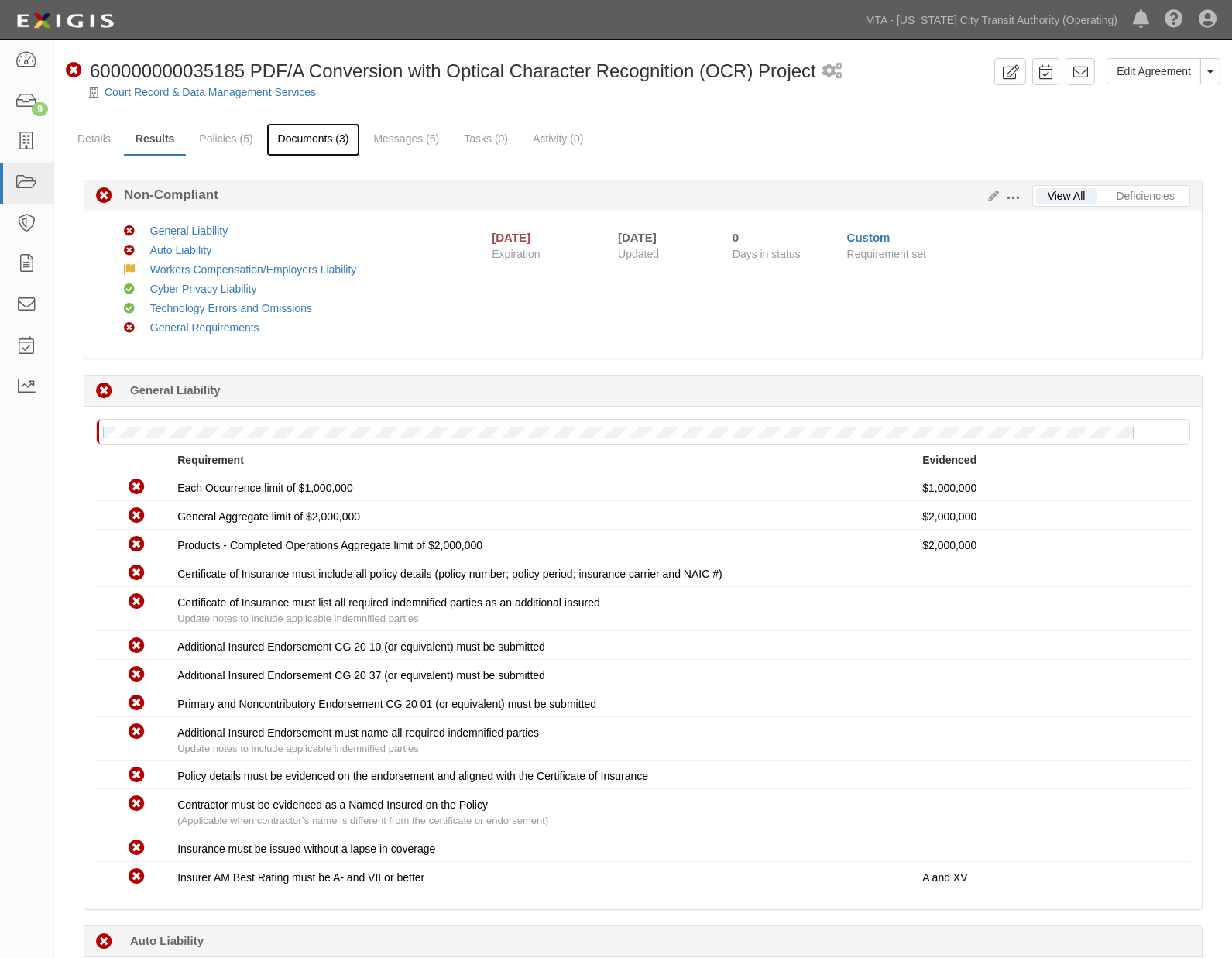
click at [314, 143] on link "Documents (3)" at bounding box center [313, 140] width 94 height 33
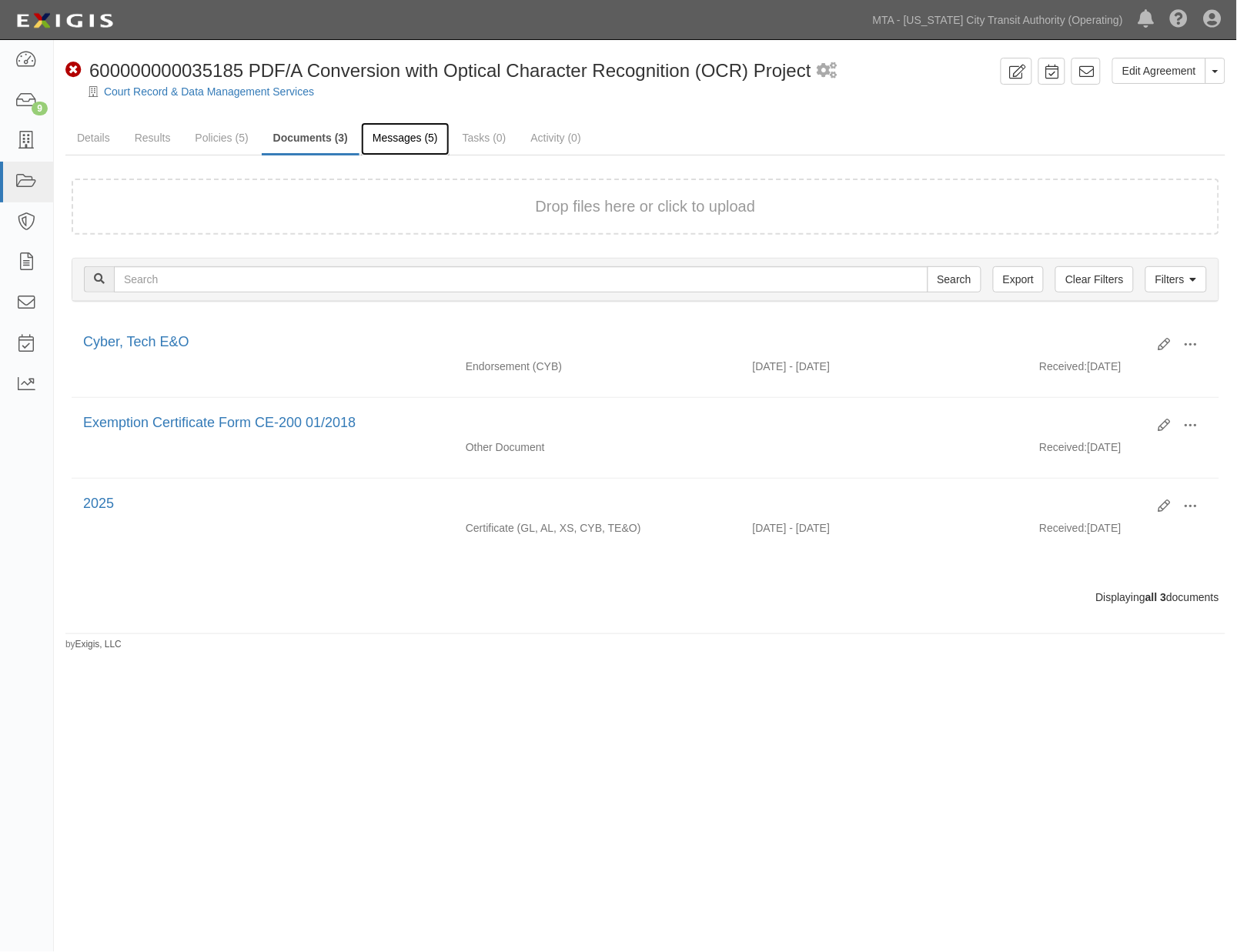
click at [378, 140] on link "Messages (5)" at bounding box center [405, 139] width 88 height 33
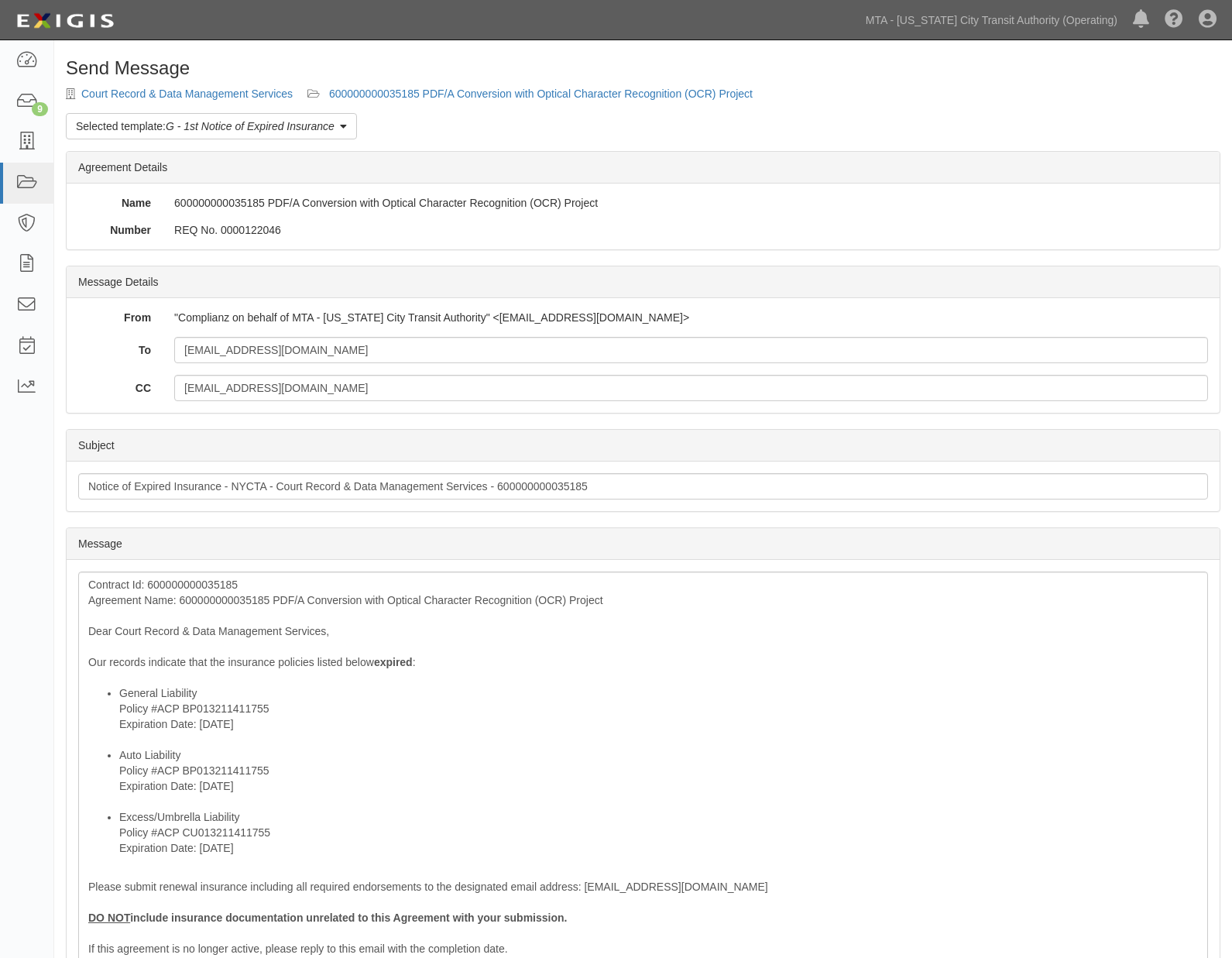
scroll to position [316, 0]
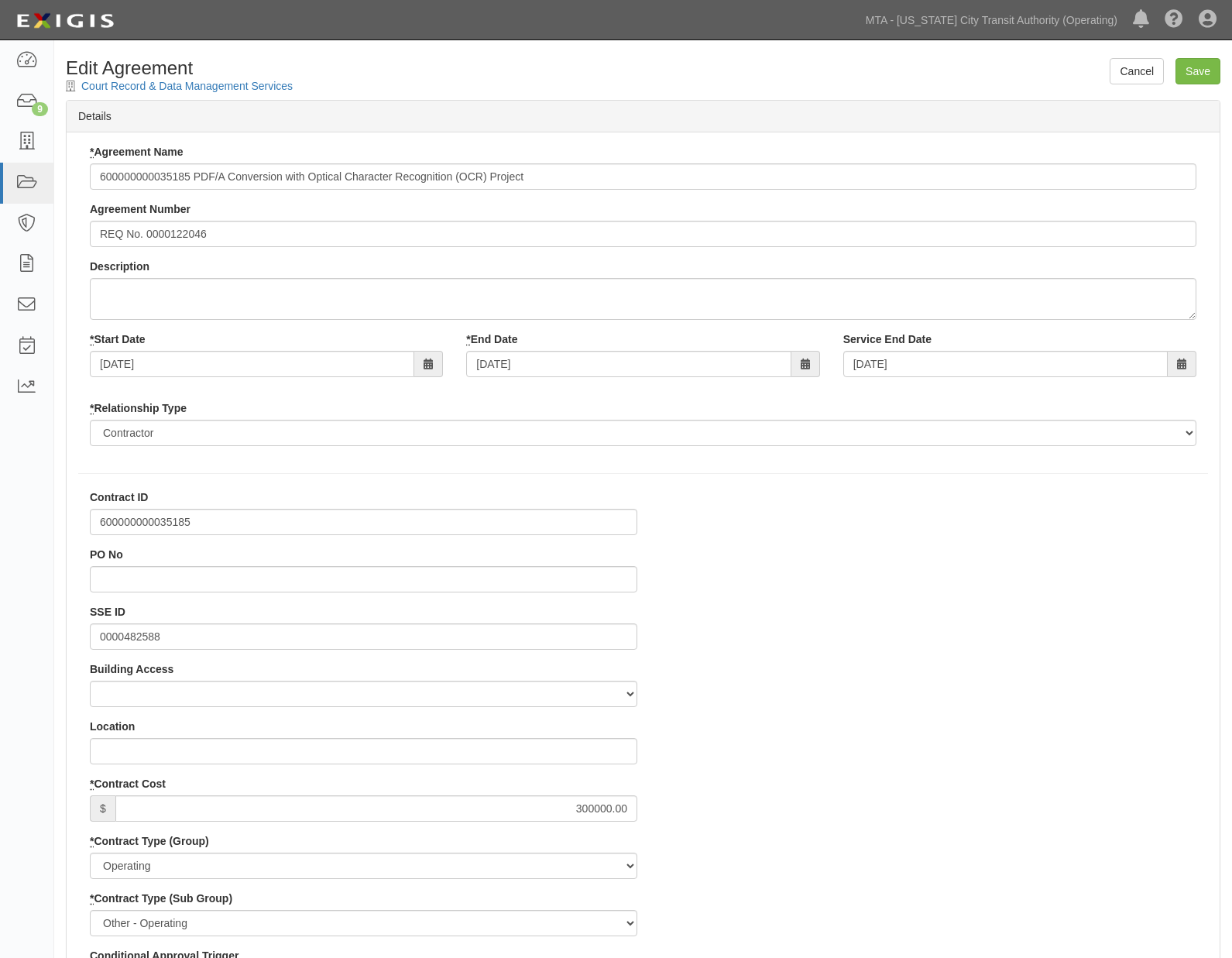
select select
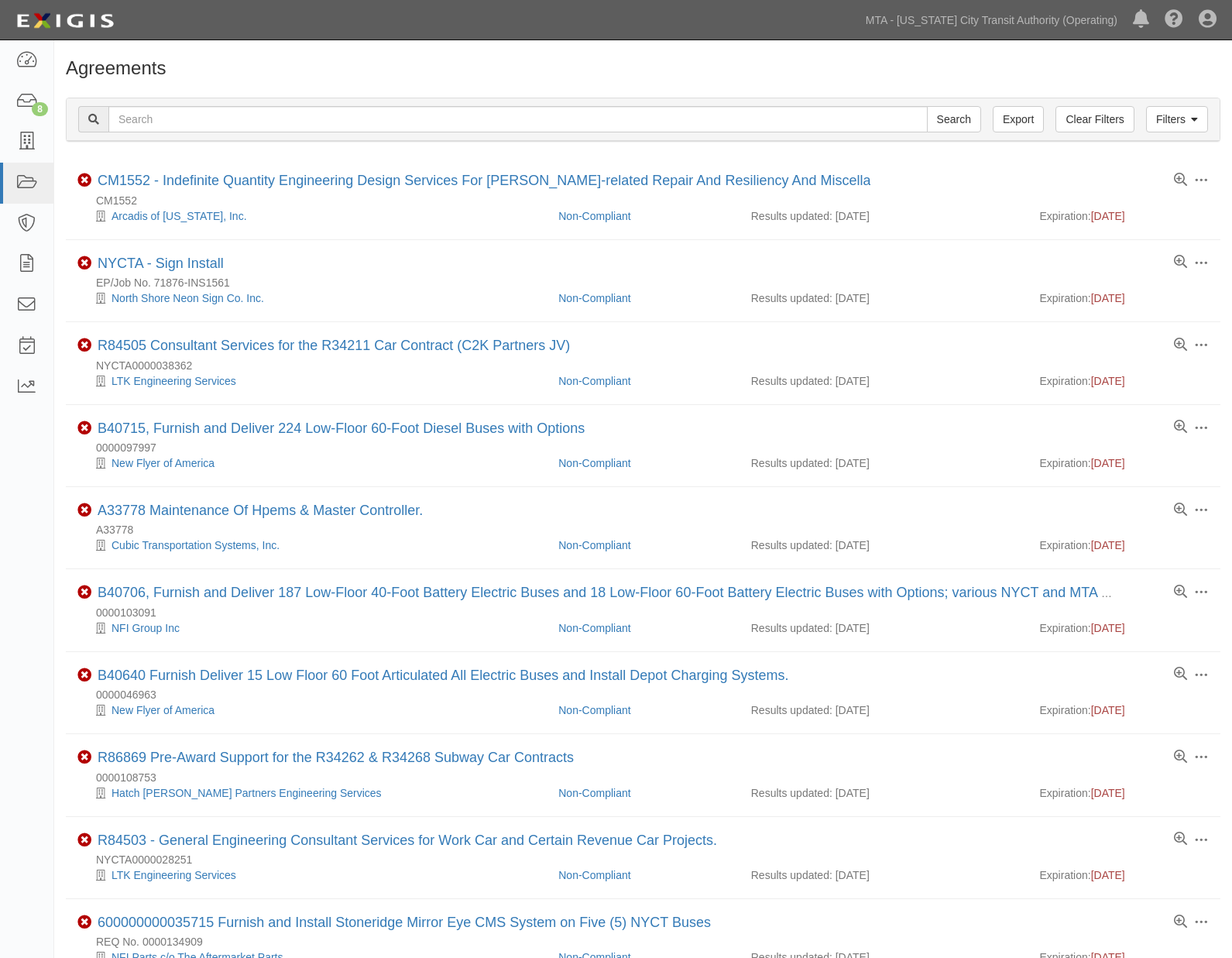
scroll to position [914, 0]
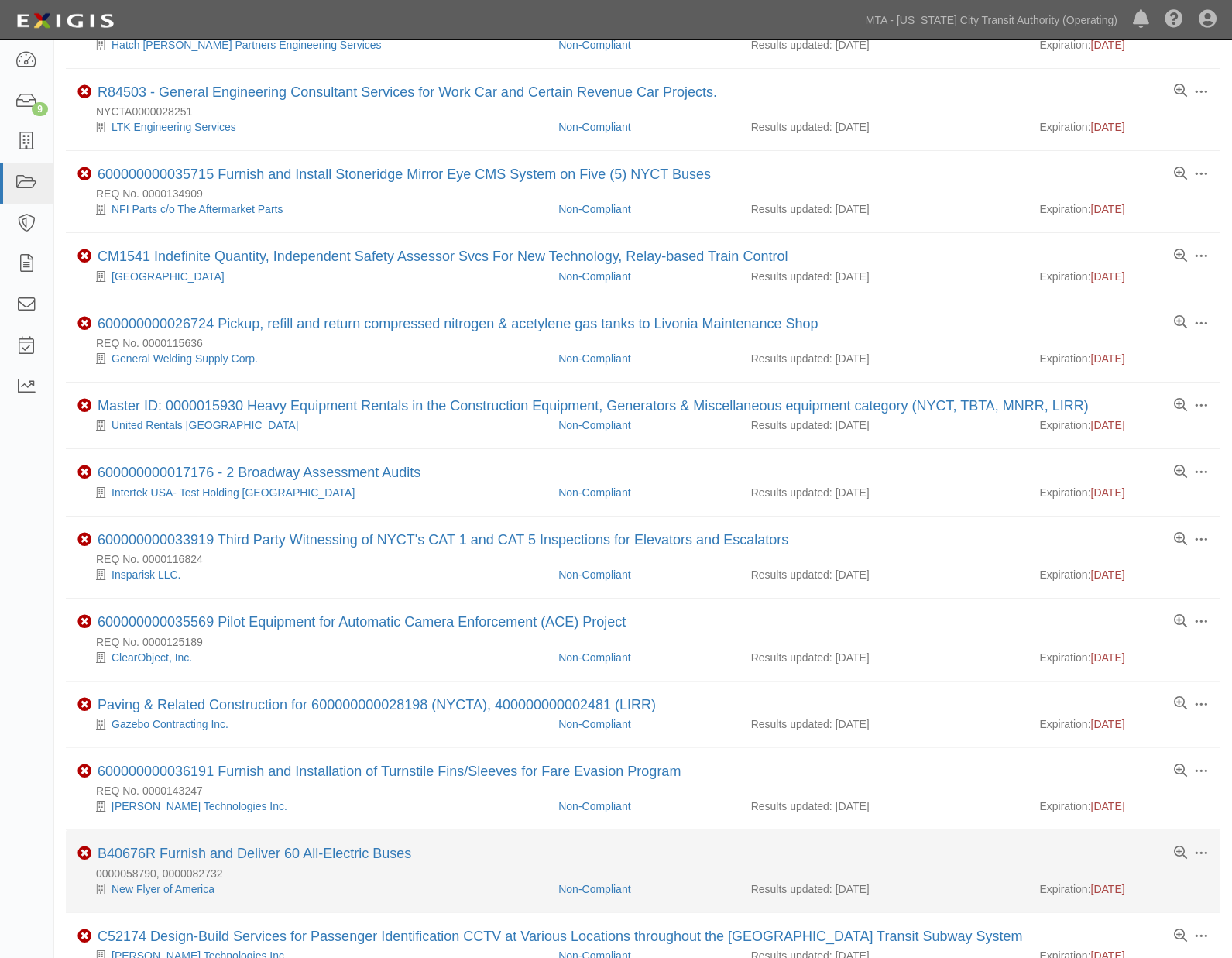
scroll to position [741, 0]
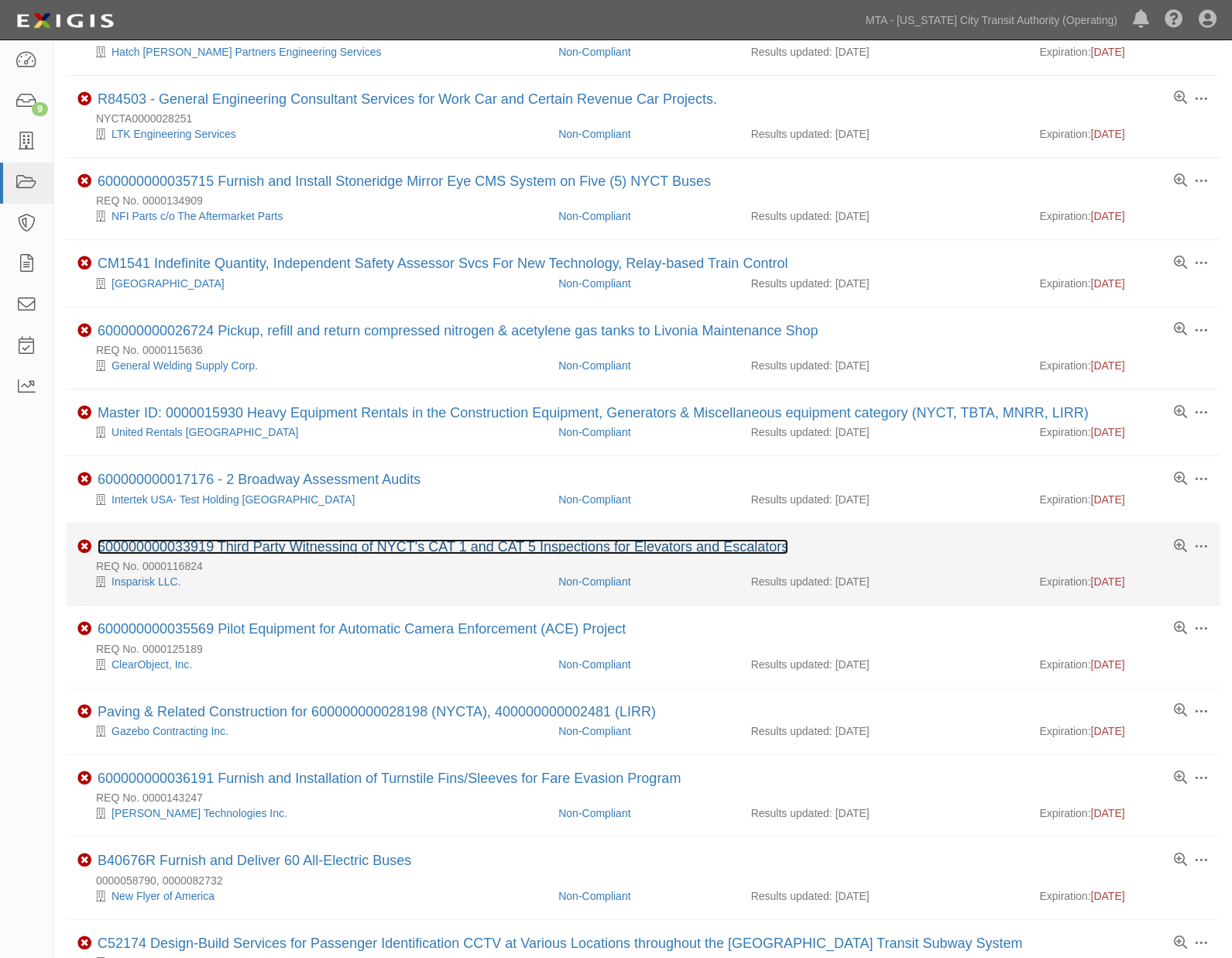
click at [259, 555] on link "600000000033919 Third Party Witnessing of NYCT's CAT 1 and CAT 5 Inspections fo…" at bounding box center [443, 546] width 691 height 15
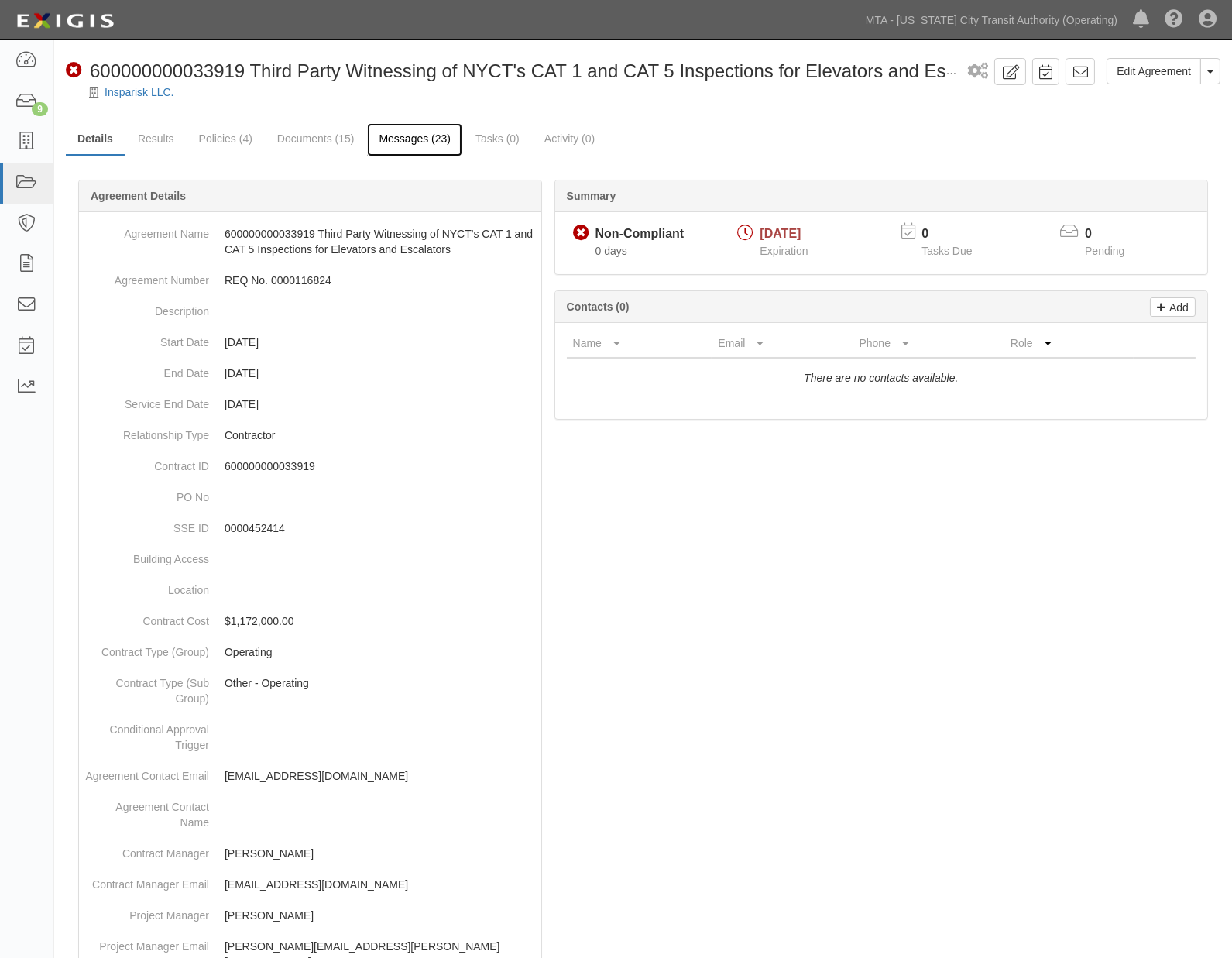
click at [427, 143] on link "Messages (23)" at bounding box center [414, 140] width 95 height 33
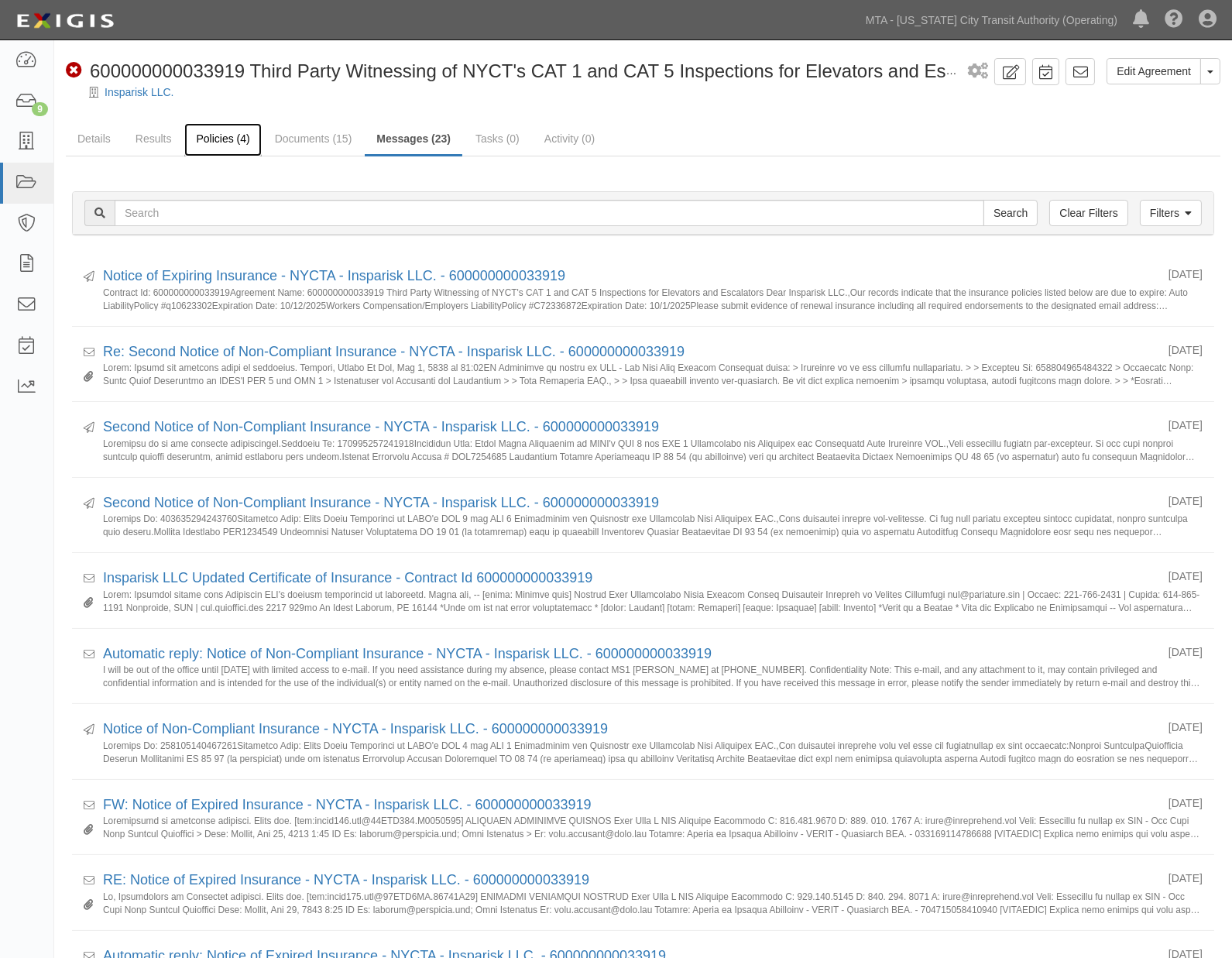
click at [226, 137] on link "Policies (4)" at bounding box center [223, 140] width 77 height 33
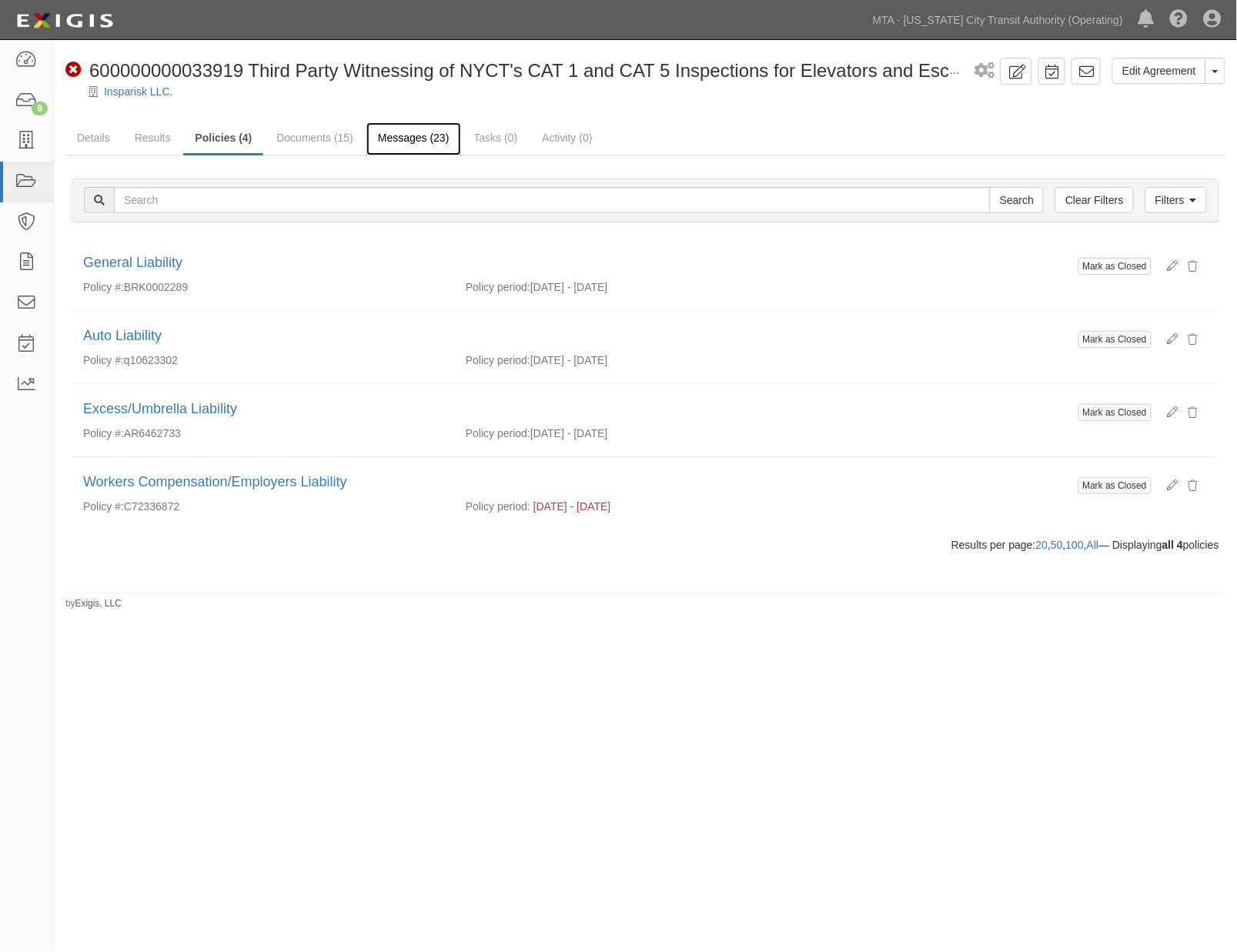
click at [375, 135] on link "Messages (23)" at bounding box center [414, 139] width 95 height 33
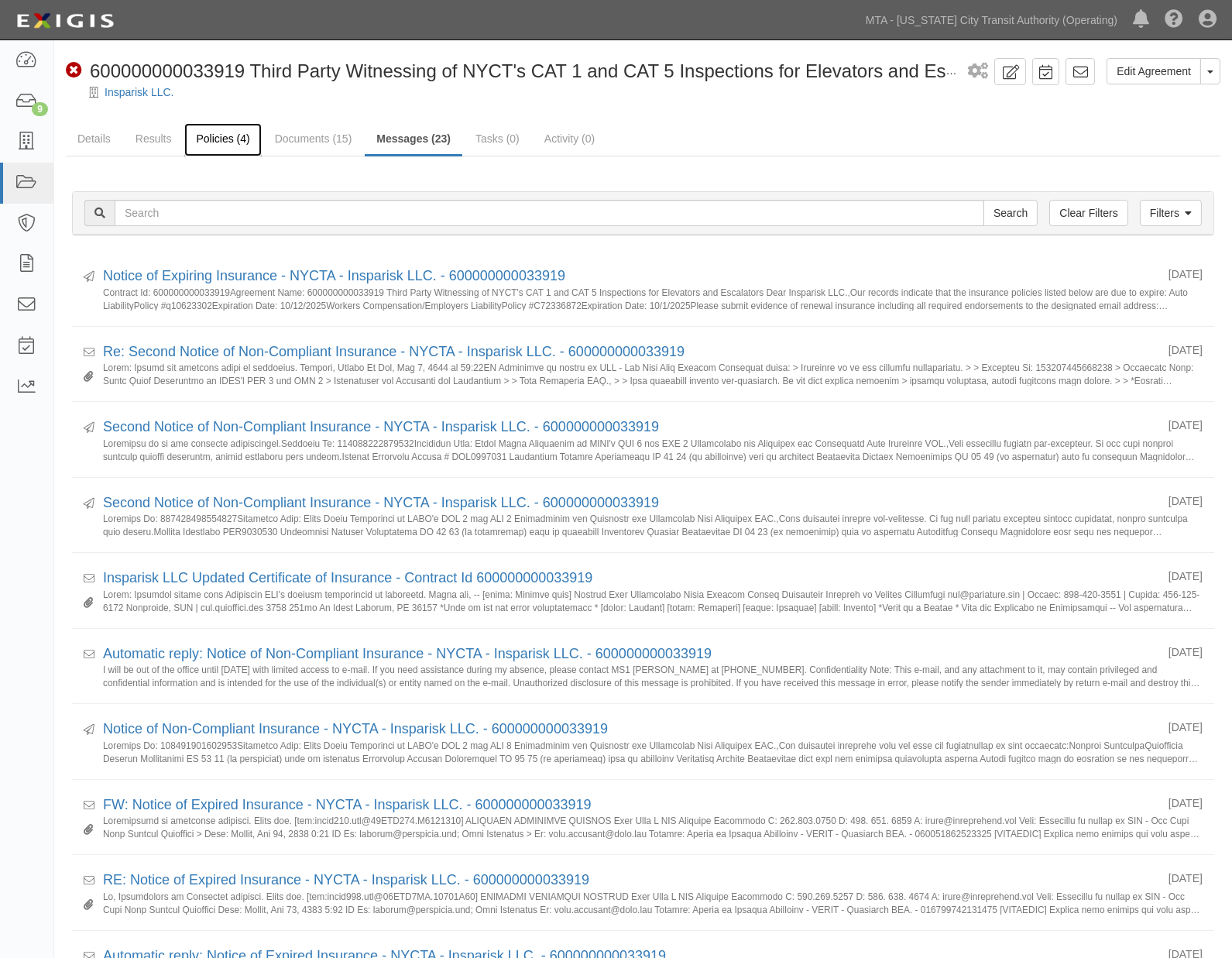
click at [210, 146] on link "Policies (4)" at bounding box center [223, 140] width 77 height 33
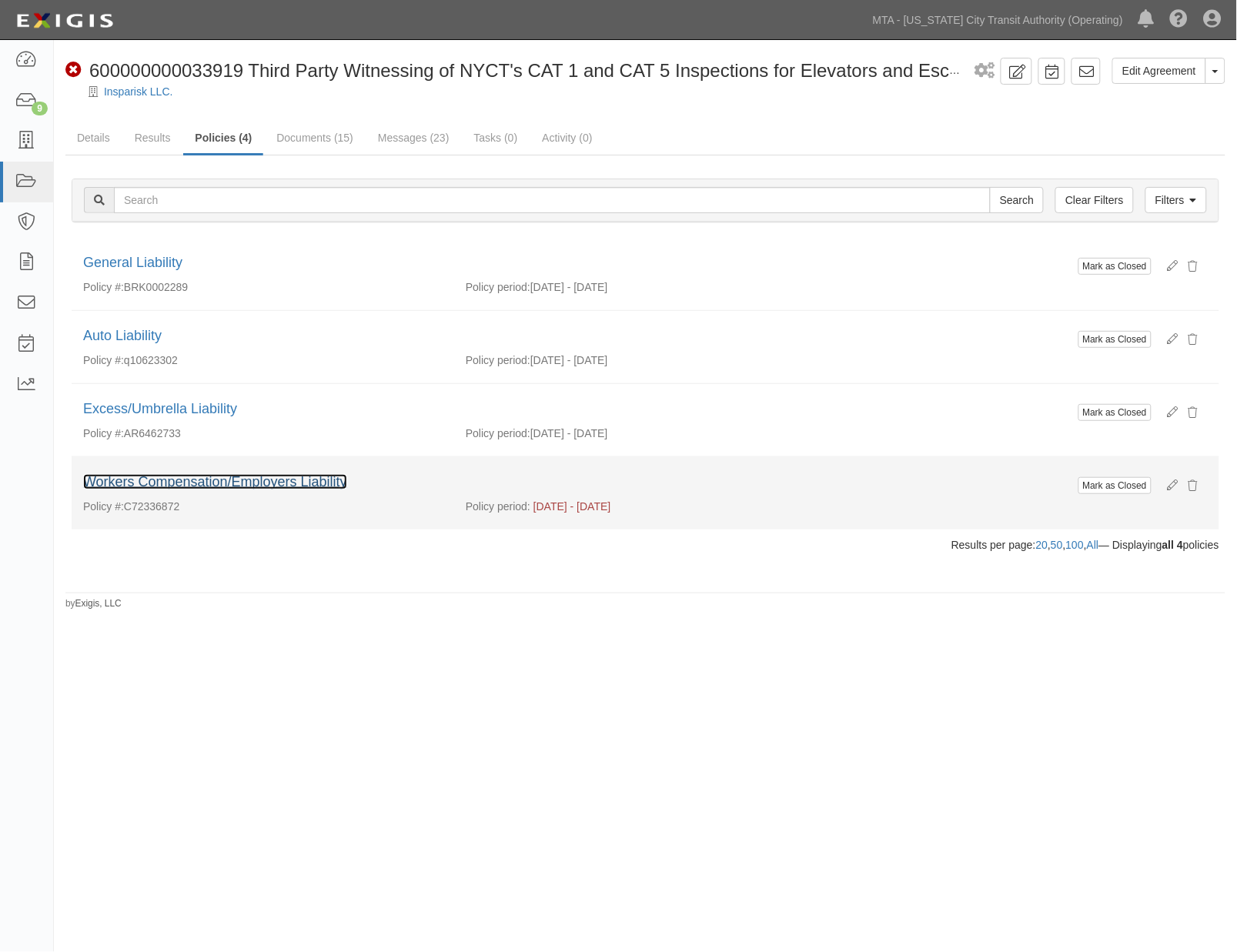
click at [242, 486] on link "Workers Compensation/Employers Liability" at bounding box center [215, 482] width 264 height 15
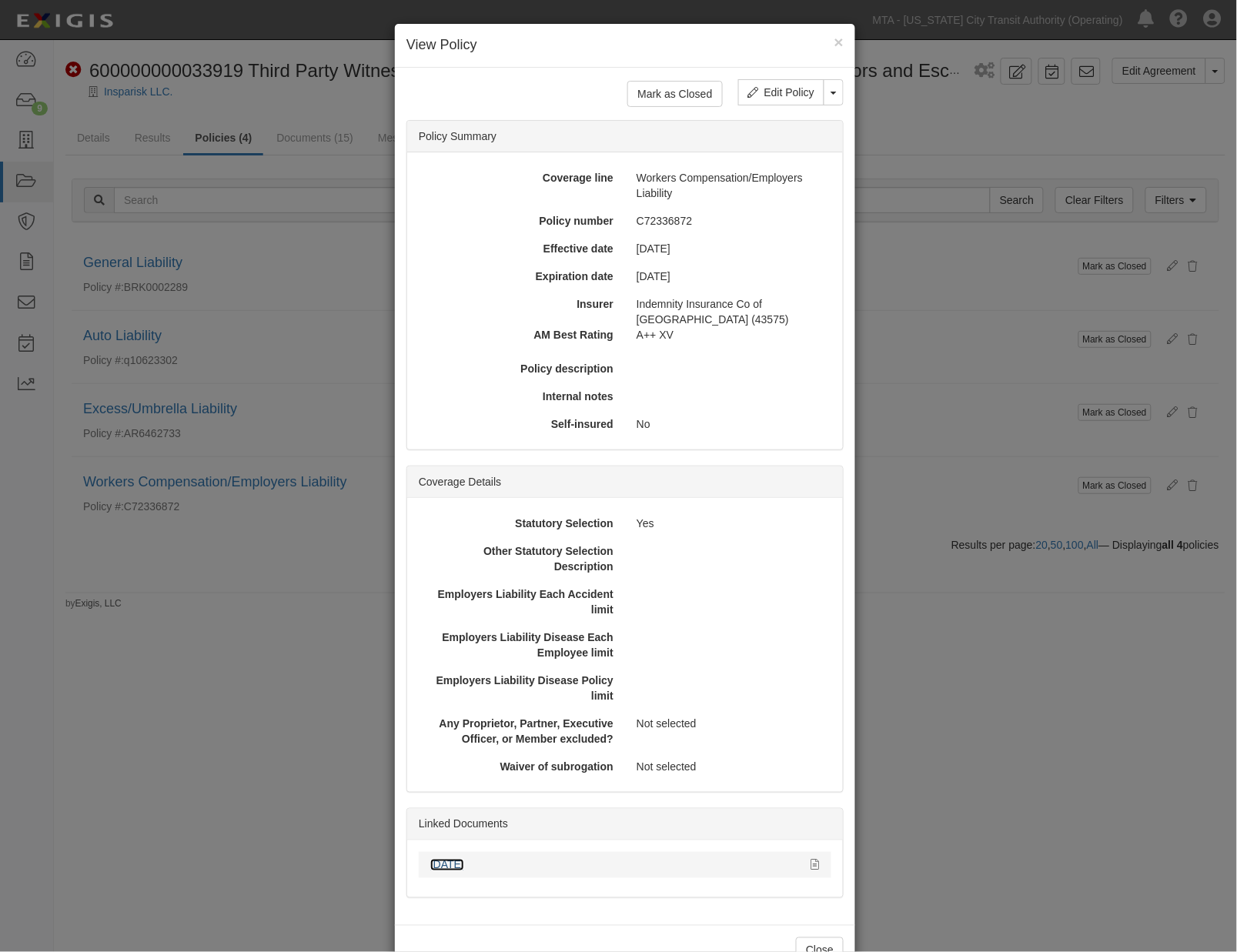
click at [443, 869] on link "[DATE]" at bounding box center [447, 865] width 34 height 12
click at [972, 851] on div "× View Policy Mark as Closed Edit Policy Toggle Dropdown Delete Policy Policy S…" at bounding box center [618, 476] width 1237 height 952
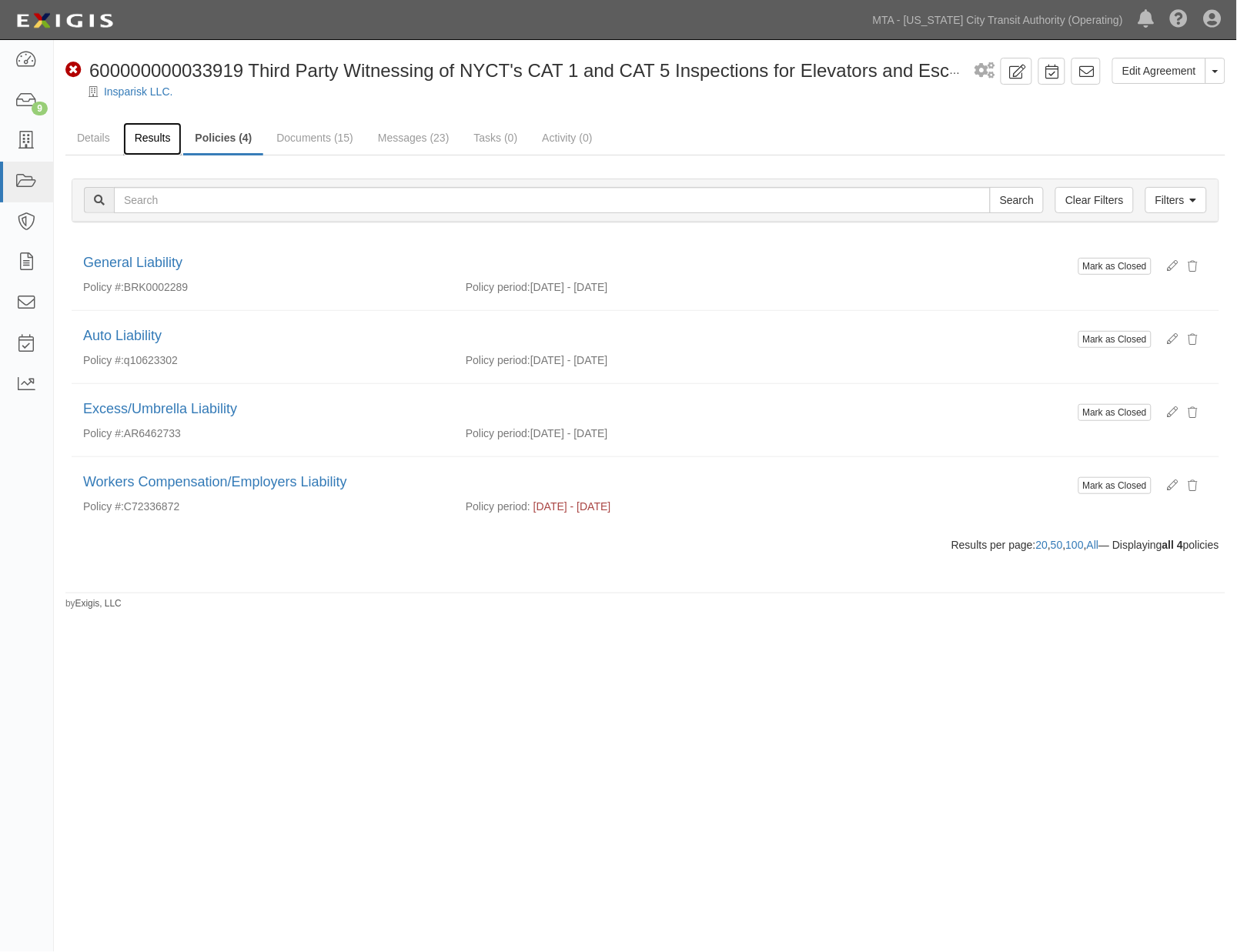
click at [132, 137] on link "Results" at bounding box center [153, 139] width 59 height 33
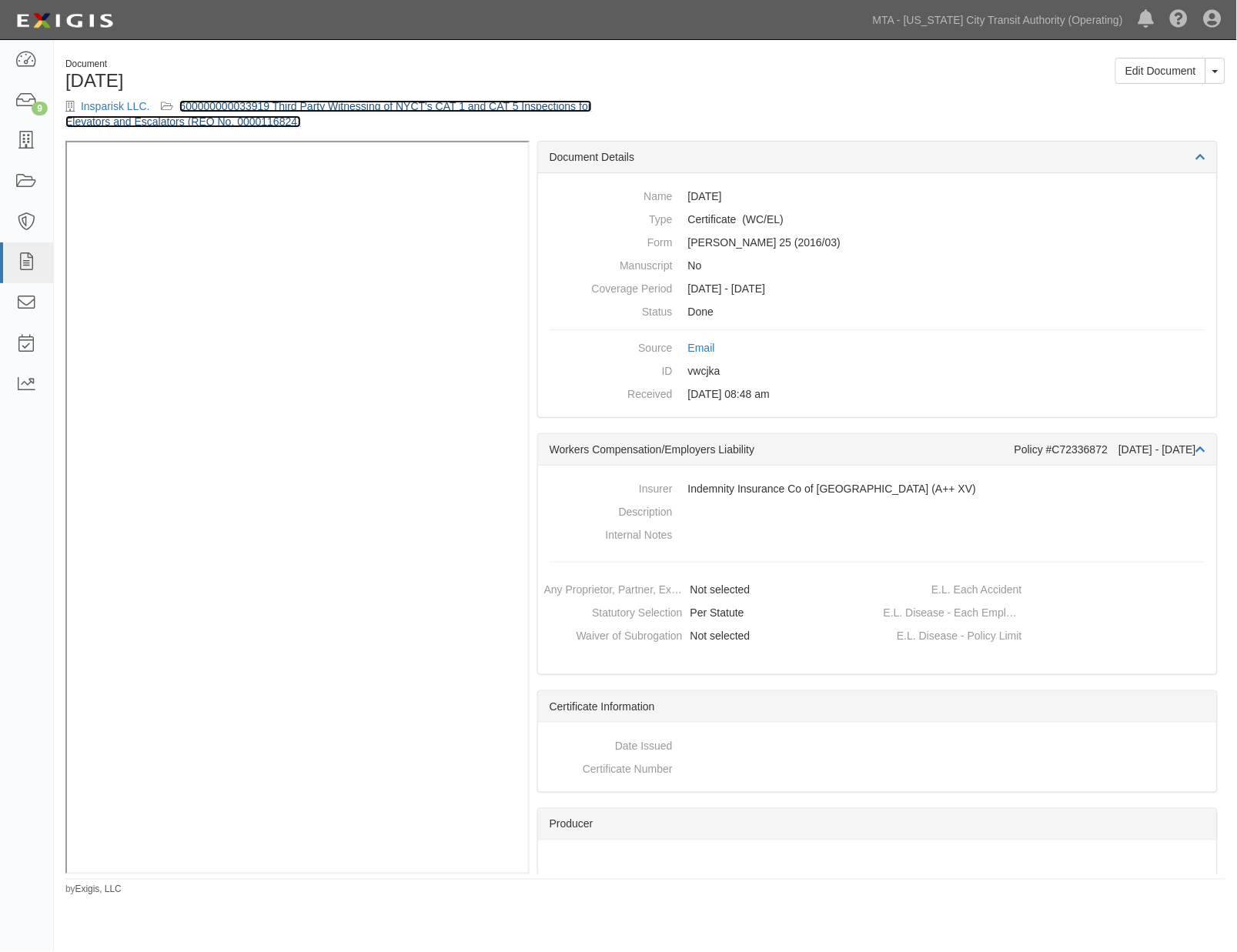
click at [406, 106] on link "600000000033919 Third Party Witnessing of NYCT's CAT 1 and CAT 5 Inspections fo…" at bounding box center [329, 114] width 527 height 28
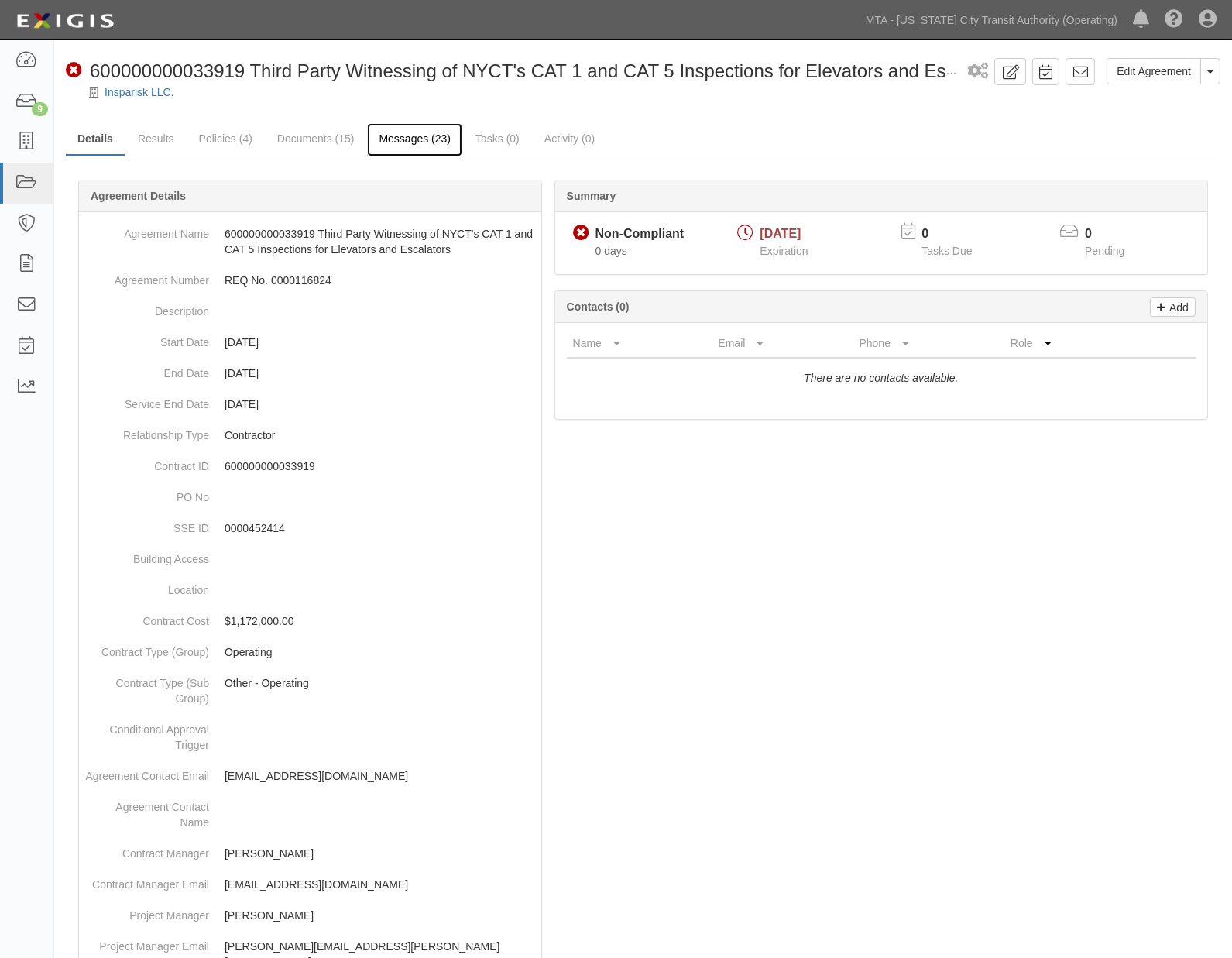
click at [397, 142] on link "Messages (23)" at bounding box center [414, 140] width 95 height 33
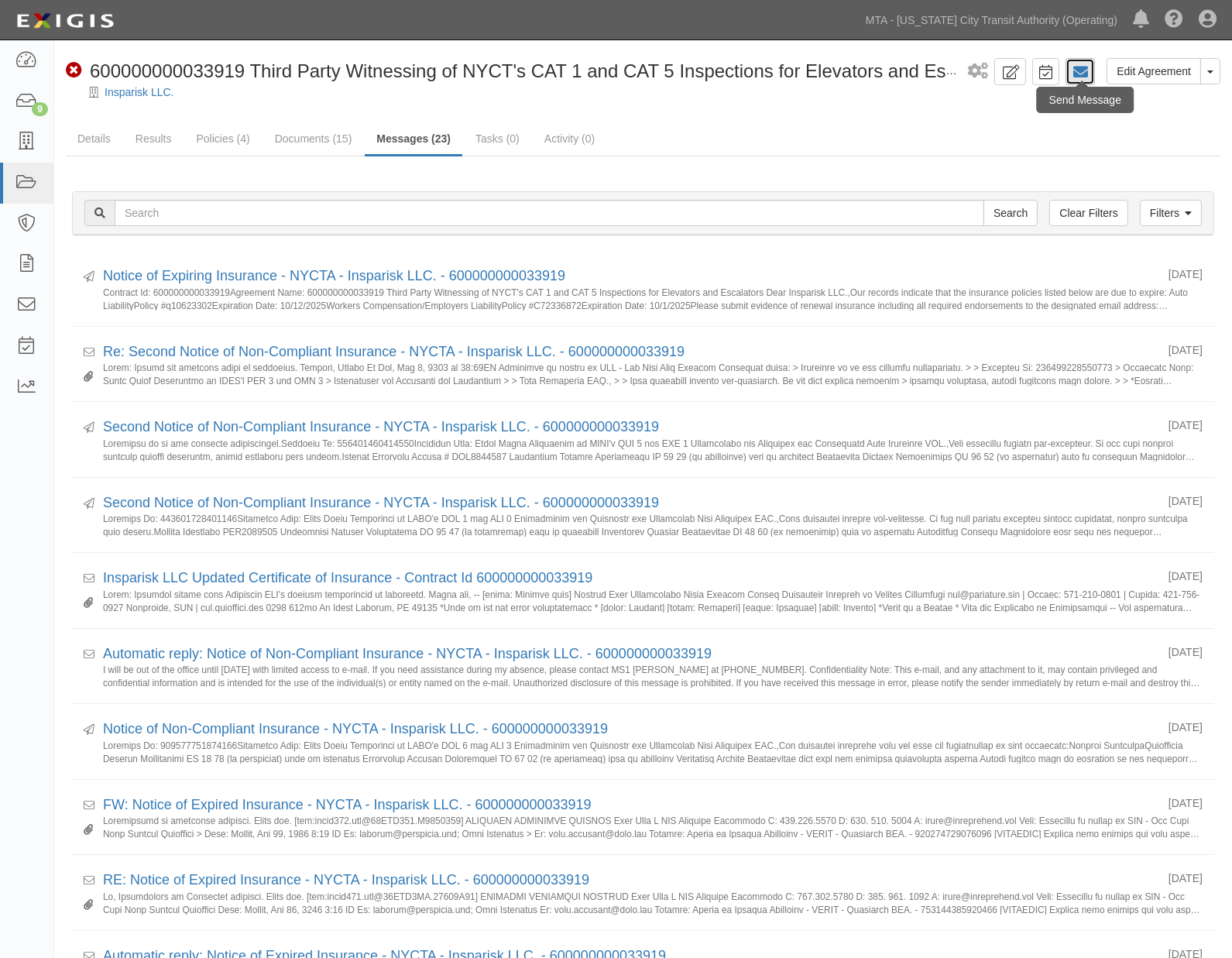
click at [1084, 69] on icon at bounding box center [1080, 72] width 15 height 15
click at [1084, 69] on icon at bounding box center [1080, 72] width 15 height 15
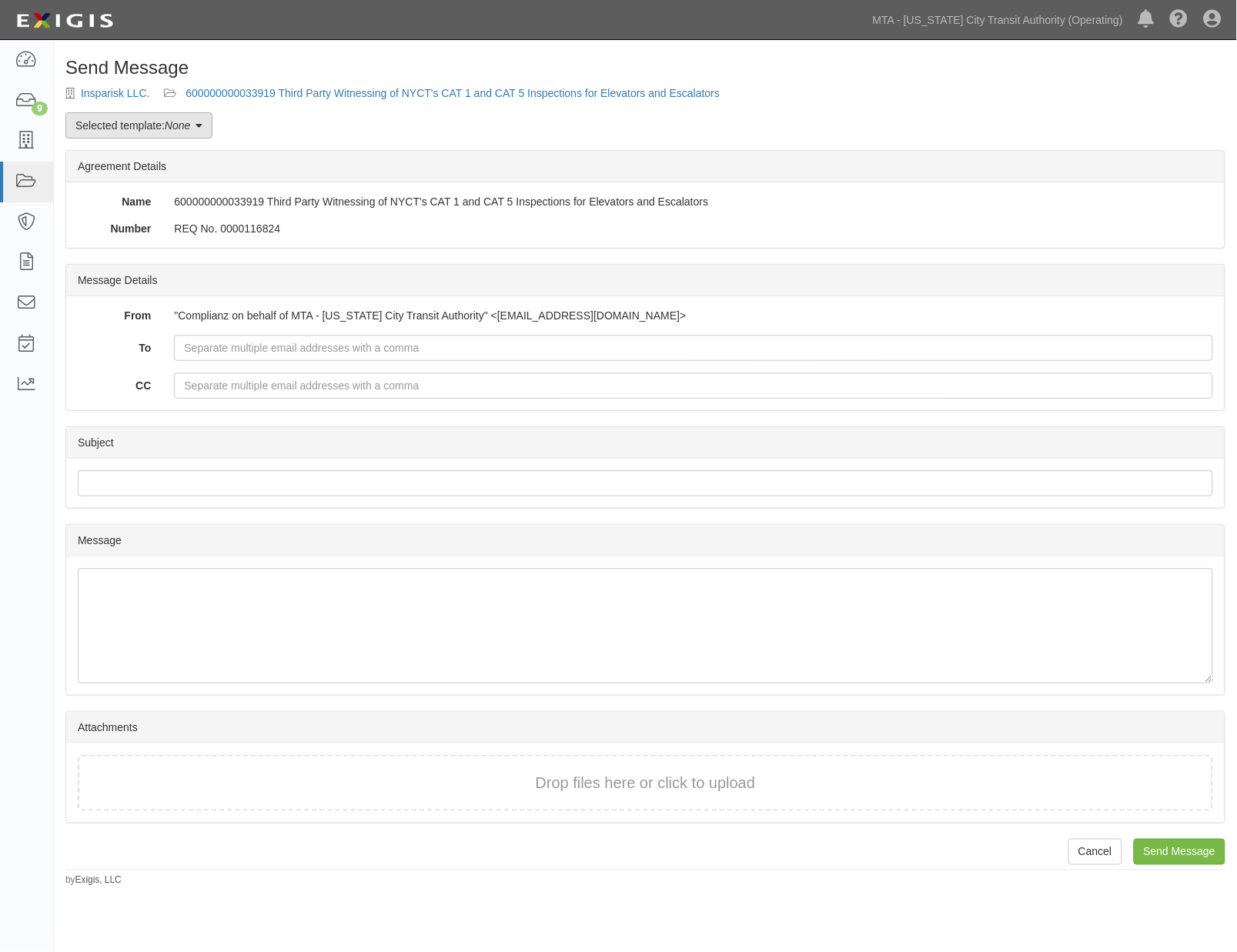
click at [152, 126] on link "Selected template: None" at bounding box center [139, 125] width 147 height 26
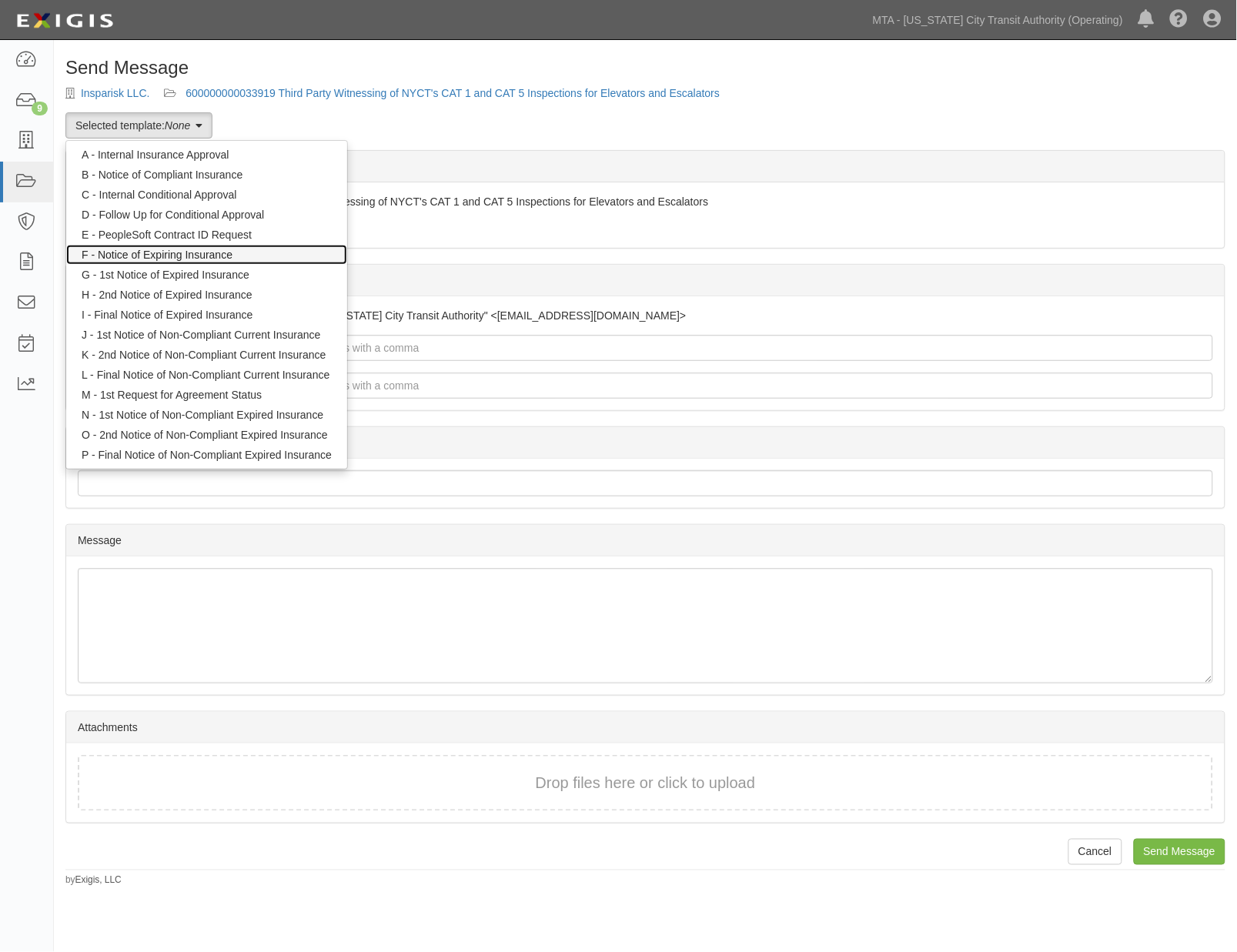
click at [143, 252] on link "F - Notice of Expiring Insurance" at bounding box center [207, 254] width 281 height 20
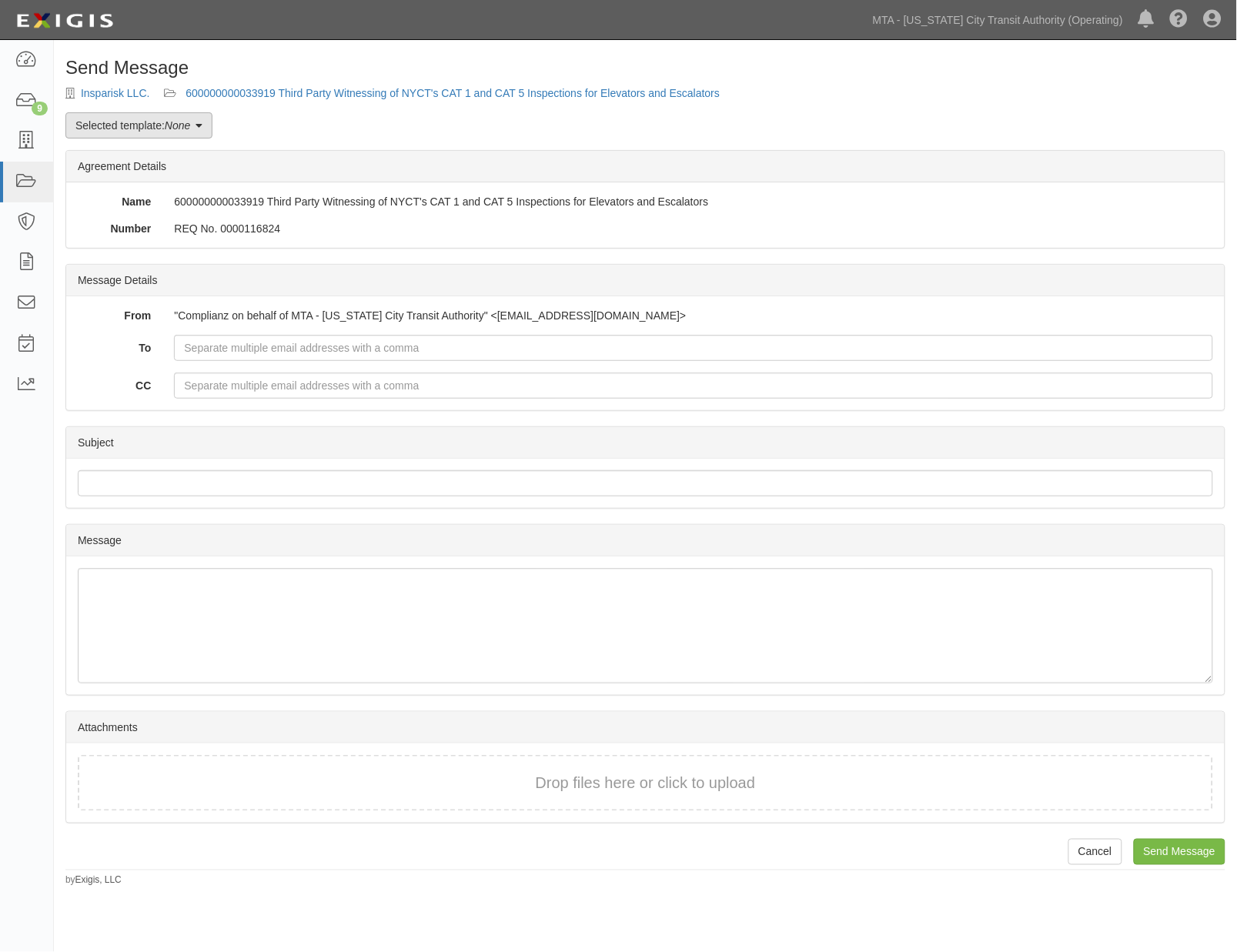
click at [128, 126] on link "Selected template: None" at bounding box center [139, 125] width 147 height 26
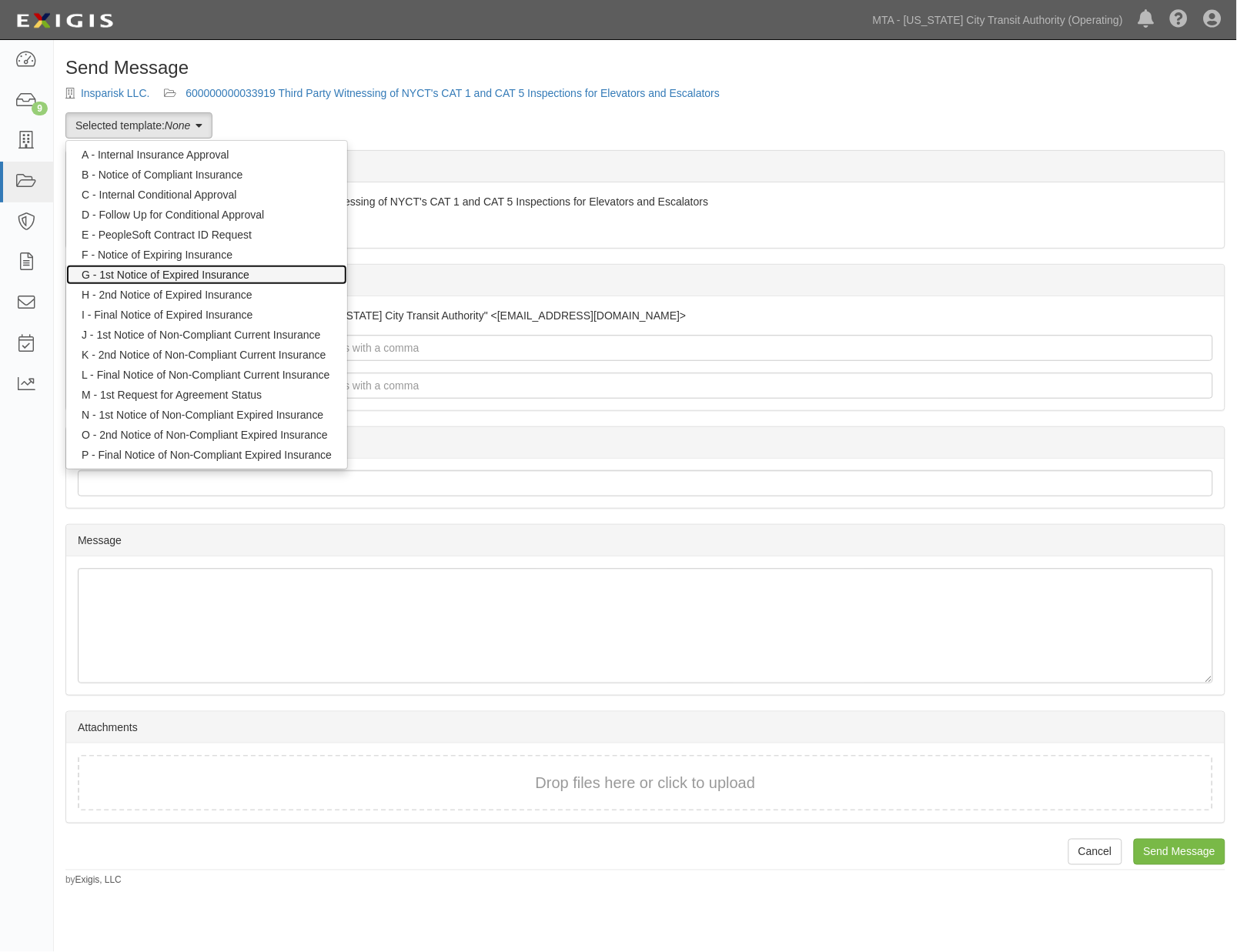
click at [175, 272] on link "G - 1st Notice of Expired Insurance" at bounding box center [207, 274] width 281 height 20
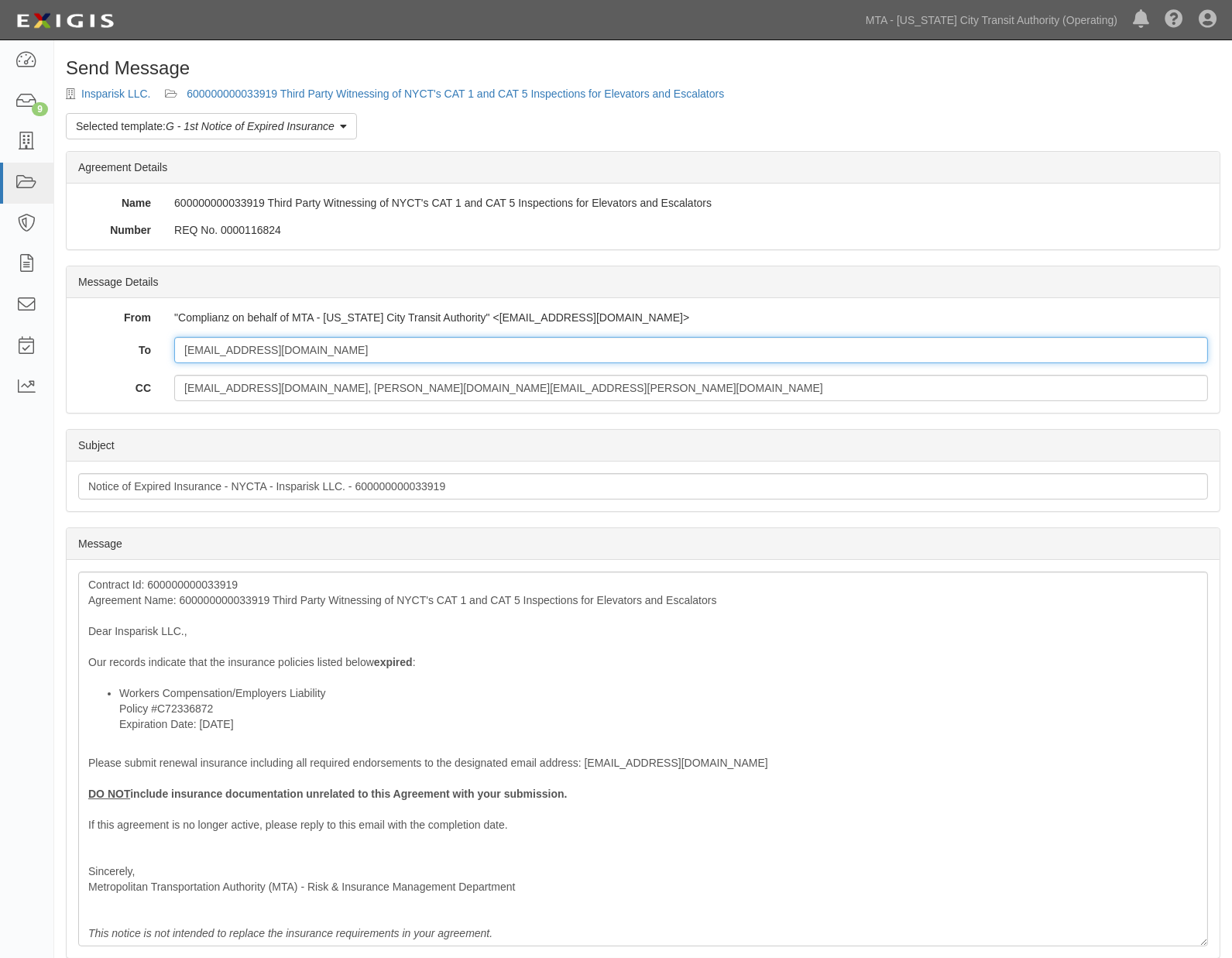
click at [415, 351] on input "vcaputo@insparisk.com" at bounding box center [691, 350] width 1034 height 27
paste input "insperitycerts@locktonaffinity.com"
type input "vcaputo@insparisk.com; insperitycerts@locktonaffinity.com"
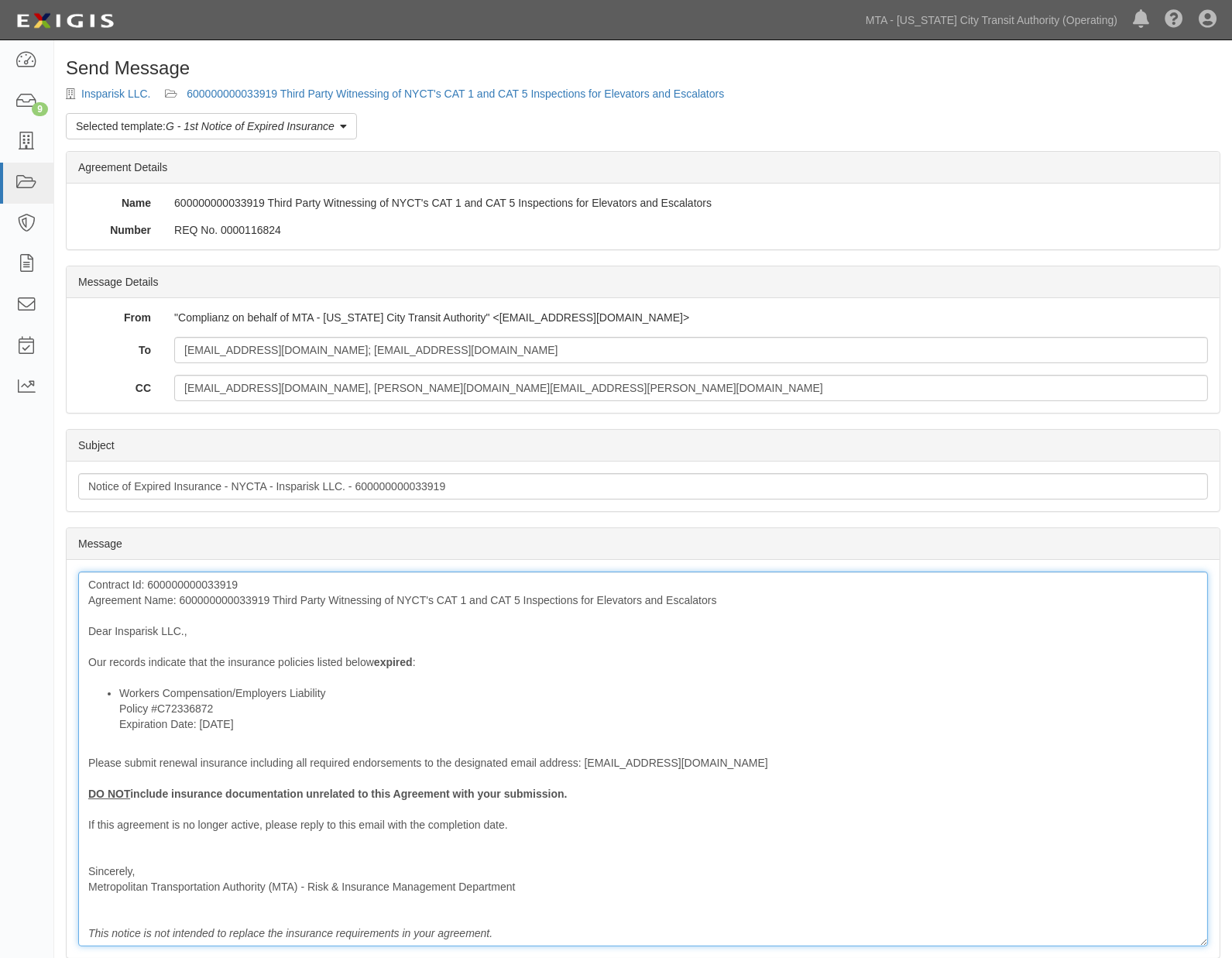
click at [256, 602] on div "Contract Id: 600000000033919 Agreement Name: 600000000033919 Third Party Witnes…" at bounding box center [643, 759] width 1130 height 375
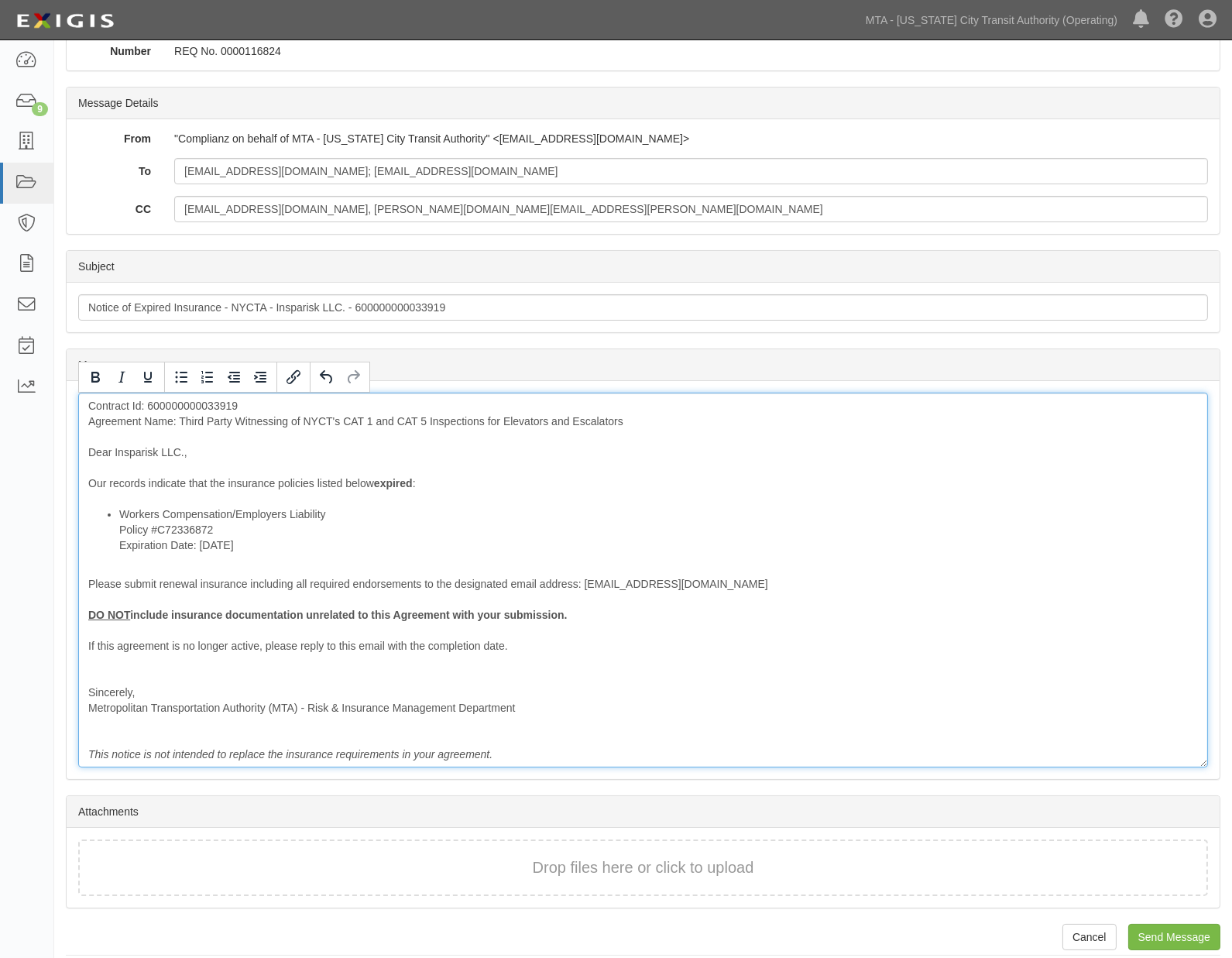
scroll to position [192, 0]
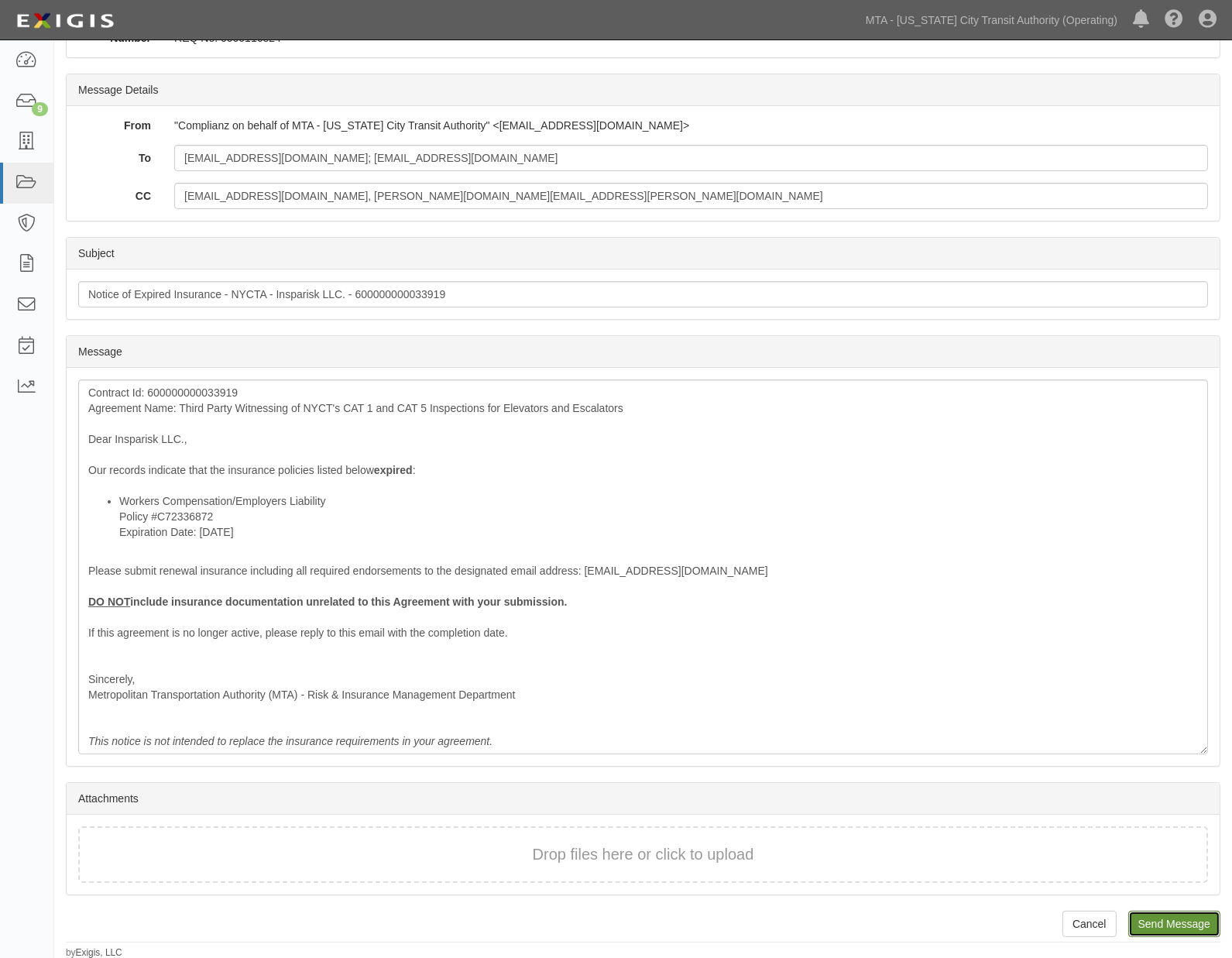
click at [1180, 914] on input "Send Message" at bounding box center [1174, 923] width 92 height 27
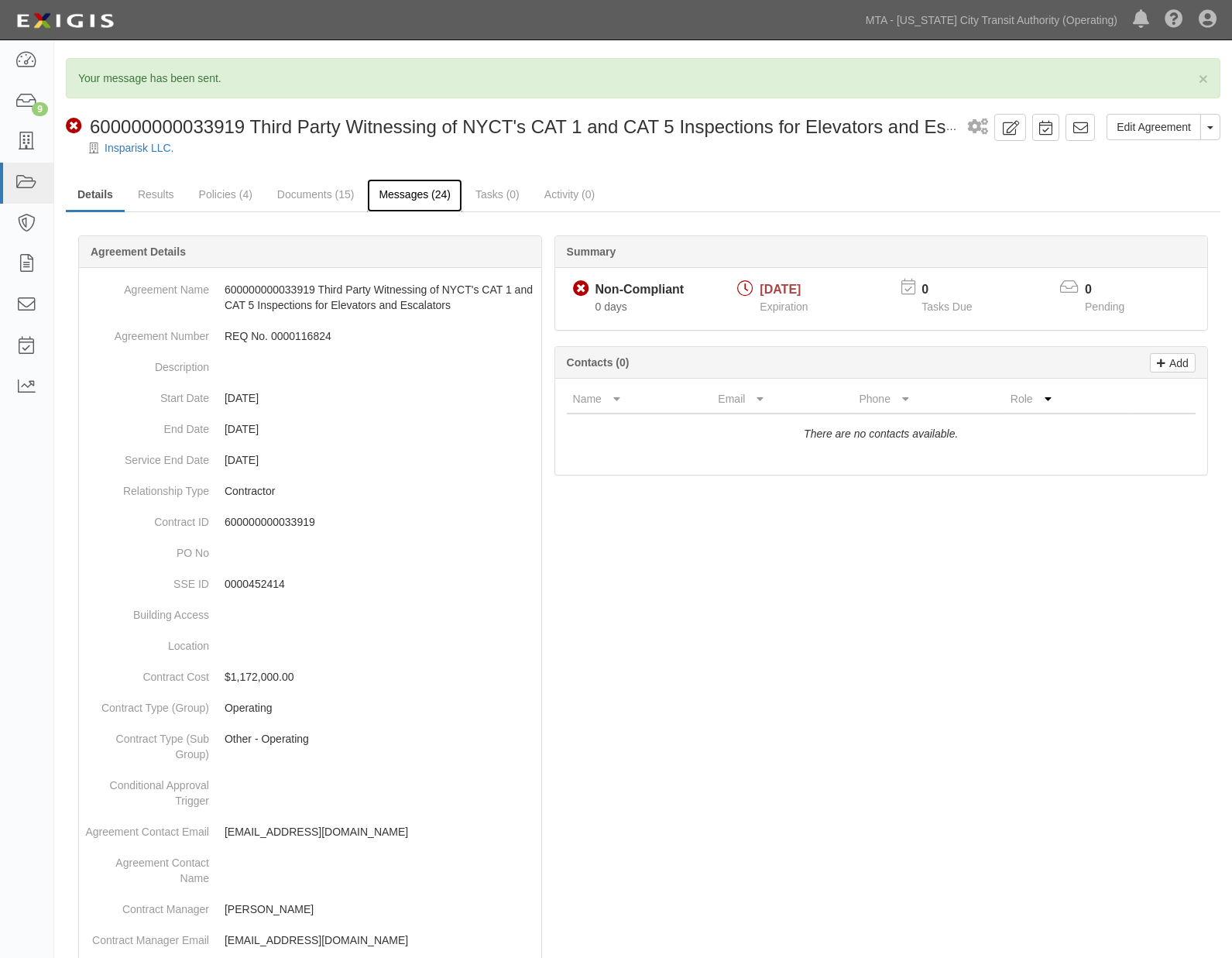
click at [414, 194] on link "Messages (24)" at bounding box center [414, 195] width 95 height 33
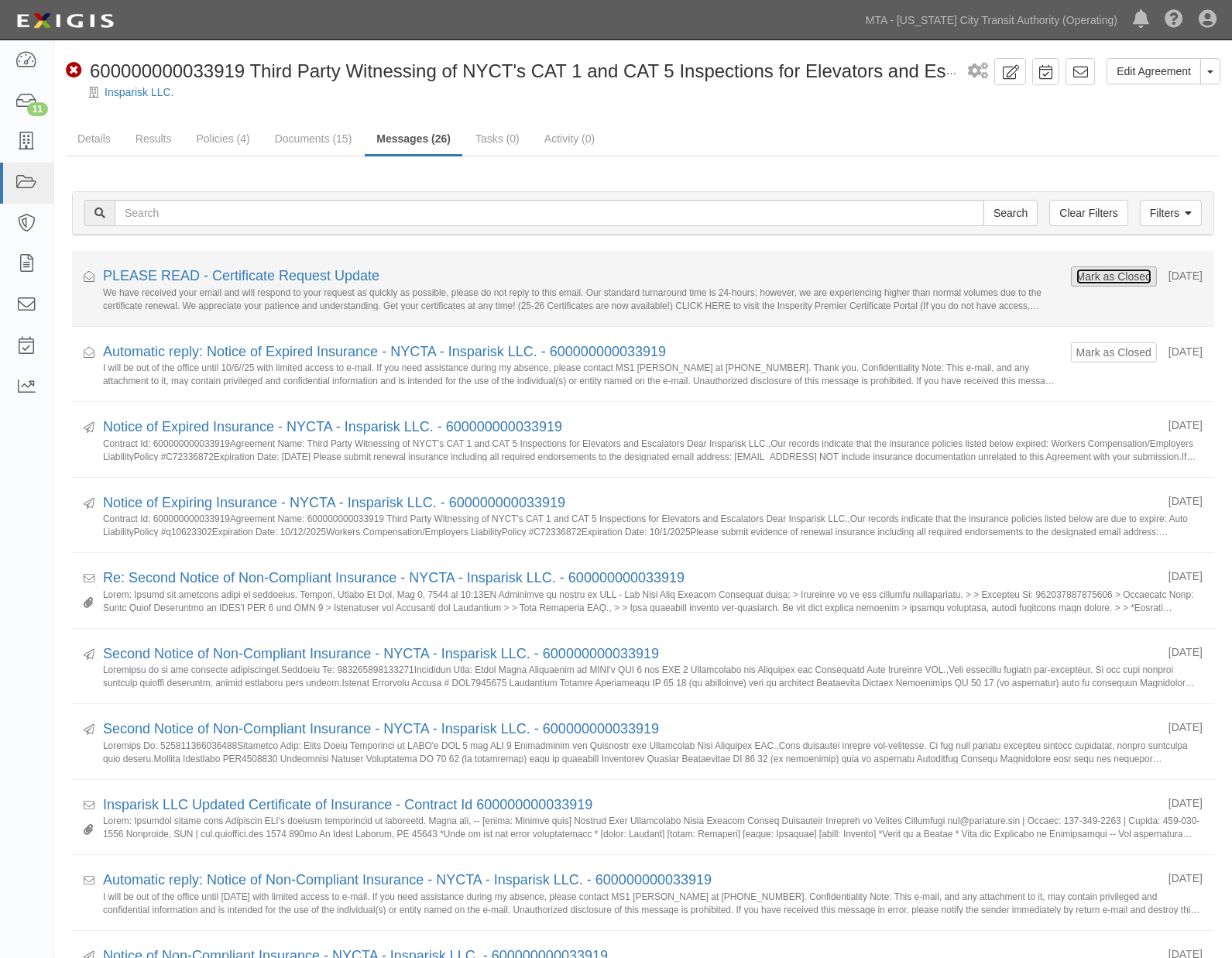
click at [1112, 277] on button "Mark as Closed" at bounding box center [1113, 276] width 77 height 17
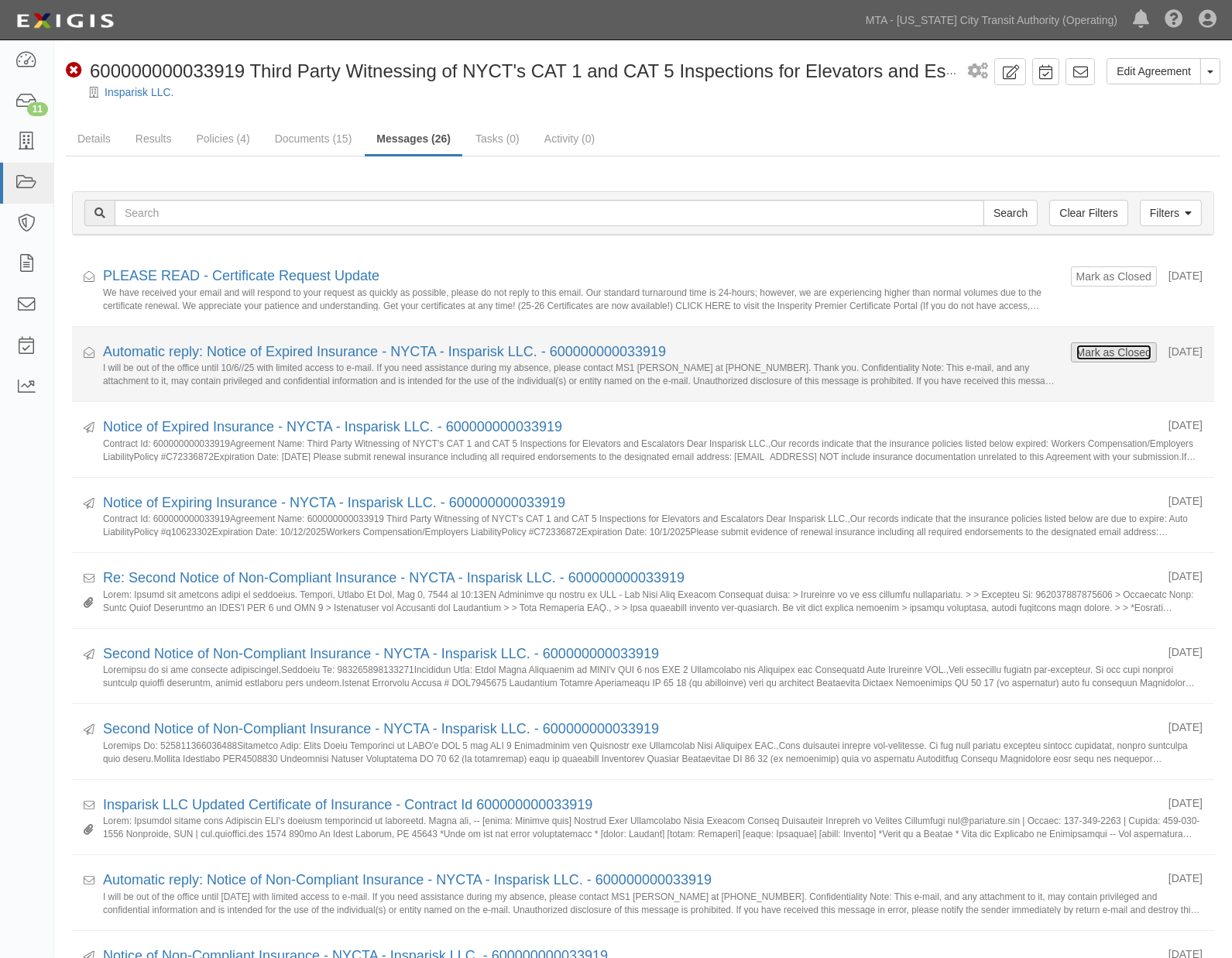
click at [1113, 349] on button "Mark as Closed" at bounding box center [1113, 352] width 77 height 17
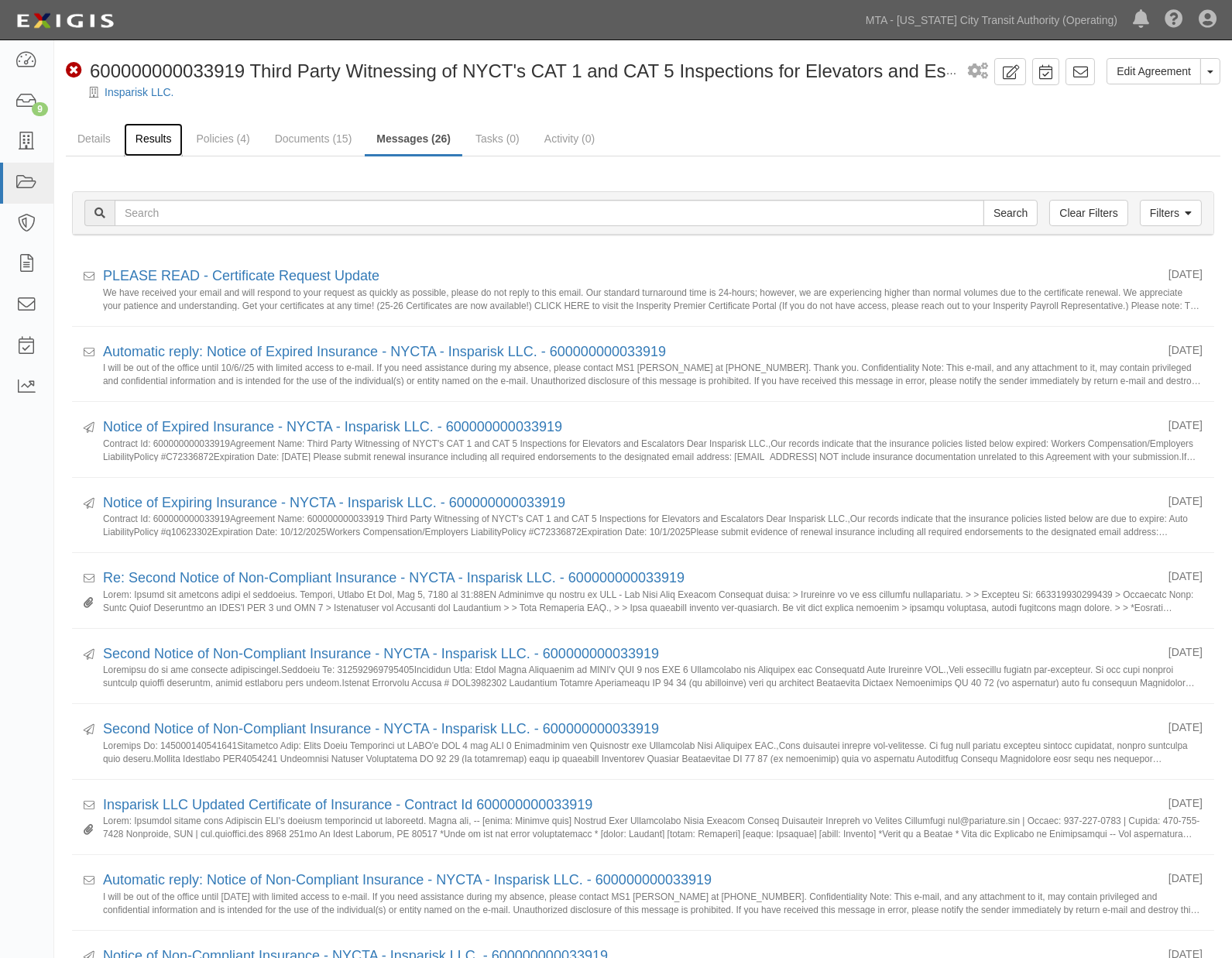
click at [140, 140] on link "Results" at bounding box center [154, 140] width 60 height 33
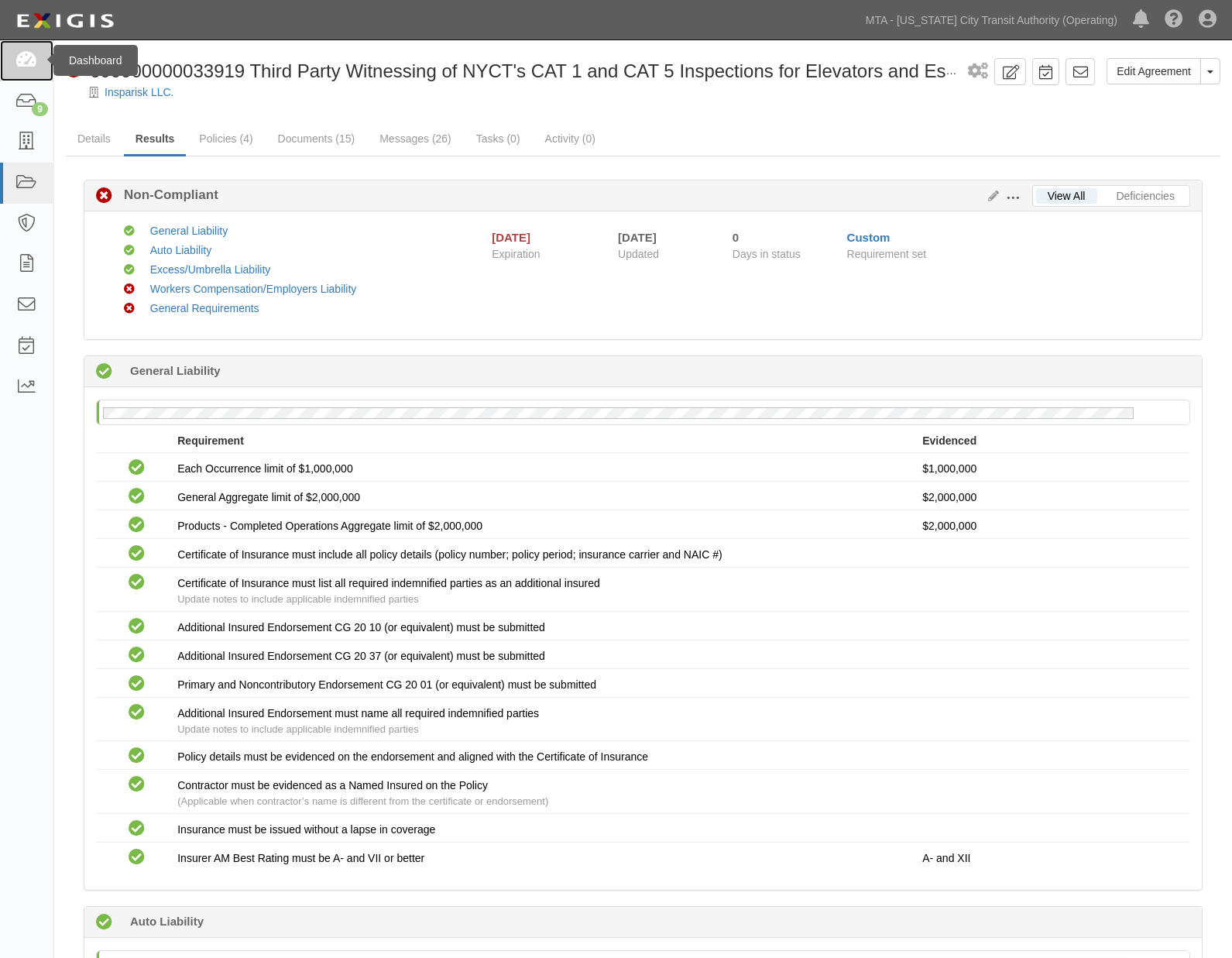
click at [20, 60] on icon at bounding box center [26, 60] width 22 height 18
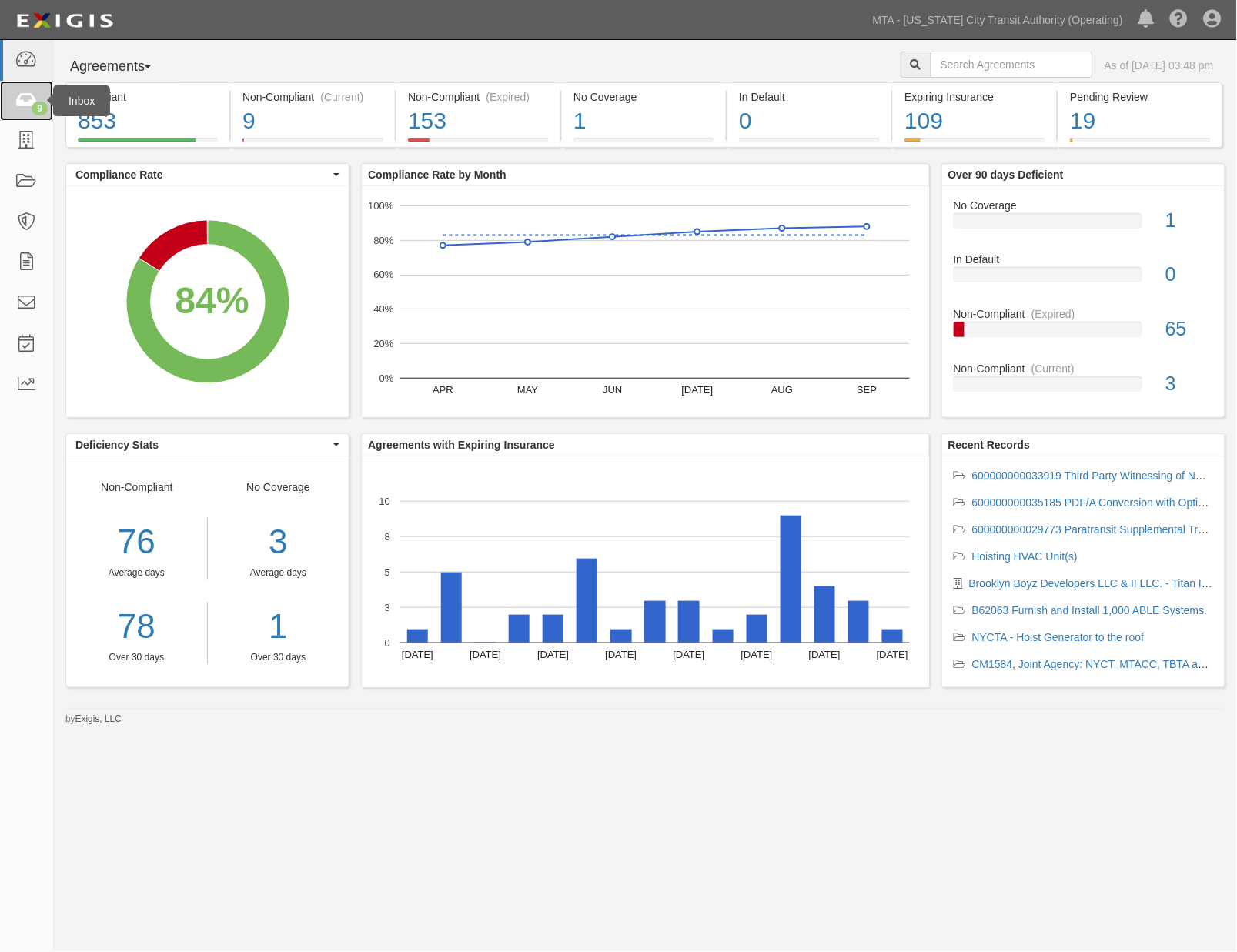
click at [2, 107] on link "9" at bounding box center [26, 101] width 53 height 41
click at [29, 106] on icon at bounding box center [26, 101] width 22 height 18
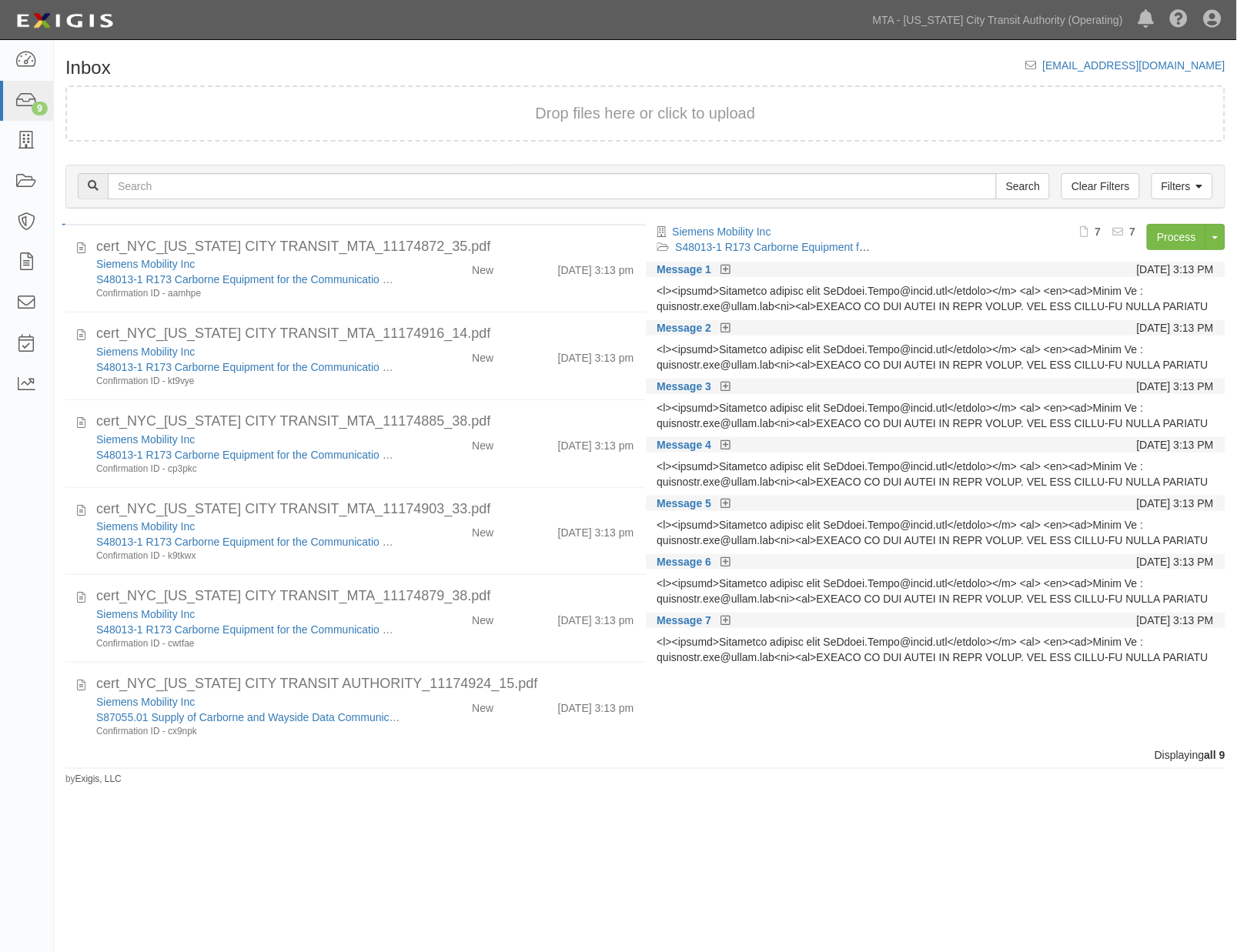
scroll to position [272, 0]
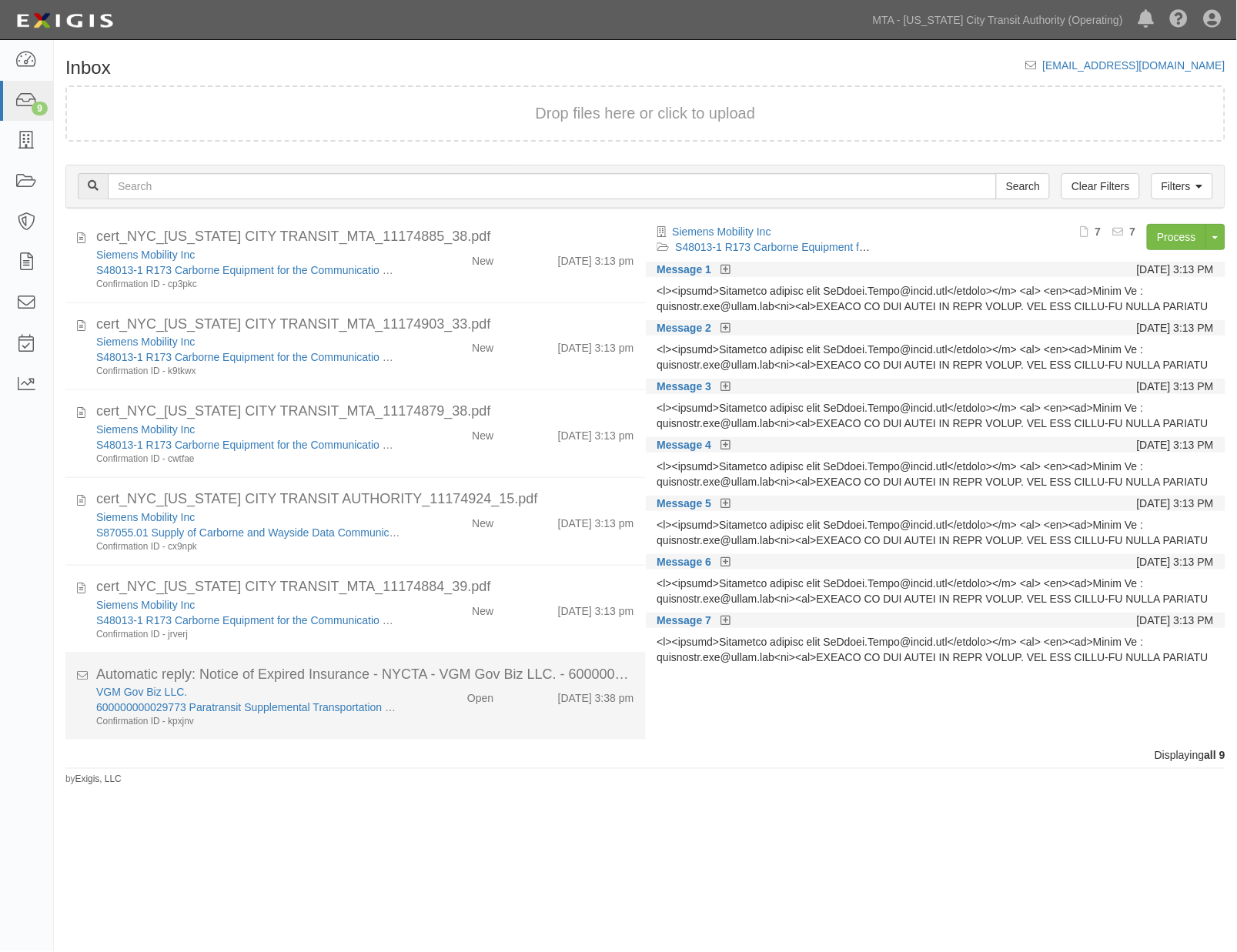
click at [430, 708] on div "VGM Gov Biz LLC. 600000000029773 Paratransit Supplemental Transportation Servic…" at bounding box center [366, 706] width 561 height 44
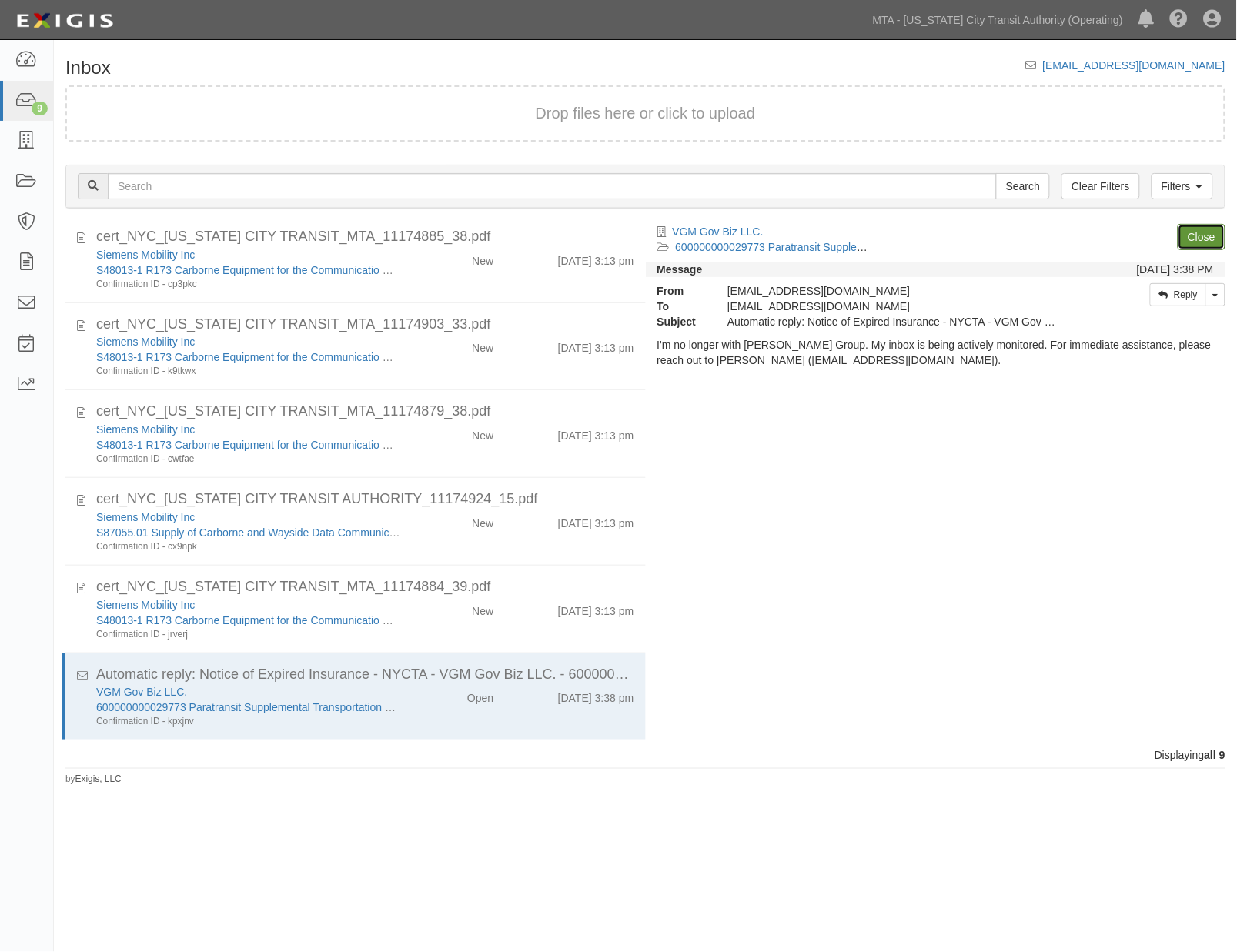
click at [1199, 235] on link "Close" at bounding box center [1202, 236] width 48 height 26
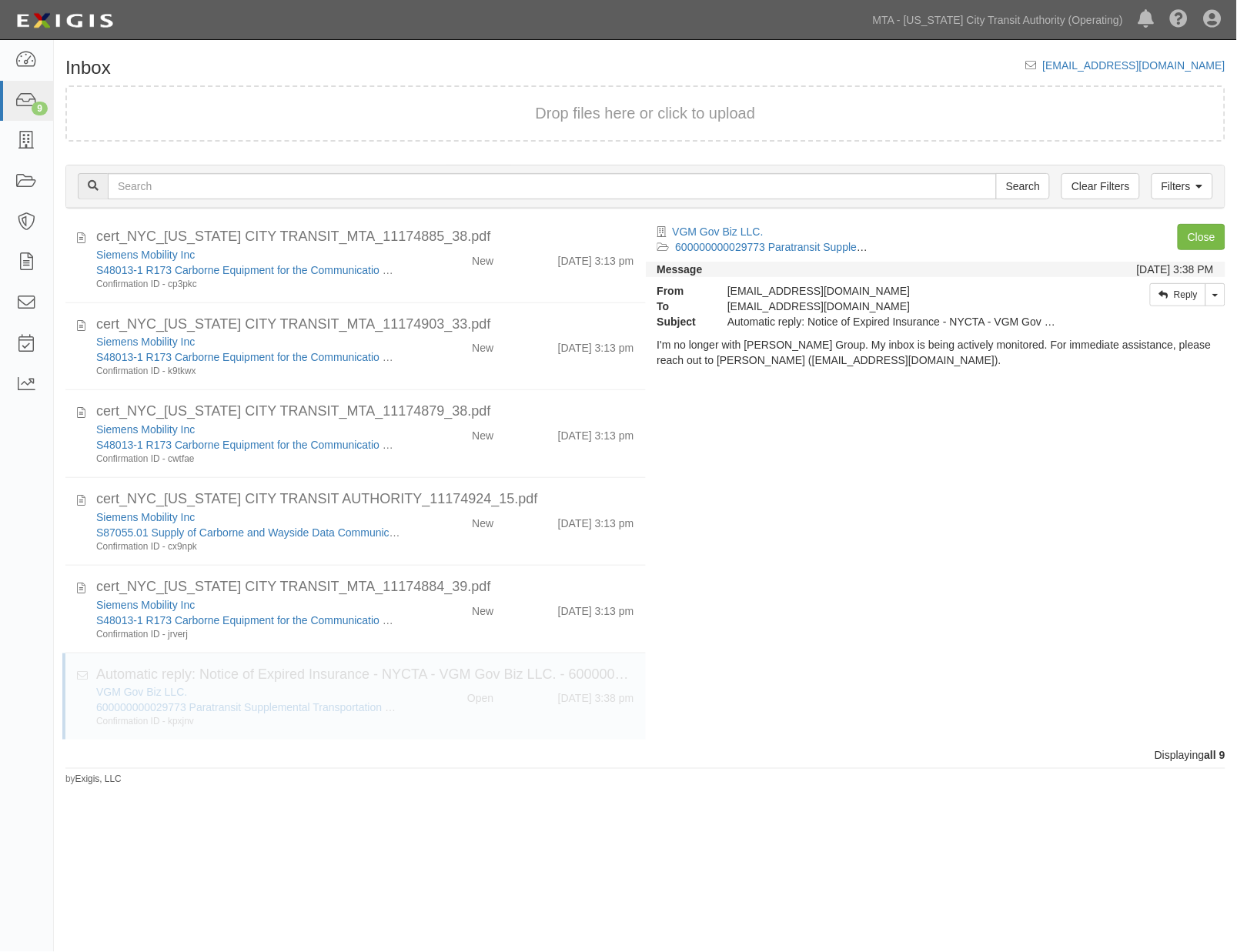
scroll to position [184, 0]
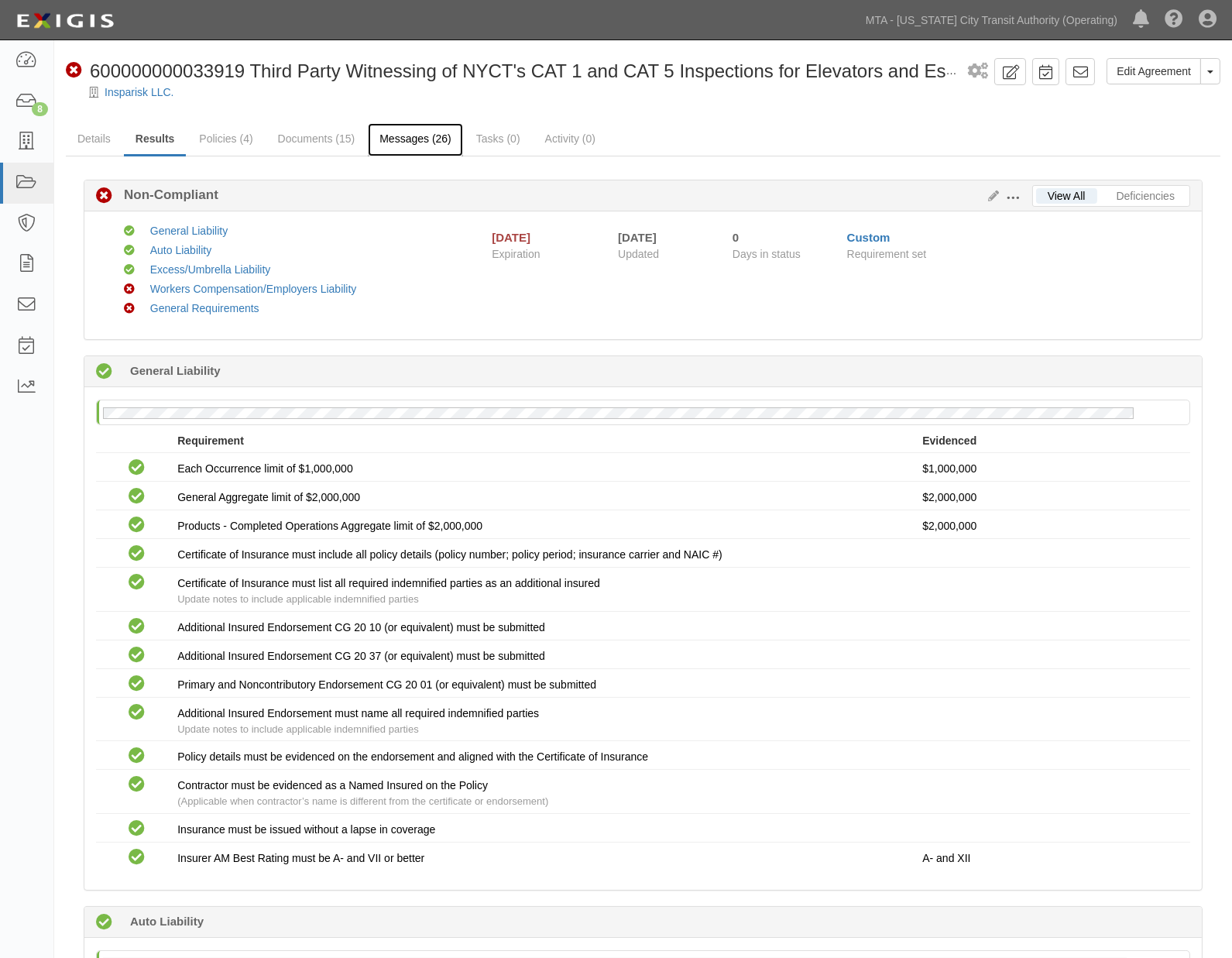
click at [403, 140] on link "Messages (26)" at bounding box center [415, 140] width 95 height 33
click at [16, 56] on icon at bounding box center [26, 60] width 22 height 18
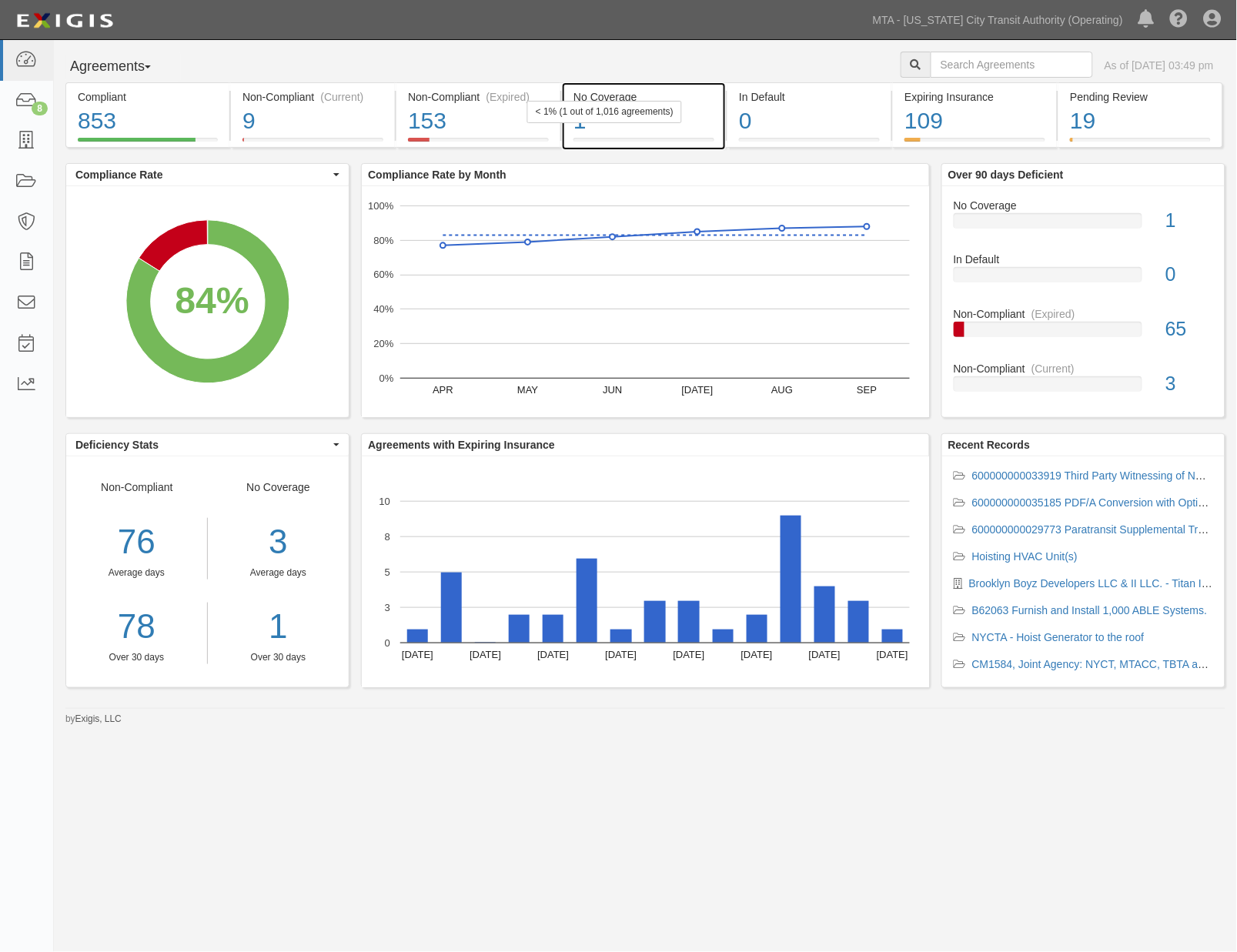
click at [706, 126] on div "1" at bounding box center [644, 121] width 141 height 33
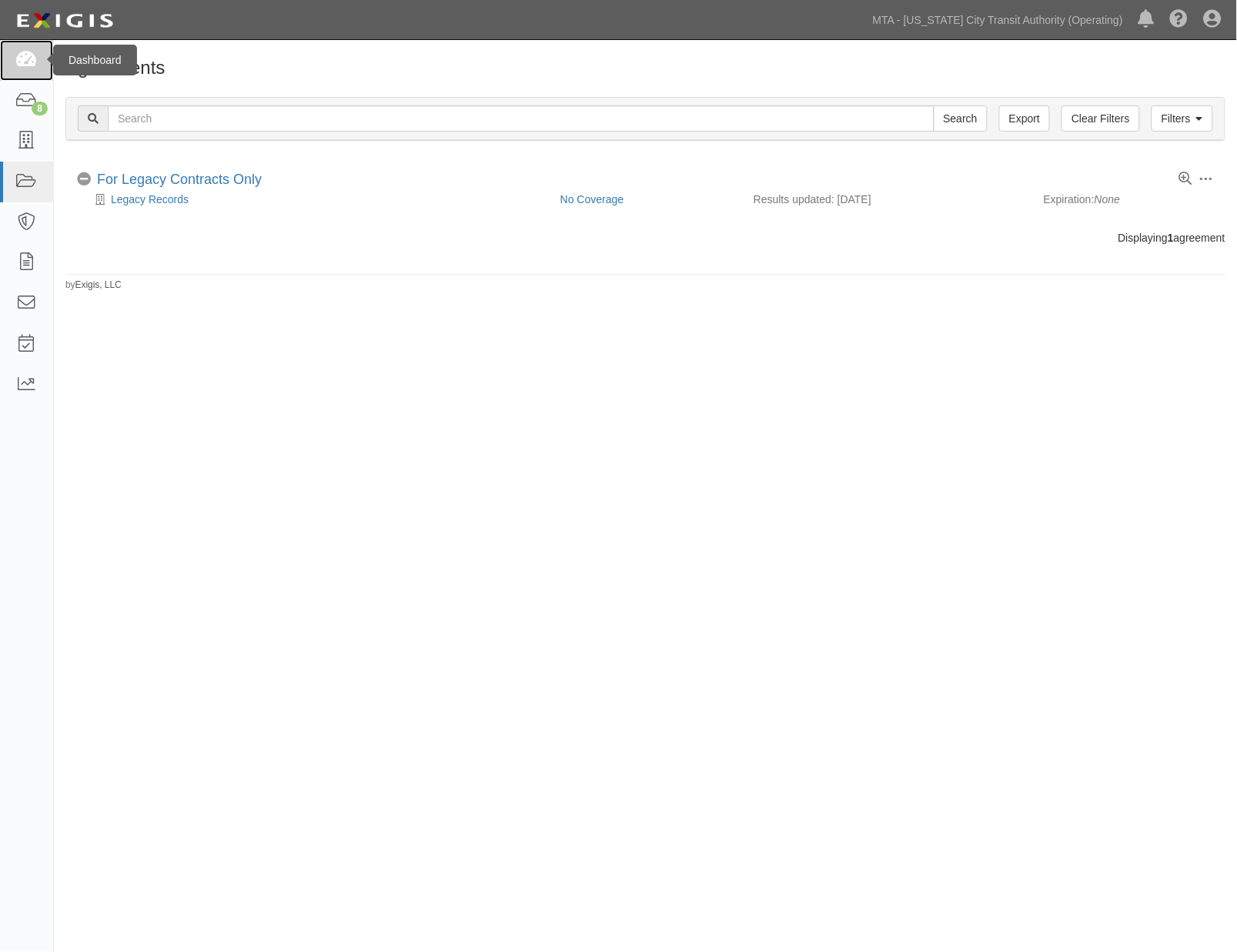
click at [26, 52] on icon at bounding box center [26, 60] width 22 height 18
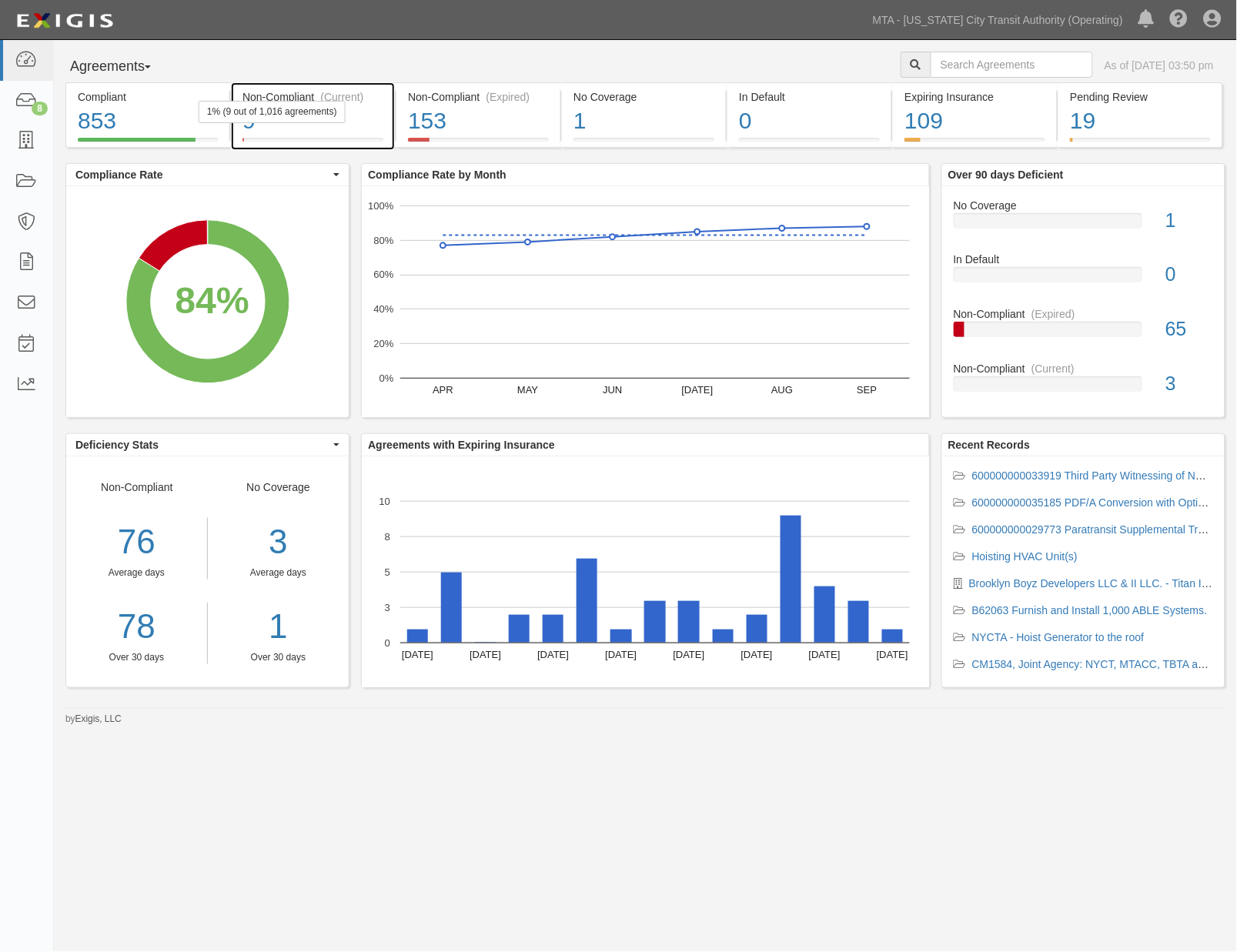
click at [336, 126] on div "9" at bounding box center [313, 121] width 141 height 33
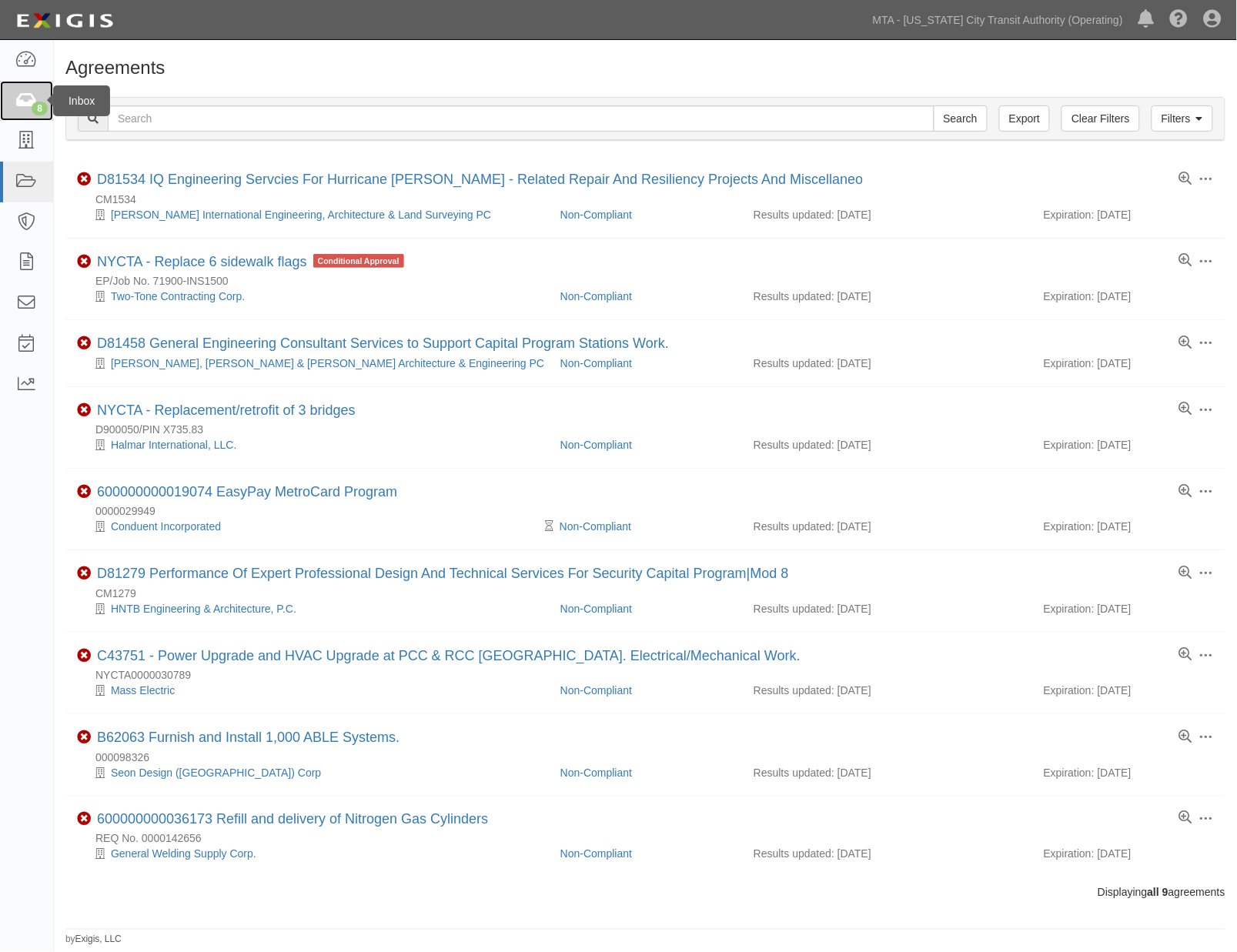
click at [24, 99] on icon at bounding box center [26, 101] width 22 height 18
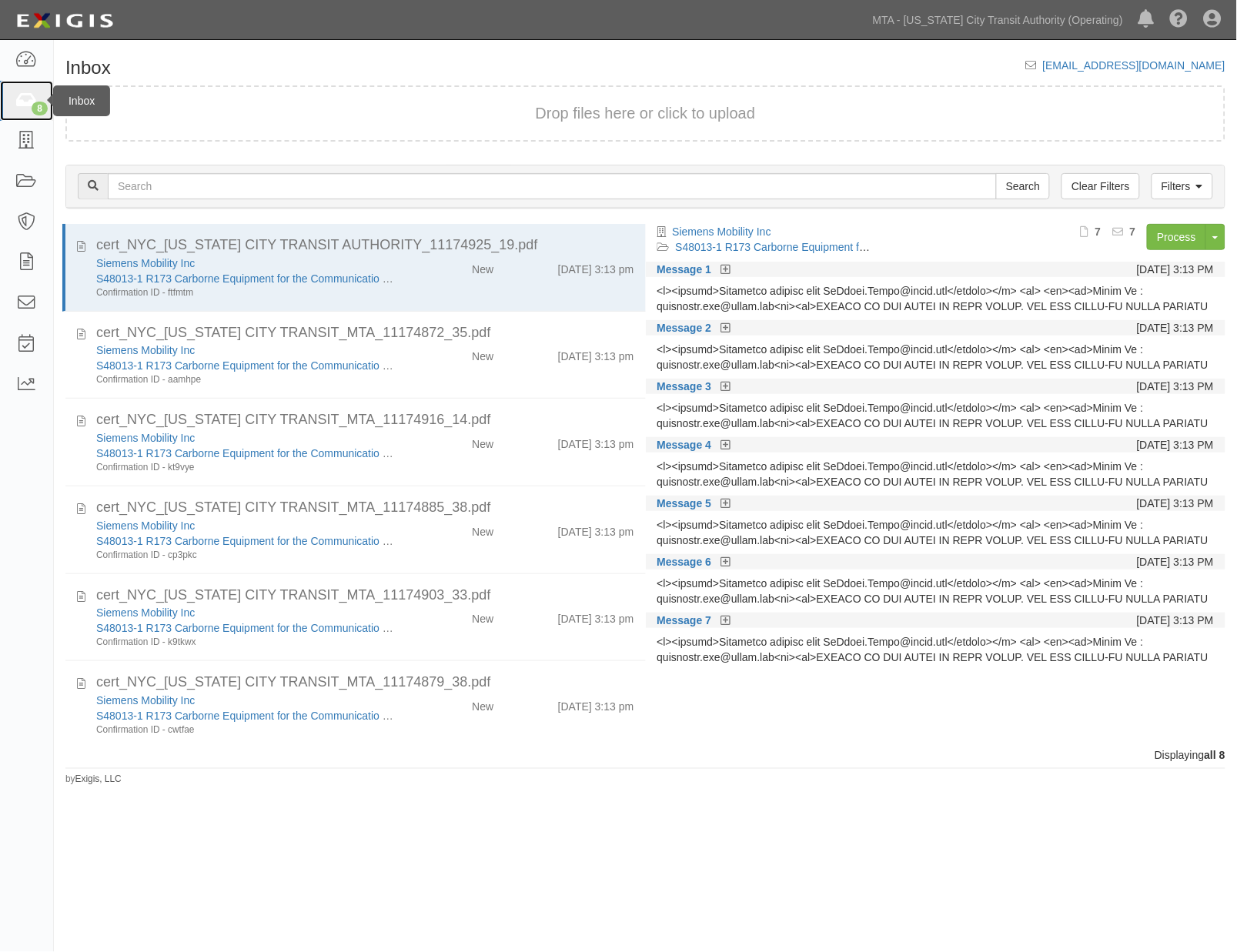
click at [18, 94] on icon at bounding box center [26, 101] width 22 height 18
click at [992, 18] on link "MTA - [US_STATE] City Transit Authority (Operating)" at bounding box center [997, 20] width 265 height 30
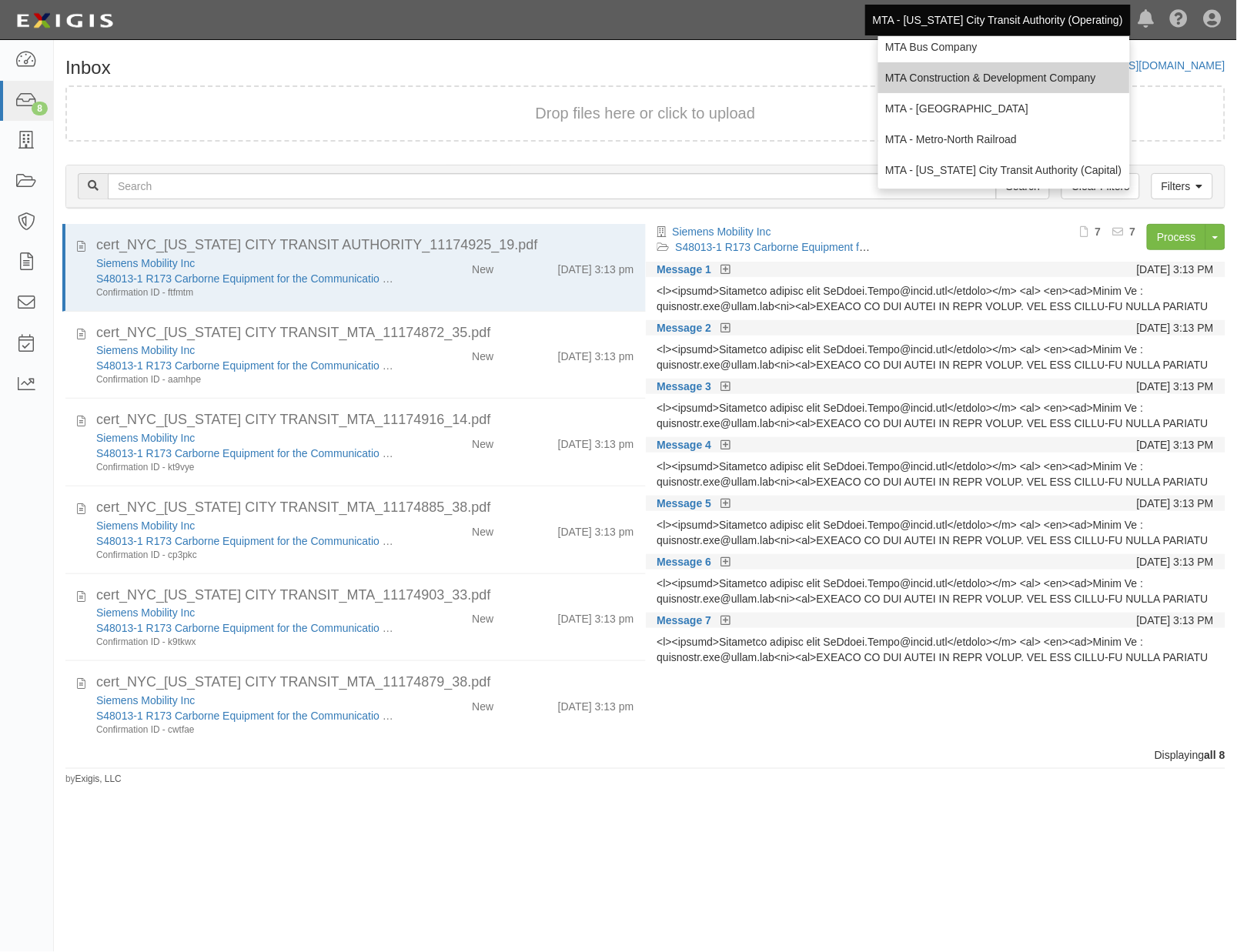
scroll to position [102, 0]
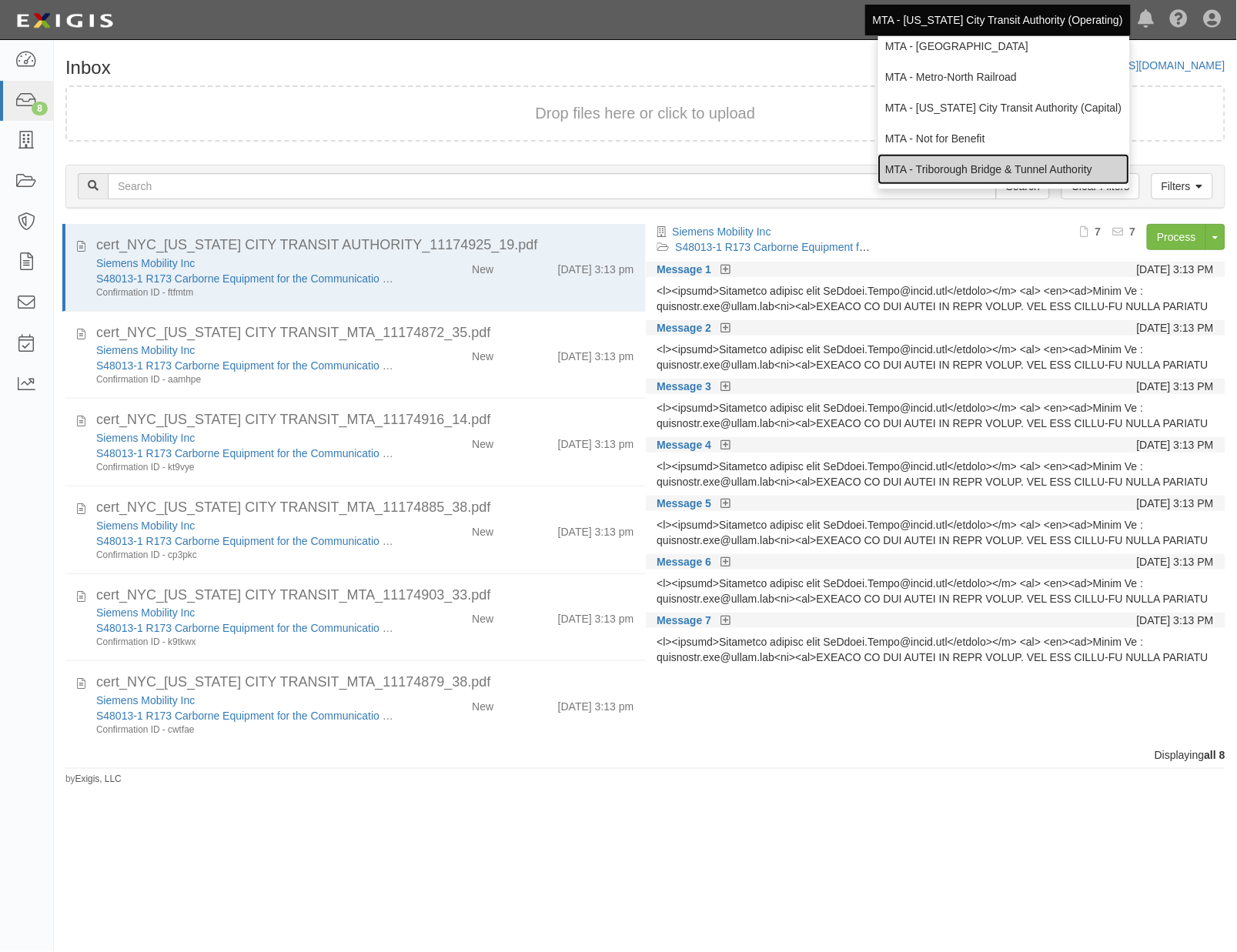
click at [943, 167] on link "MTA - Triborough Bridge & Tunnel Authority" at bounding box center [1005, 169] width 252 height 30
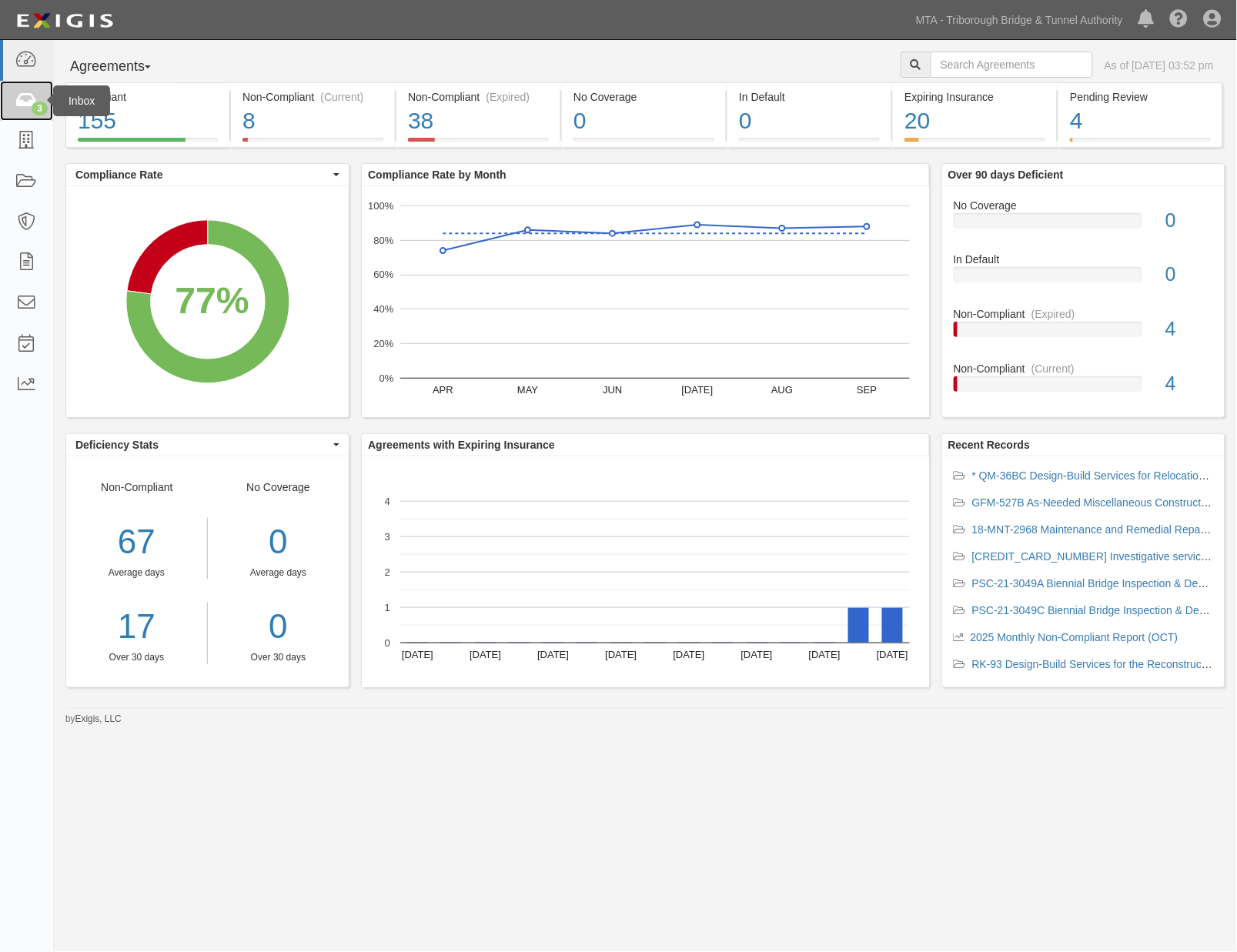
click at [26, 103] on icon at bounding box center [26, 101] width 22 height 18
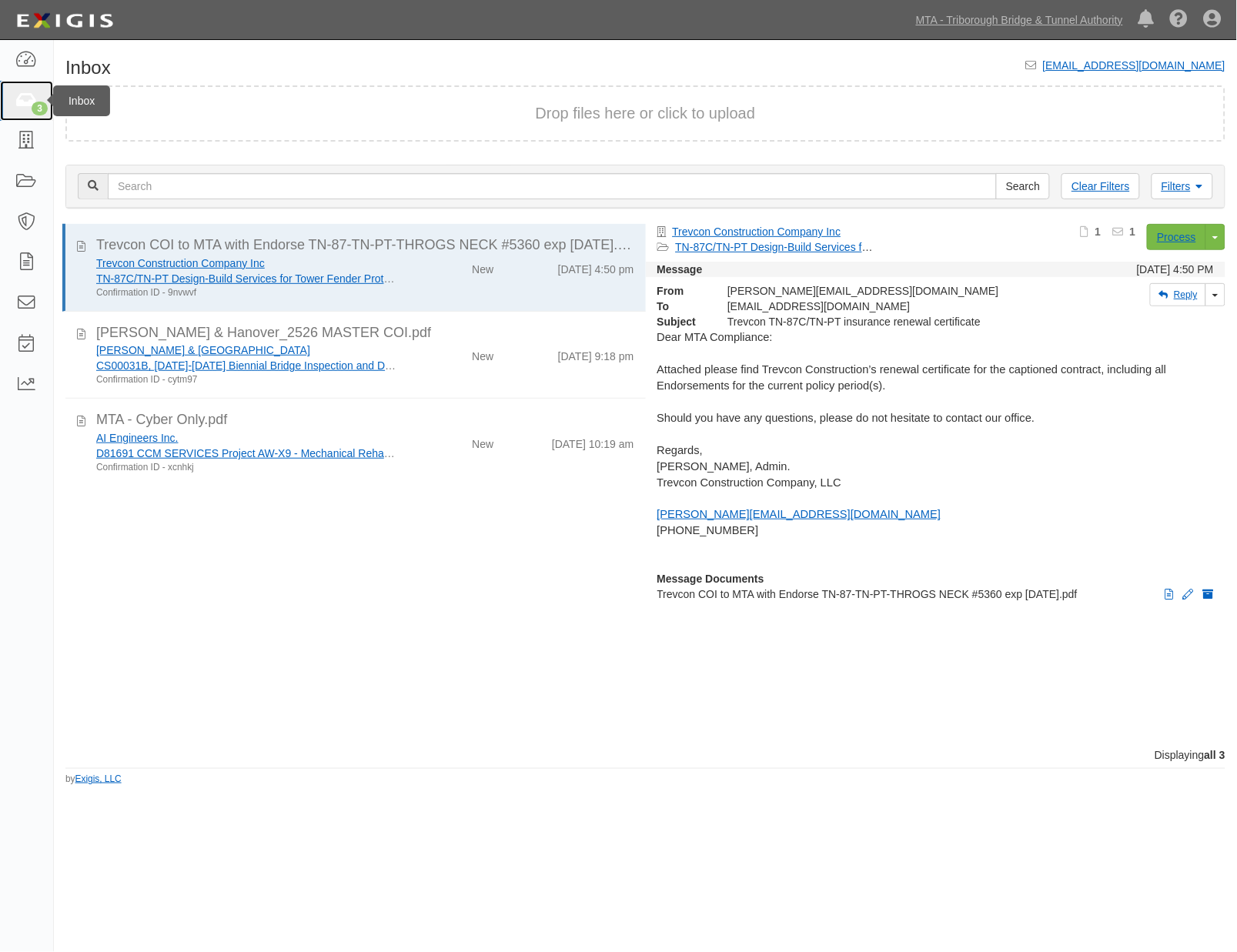
click at [23, 94] on icon at bounding box center [26, 101] width 22 height 18
click at [20, 63] on icon at bounding box center [26, 60] width 22 height 18
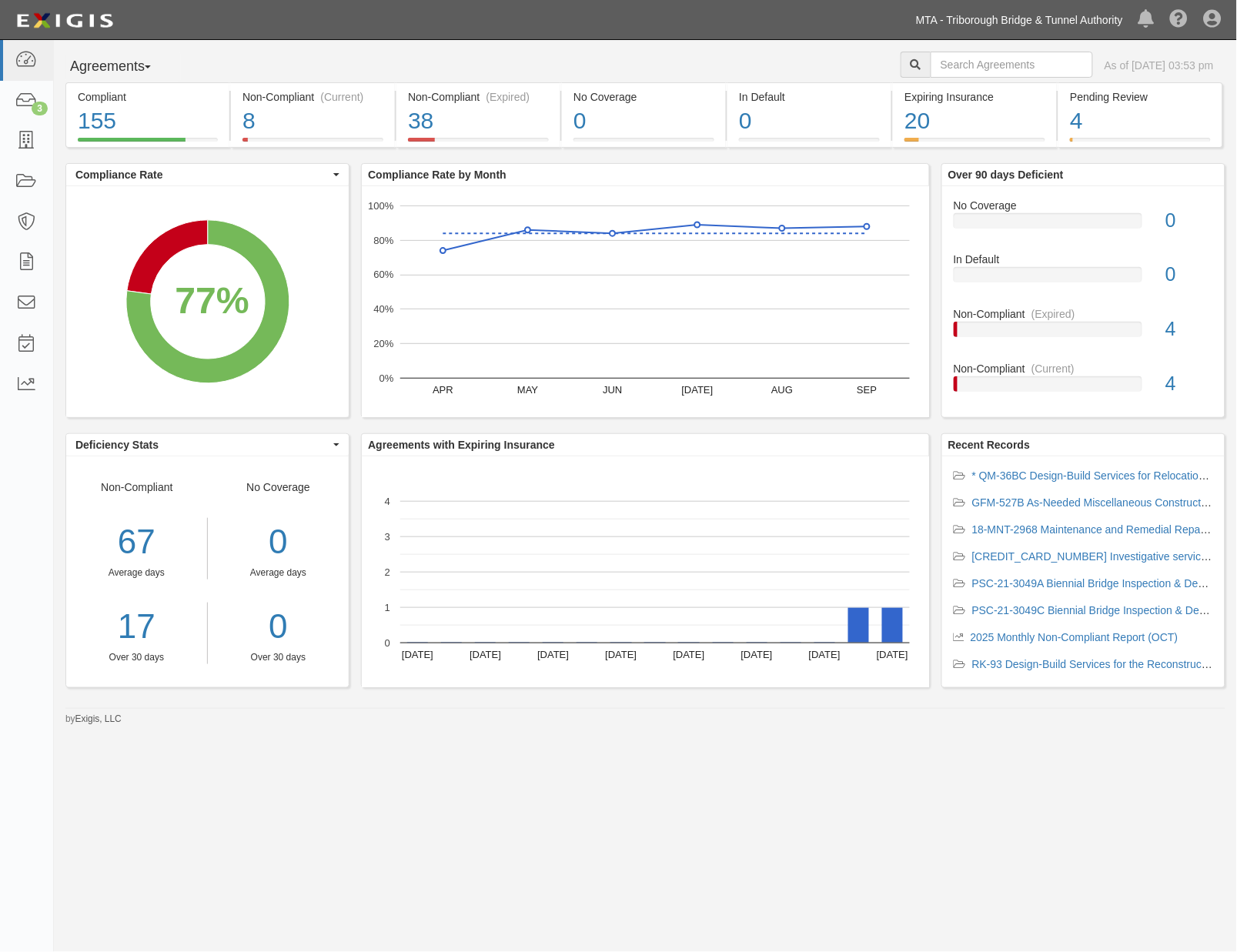
click at [1001, 18] on link "MTA - Triborough Bridge & Tunnel Authority" at bounding box center [1020, 20] width 223 height 30
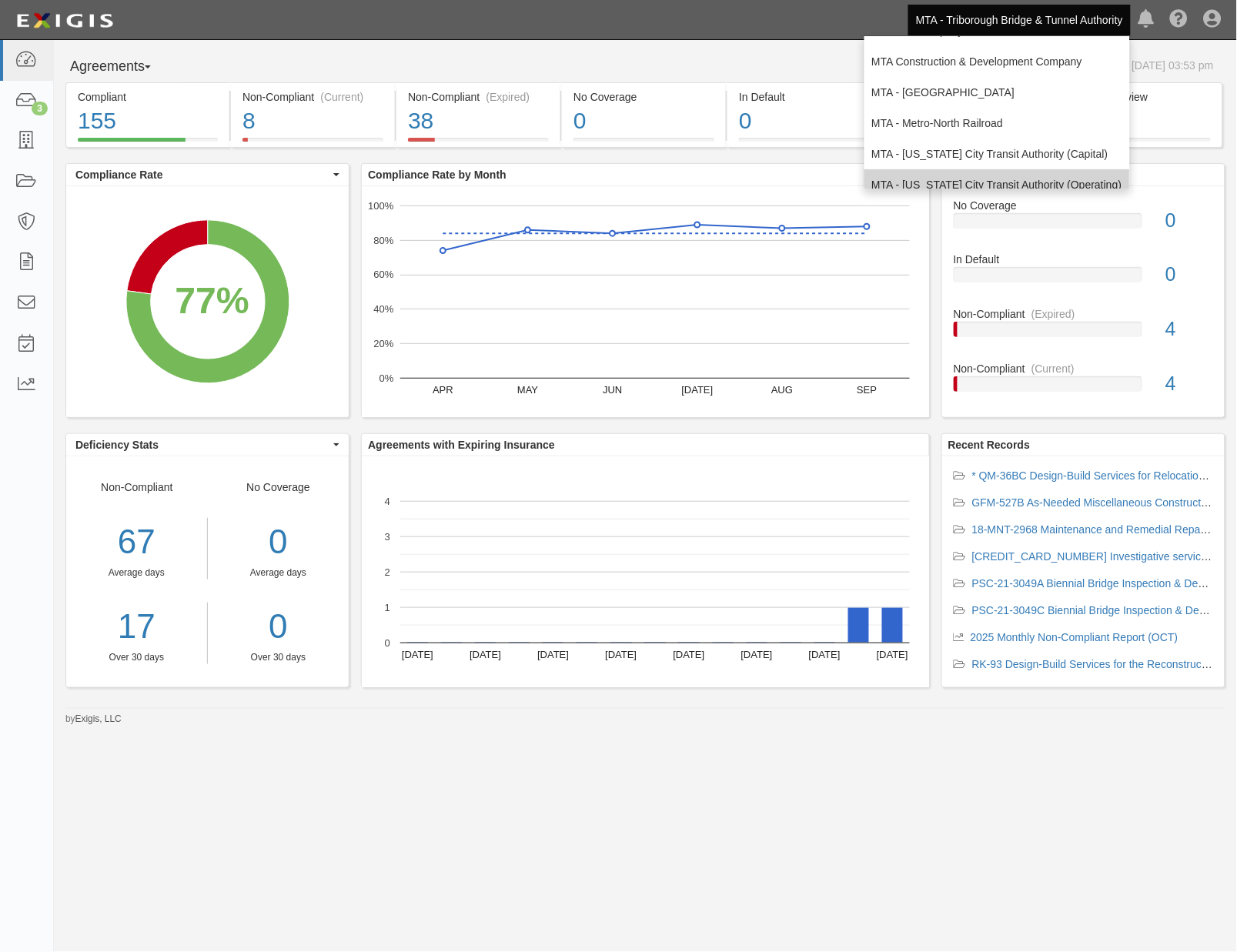
scroll to position [86, 0]
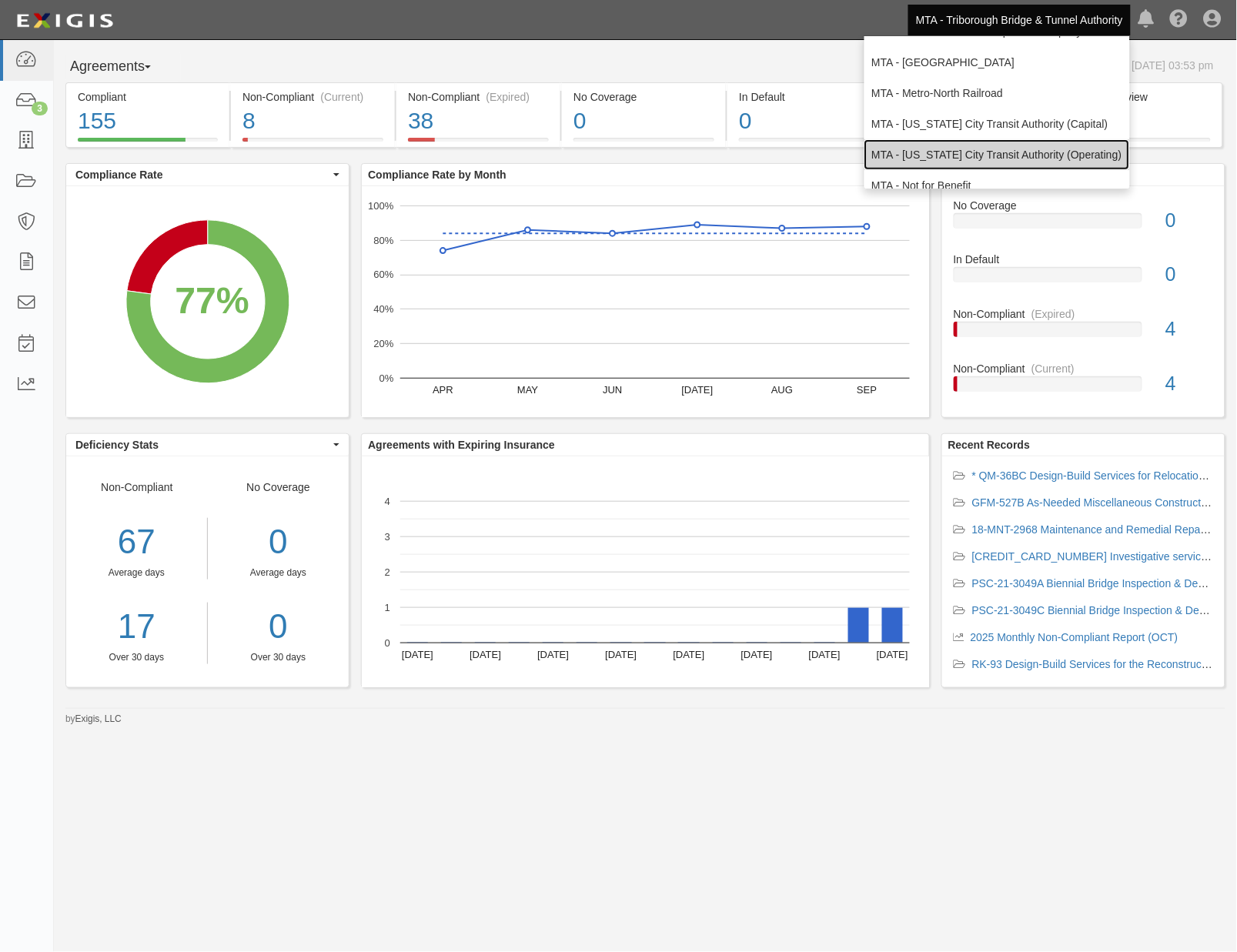
click at [925, 160] on link "MTA - [US_STATE] City Transit Authority (Operating)" at bounding box center [996, 155] width 265 height 30
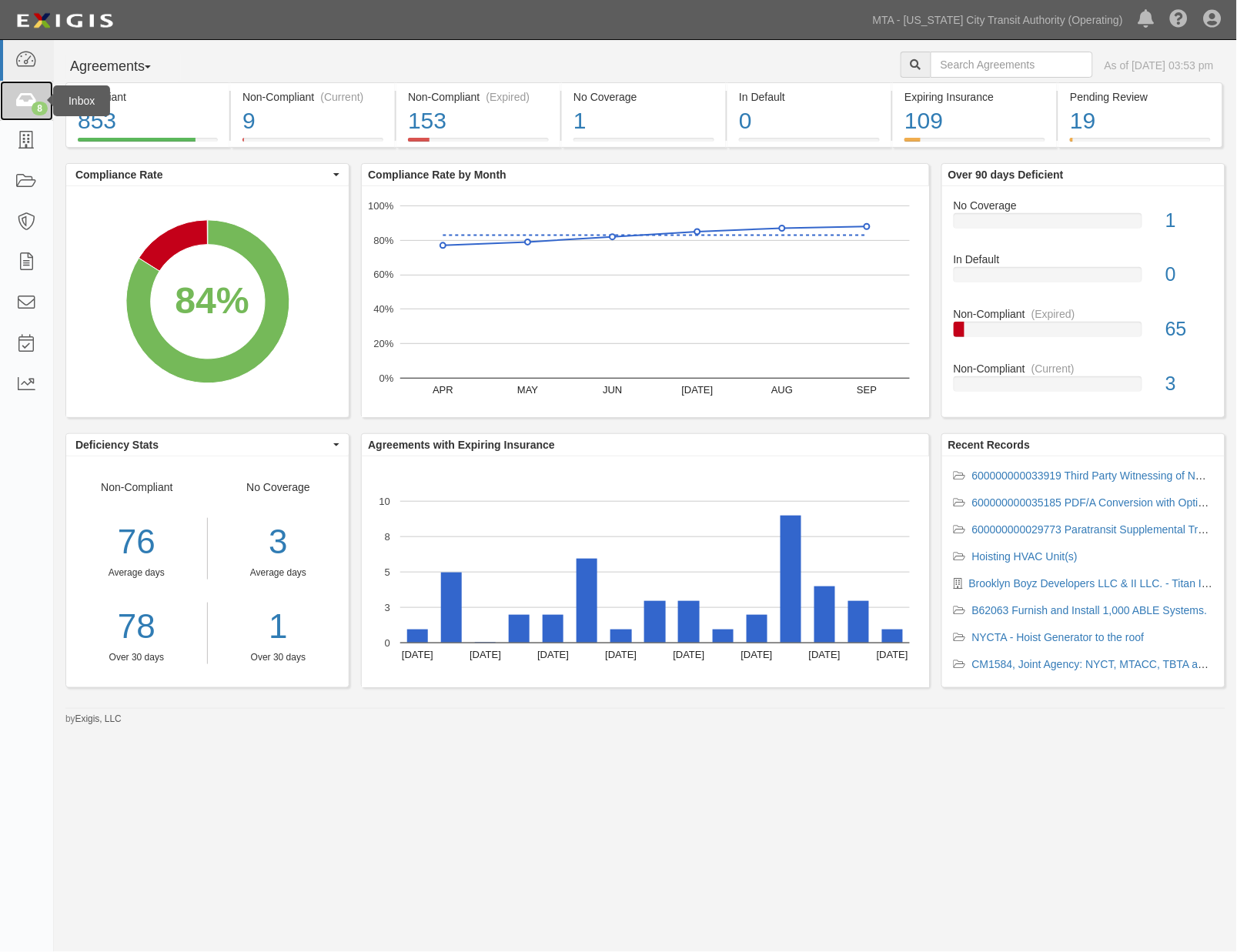
click at [20, 101] on icon at bounding box center [26, 101] width 22 height 18
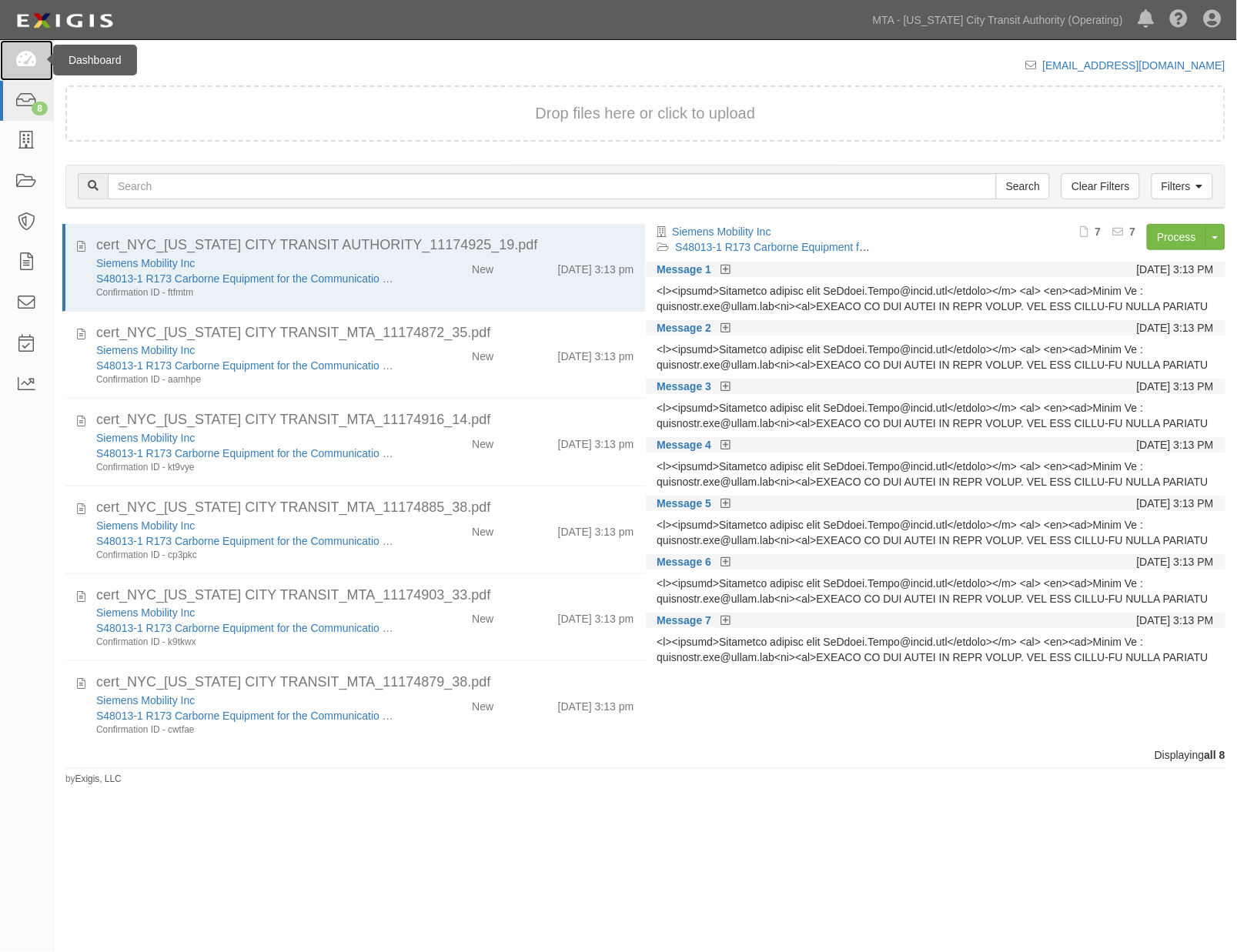
click at [26, 51] on icon at bounding box center [26, 60] width 22 height 18
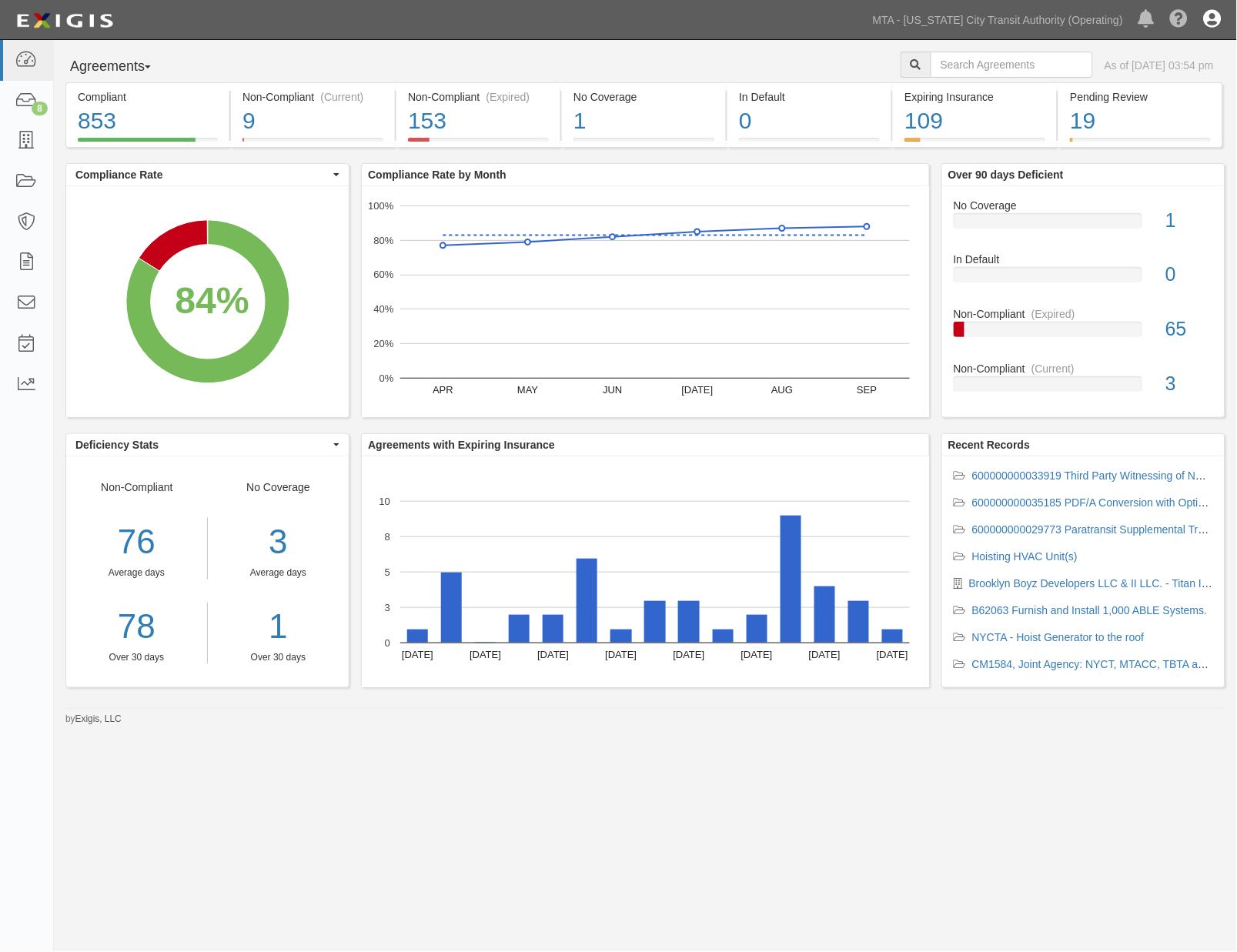
click at [1207, 13] on icon at bounding box center [1213, 19] width 18 height 18
click at [1150, 86] on link "Sign Out" at bounding box center [1168, 90] width 122 height 30
